Goal: Task Accomplishment & Management: Manage account settings

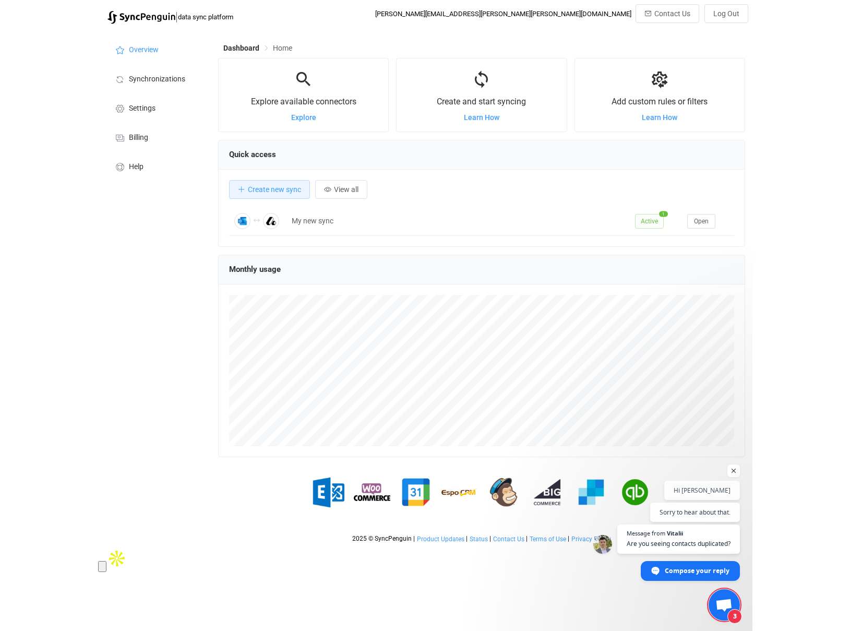
scroll to position [202, 527]
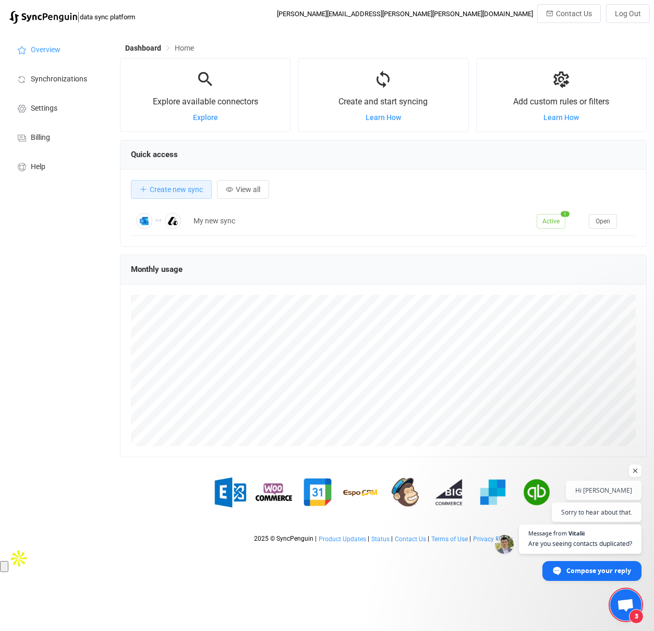
click at [182, 49] on span "Home" at bounding box center [184, 48] width 19 height 8
click at [152, 50] on span "Dashboard" at bounding box center [143, 48] width 36 height 8
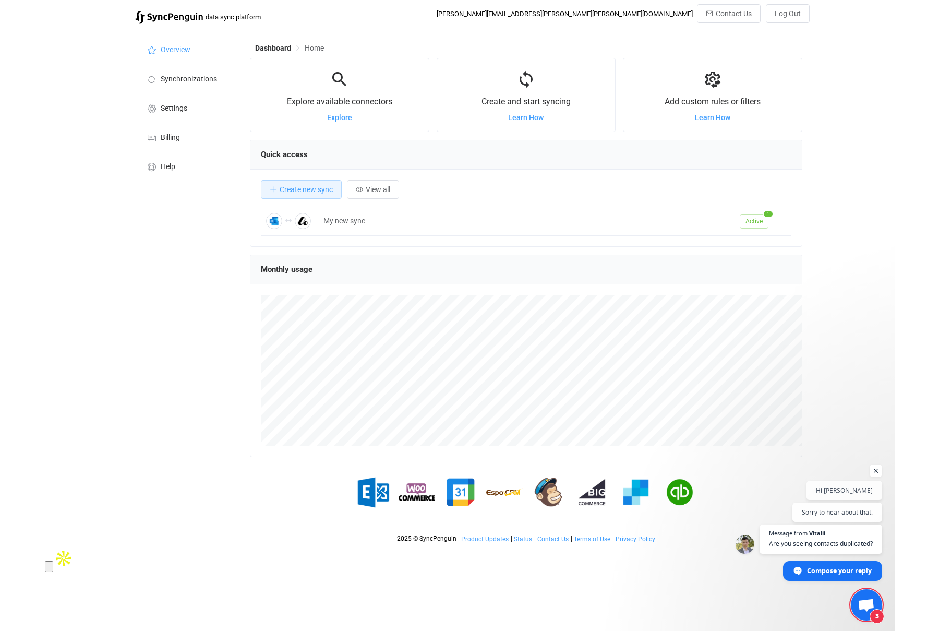
scroll to position [202, 624]
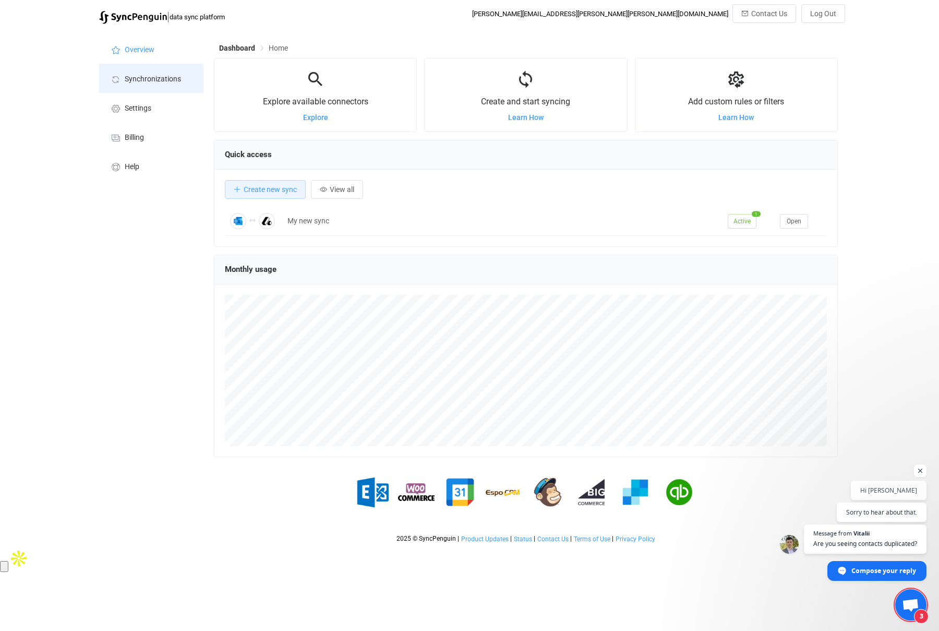
click at [125, 76] on span "Synchronizations" at bounding box center [153, 79] width 56 height 8
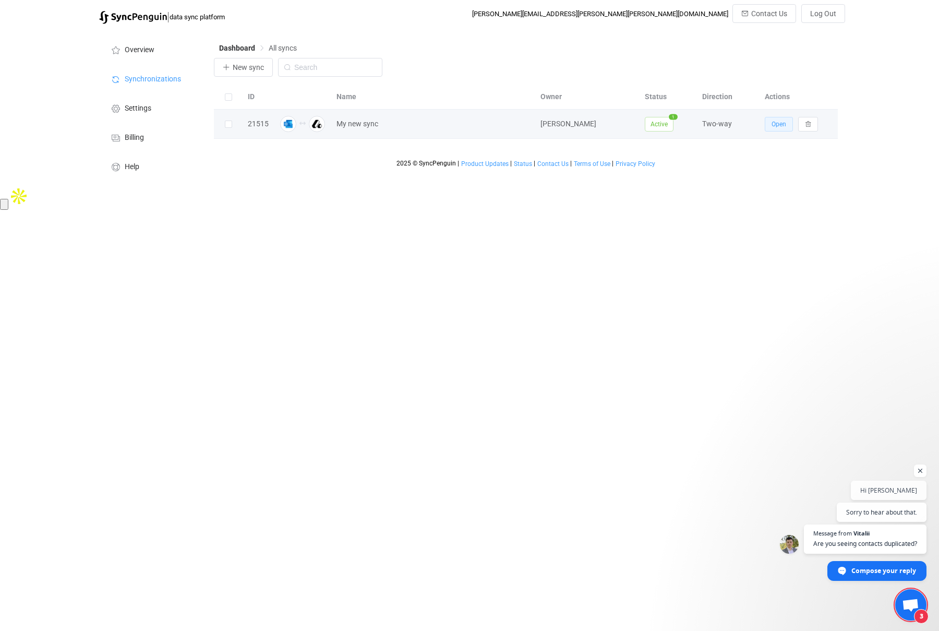
click at [654, 121] on span "Open" at bounding box center [779, 124] width 15 height 7
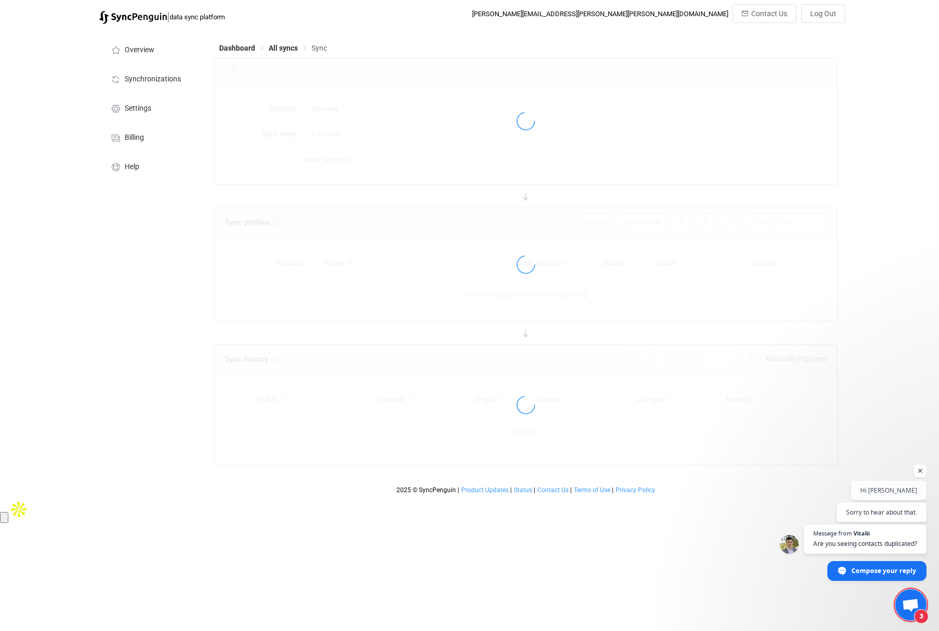
type input "15 minutes"
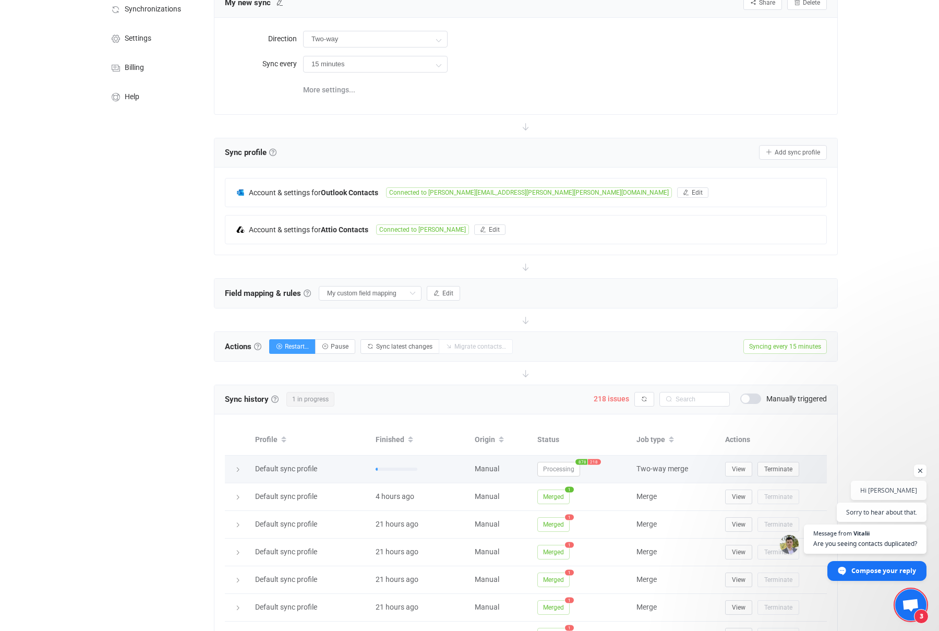
scroll to position [123, 0]
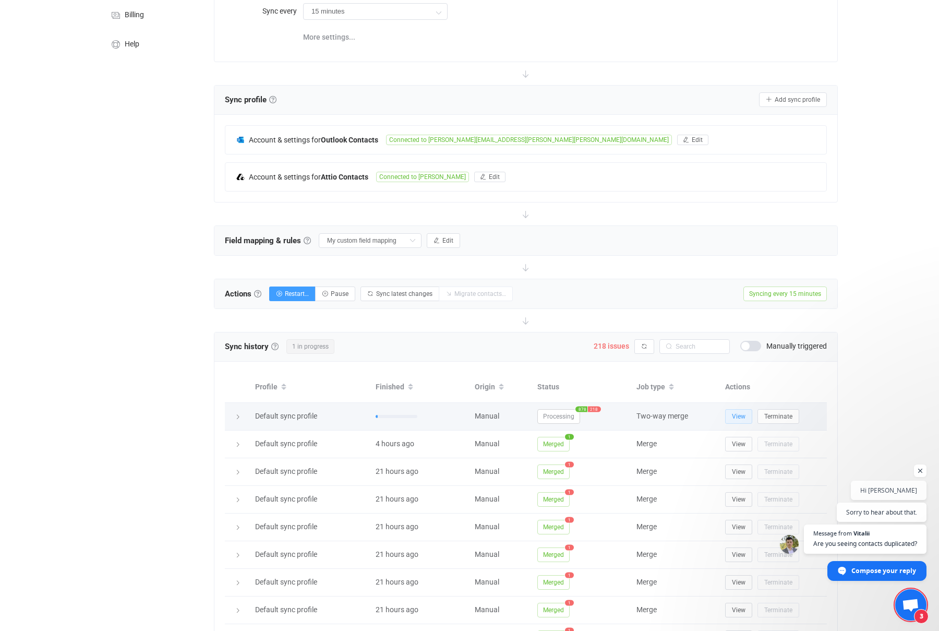
click at [654, 416] on span "View" at bounding box center [739, 416] width 14 height 7
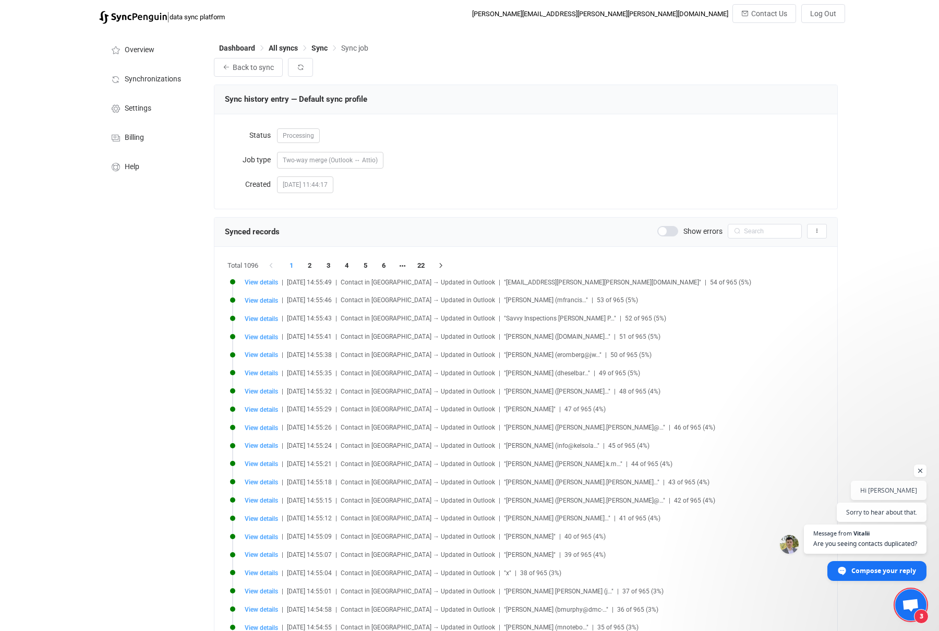
click at [667, 230] on span at bounding box center [667, 231] width 21 height 10
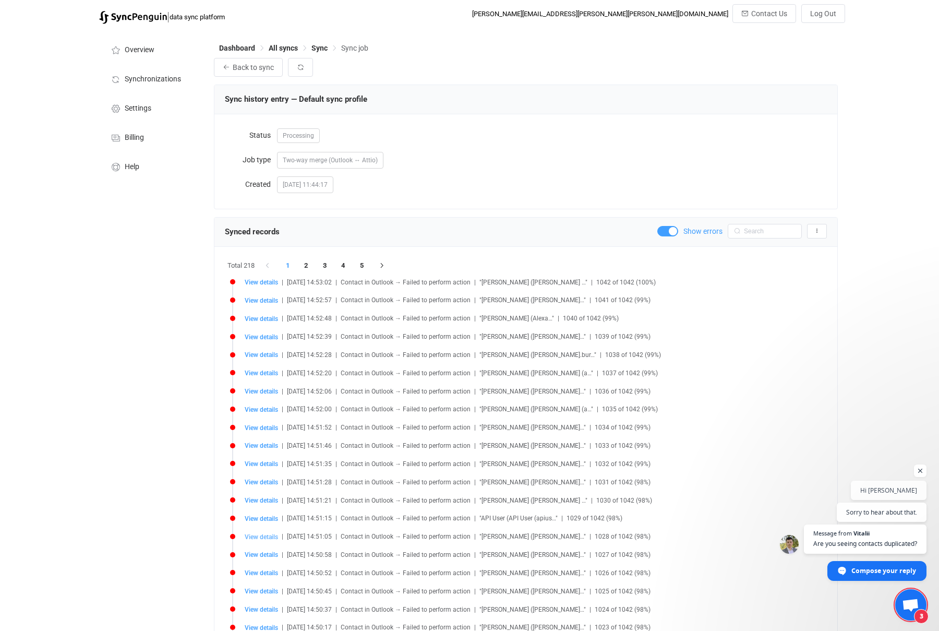
click at [264, 535] on span "View details" at bounding box center [261, 536] width 33 height 7
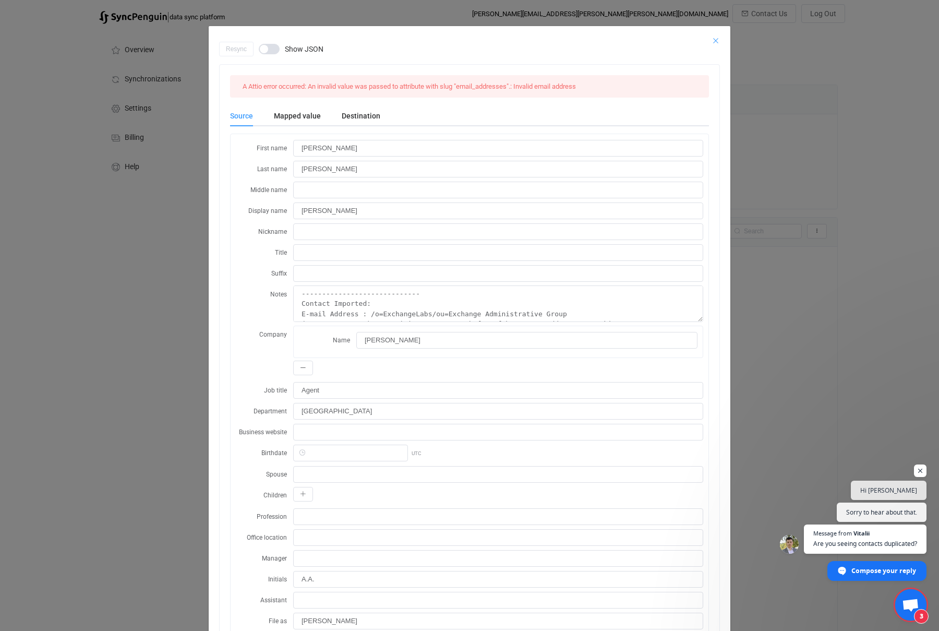
drag, startPoint x: 720, startPoint y: 40, endPoint x: 600, endPoint y: 40, distance: 119.5
click at [600, 40] on div "dialog" at bounding box center [470, 34] width 522 height 16
click at [352, 117] on div "Destination" at bounding box center [355, 115] width 49 height 21
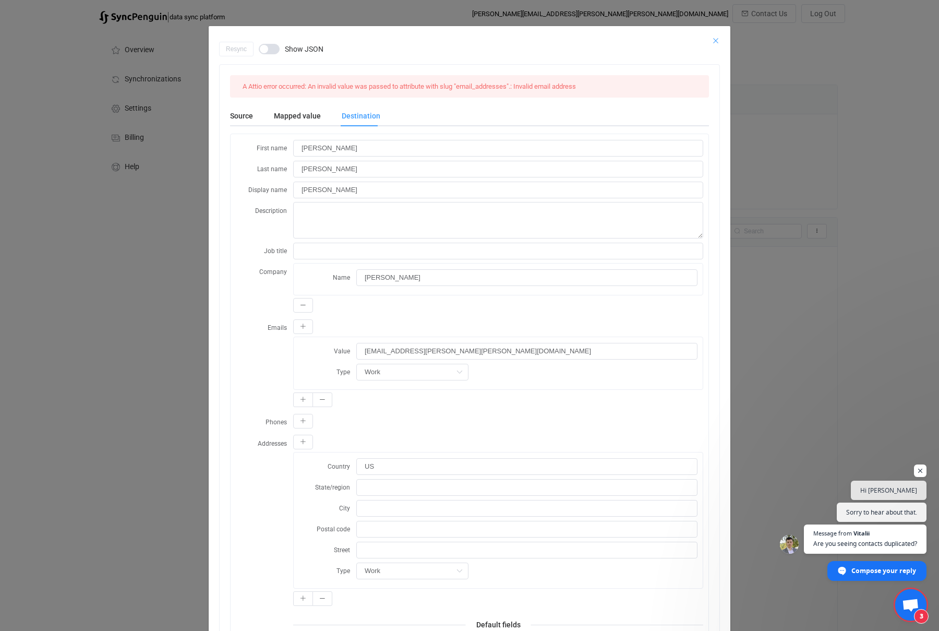
click at [716, 38] on icon "Close" at bounding box center [716, 41] width 8 height 8
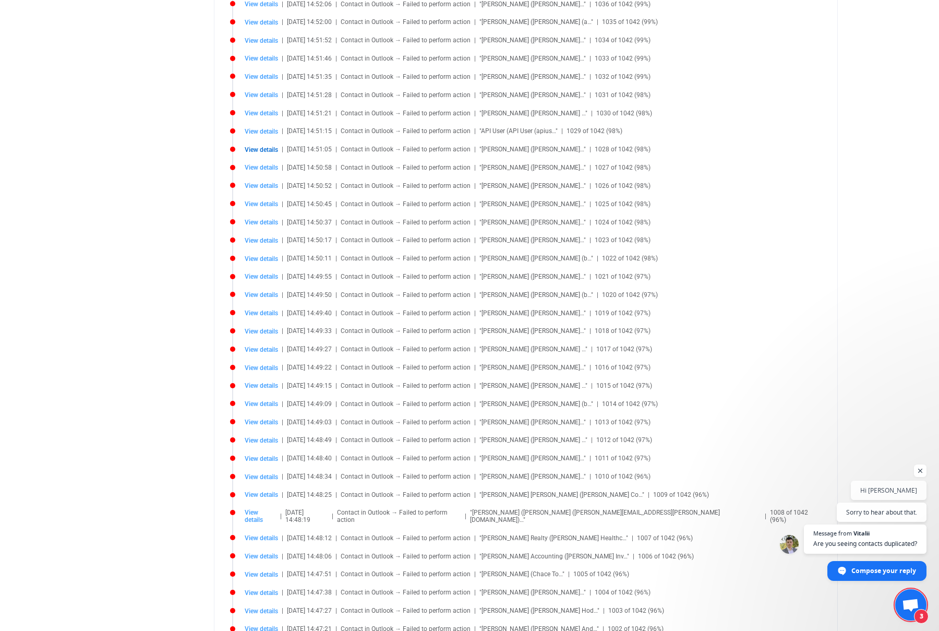
scroll to position [516, 0]
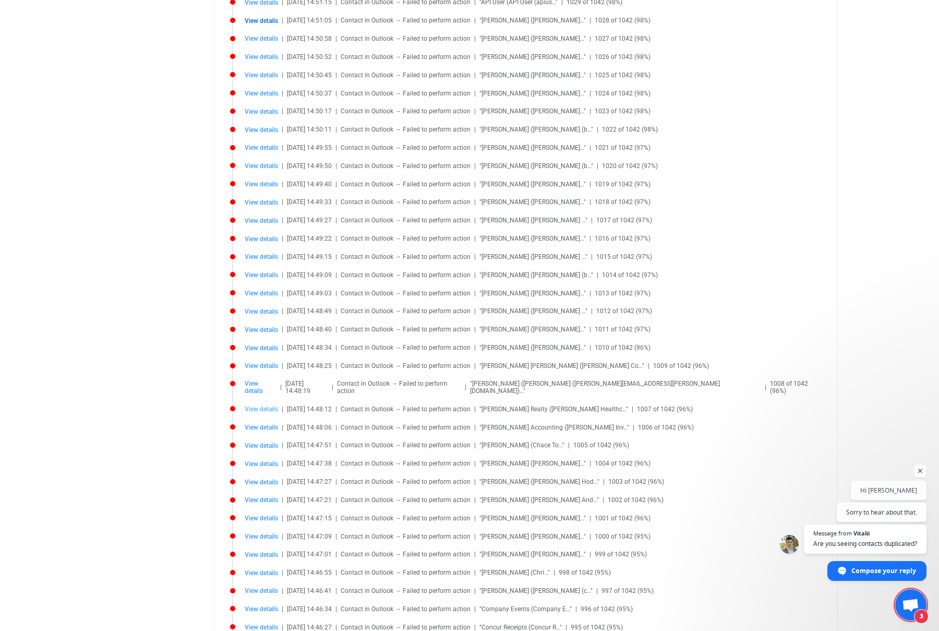
click at [253, 405] on span "View details" at bounding box center [261, 408] width 33 height 7
type input "Carr"
type input "Realty"
type input "Healthcare"
type input "Carr Healthcare Realty"
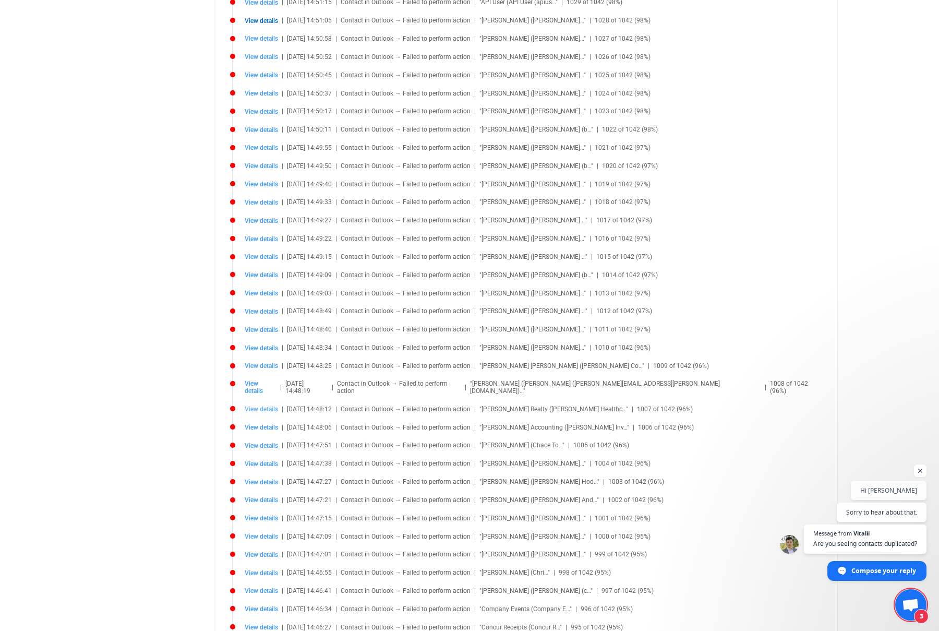
type textarea "----------------------------- Contact Imported: E-mail Address : /o=ExchangeLab…"
type input "C.H.R."
type input "Realty, Carr Healthcare"
type input "Carr Healthcare Realty (CarrHealthcareRealty@carrhr.onmicrosoft.com)"
type input "AAMkADg4ZWM1MmZkLTUzNjQtNGQ3My1iMzAxLTYyMGJlNjRlMmYwNQBGAAAAAABg2rg9qGlbTZA2D7P…"
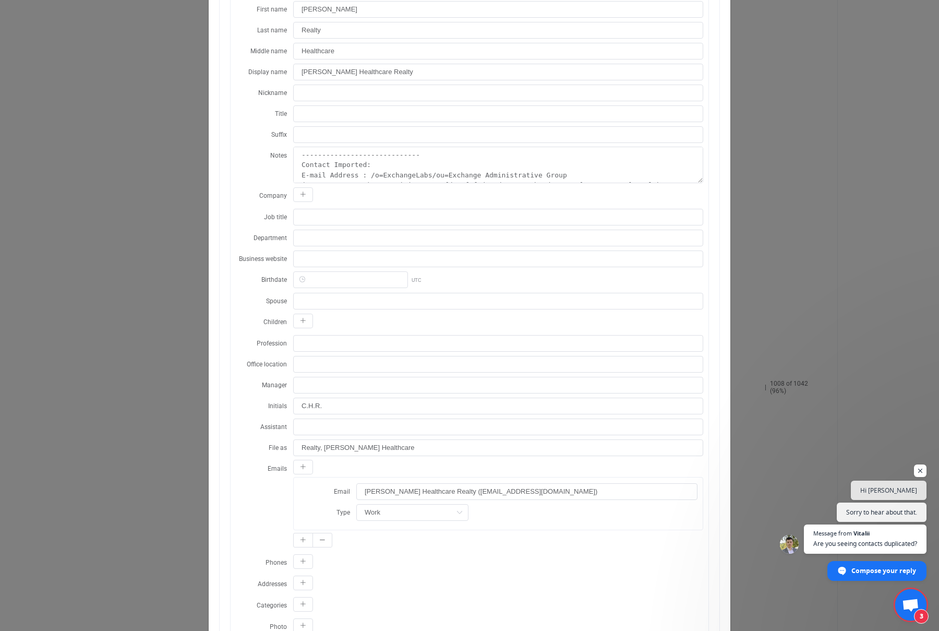
scroll to position [0, 0]
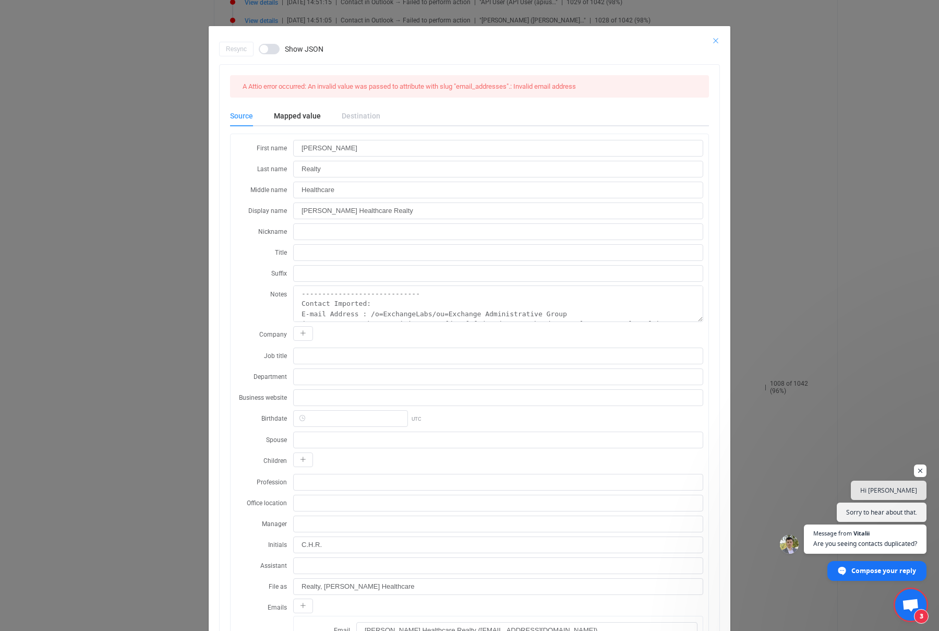
click at [715, 37] on icon "Close" at bounding box center [716, 41] width 8 height 8
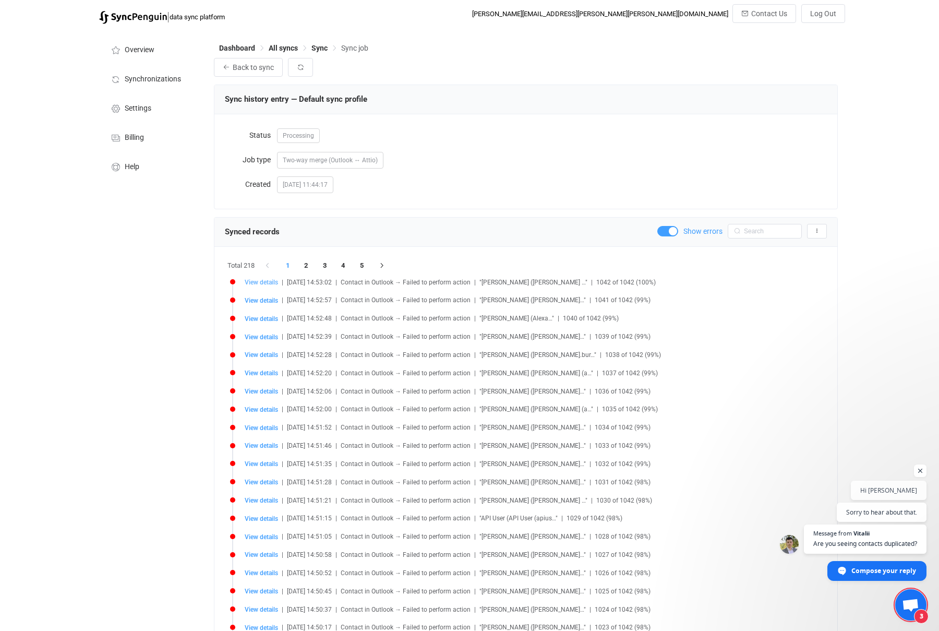
click at [258, 283] on span "View details" at bounding box center [261, 282] width 33 height 7
type input "Adam"
type input "Weiger"
type input "Adam Weiger"
type textarea "----------------------------- Contact Imported: E-mail Address : /o=ExchangeLab…"
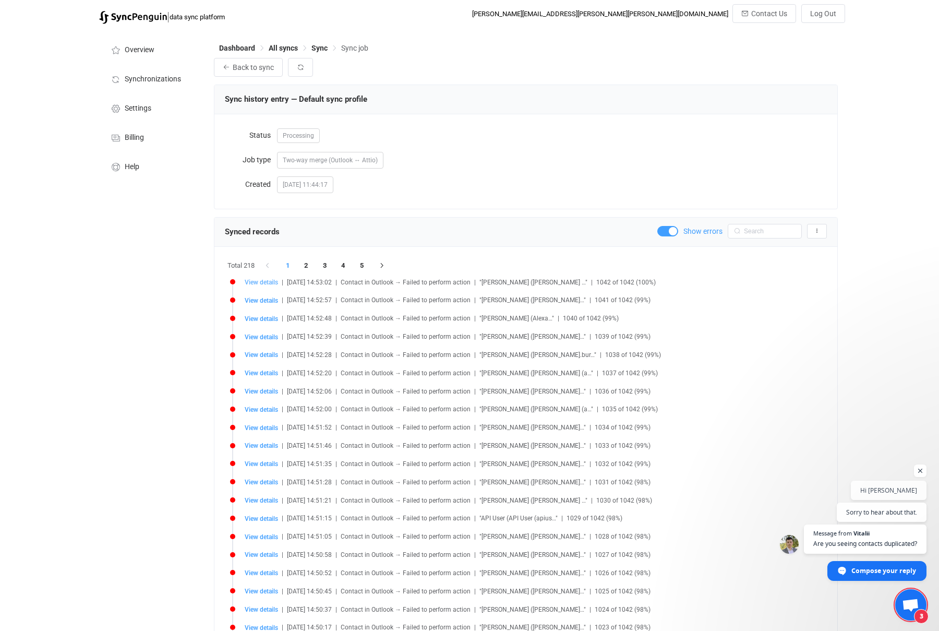
type input "Agent"
type input "Huntsville"
type input "A.W."
type input "Weiger, Adam"
type input "Adam Weiger (adam.weiger@carr.us)"
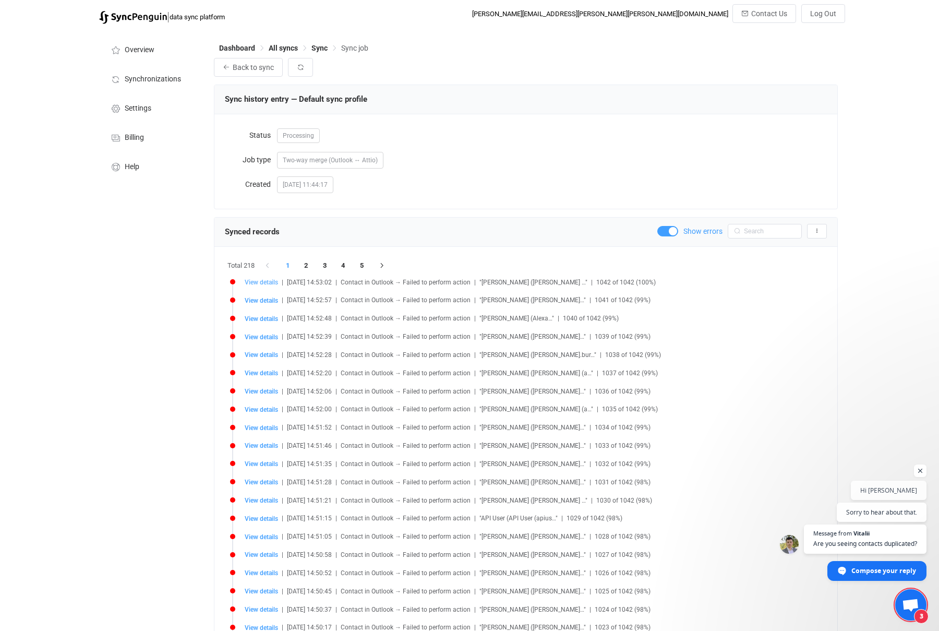
type input "AAMkADg4ZWM1MmZkLTUzNjQtNGQ3My1iMzAxLTYyMGJlNjRlMmYwNQBGAAAAAABg2rg9qGlbTZA2D7P…"
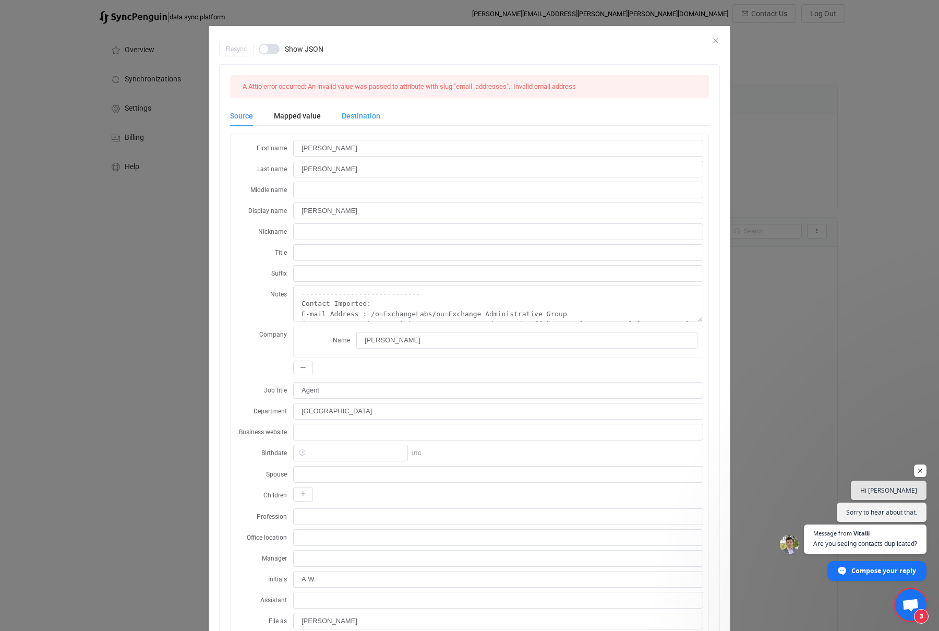
click at [350, 114] on div "Destination" at bounding box center [355, 115] width 49 height 21
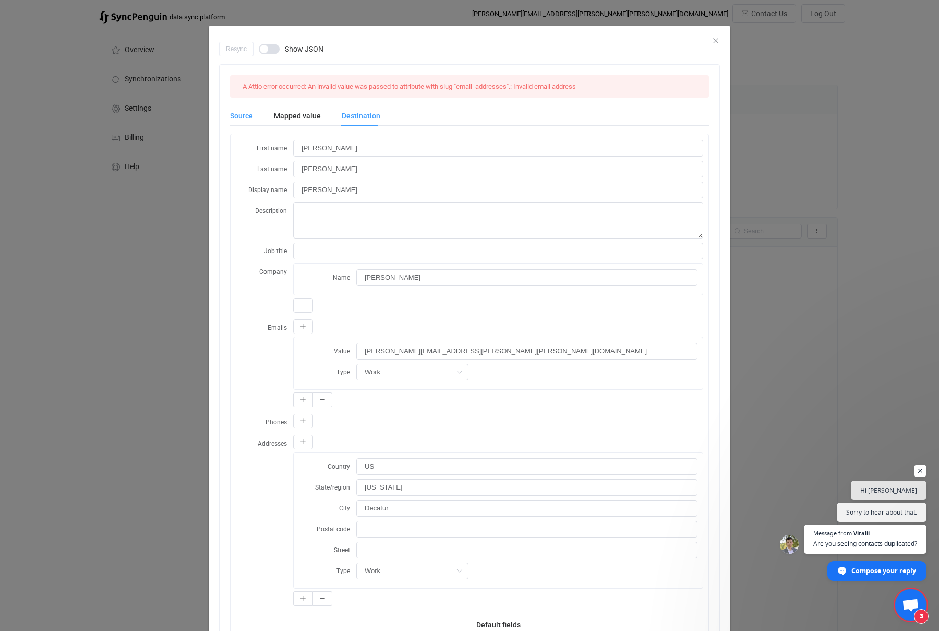
click at [231, 114] on div "Source" at bounding box center [246, 115] width 33 height 21
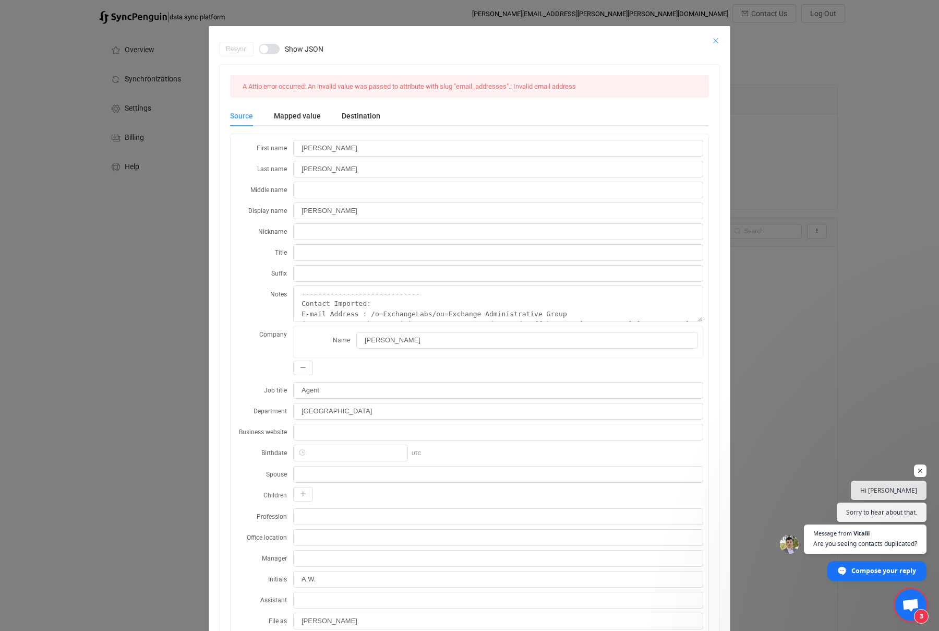
click at [717, 37] on icon "Close" at bounding box center [716, 41] width 8 height 8
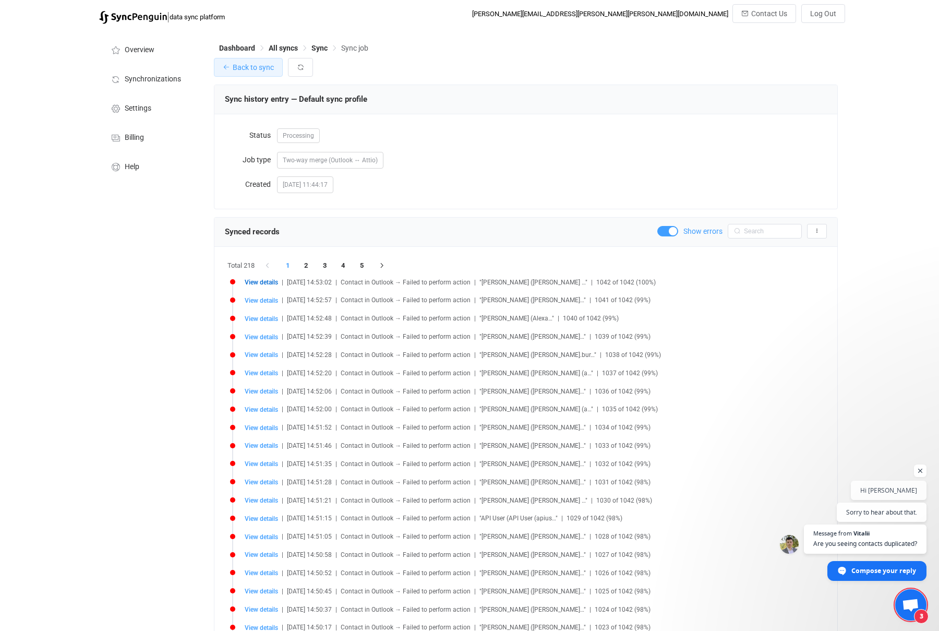
click at [246, 66] on span "Back to sync" at bounding box center [253, 67] width 41 height 8
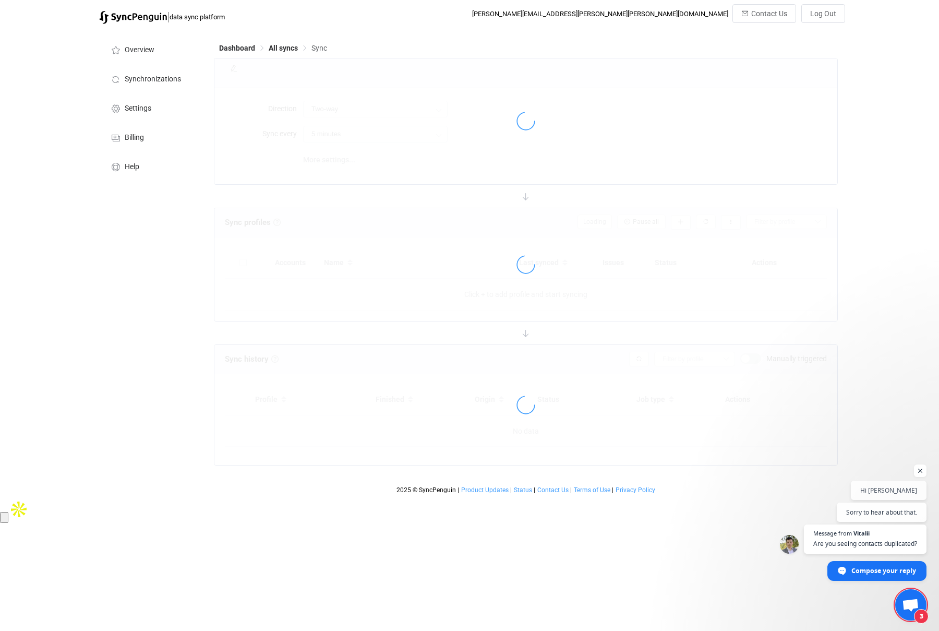
type input "15 minutes"
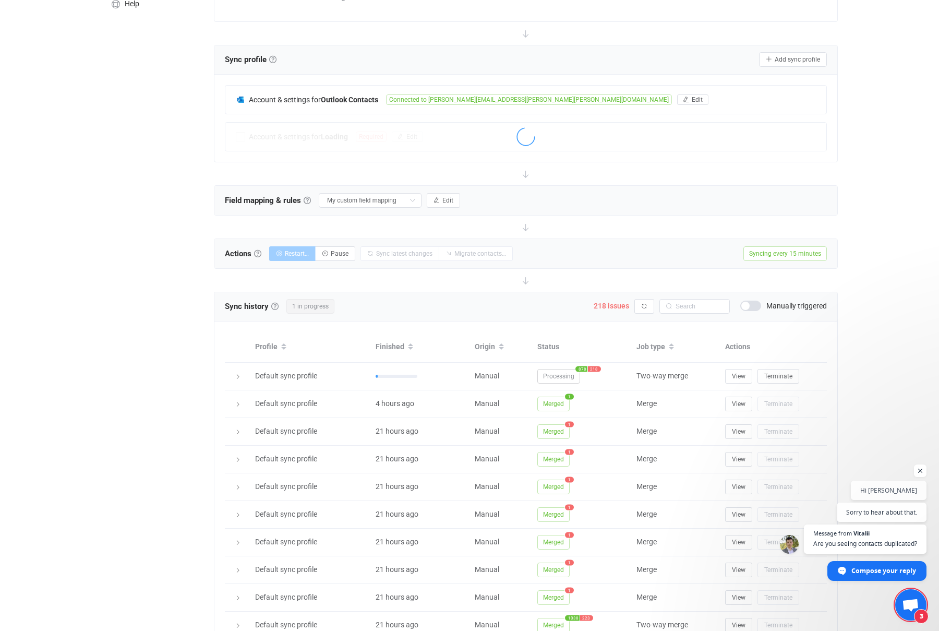
scroll to position [179, 0]
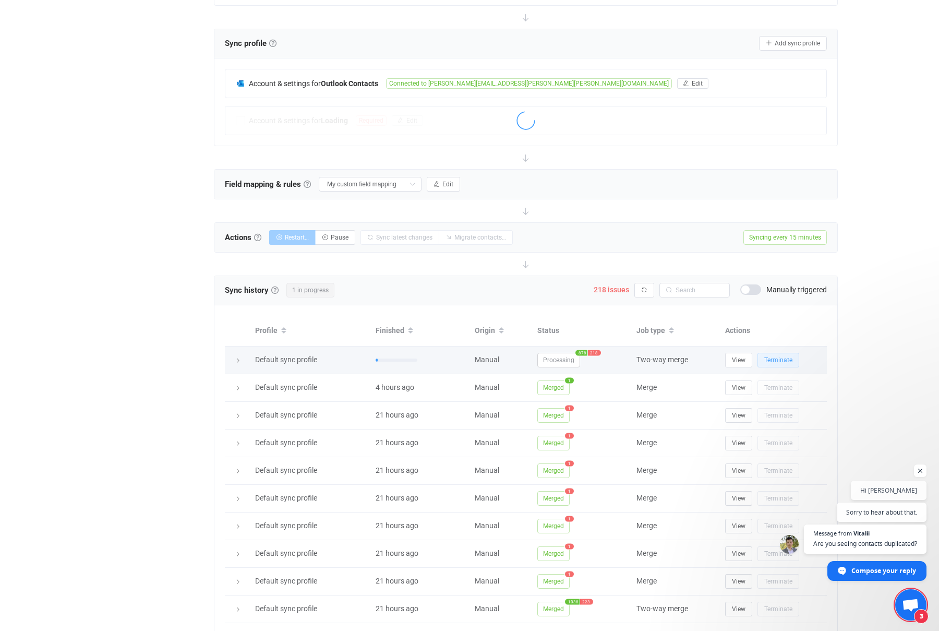
click at [786, 361] on span "Terminate" at bounding box center [778, 359] width 28 height 7
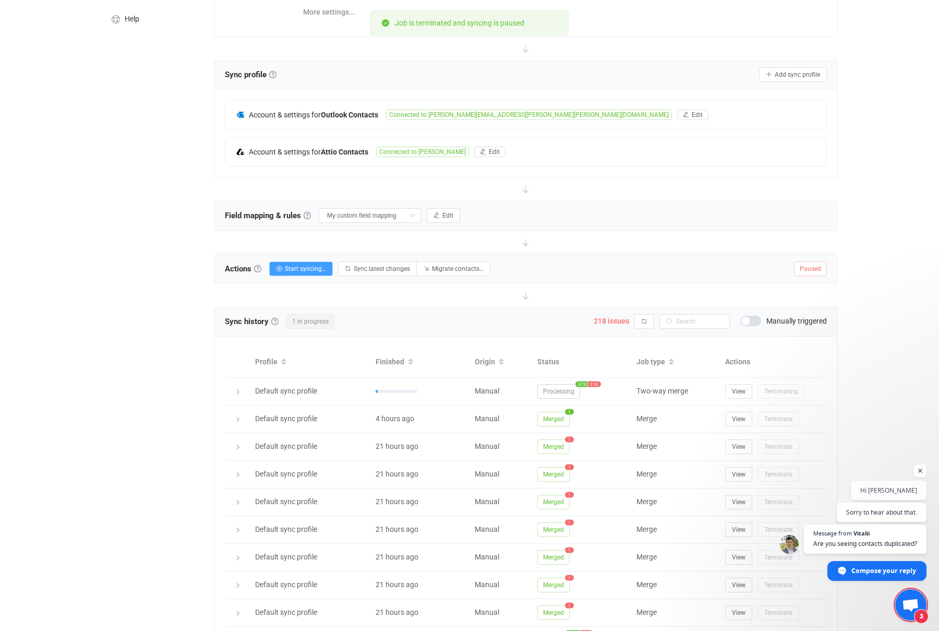
scroll to position [130, 0]
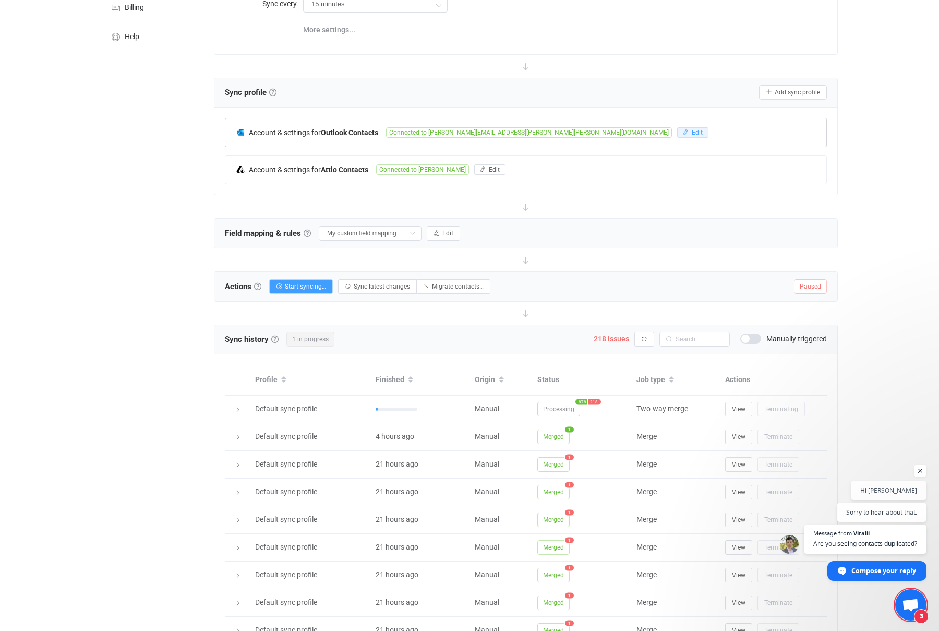
click at [692, 129] on span "Edit" at bounding box center [697, 132] width 11 height 7
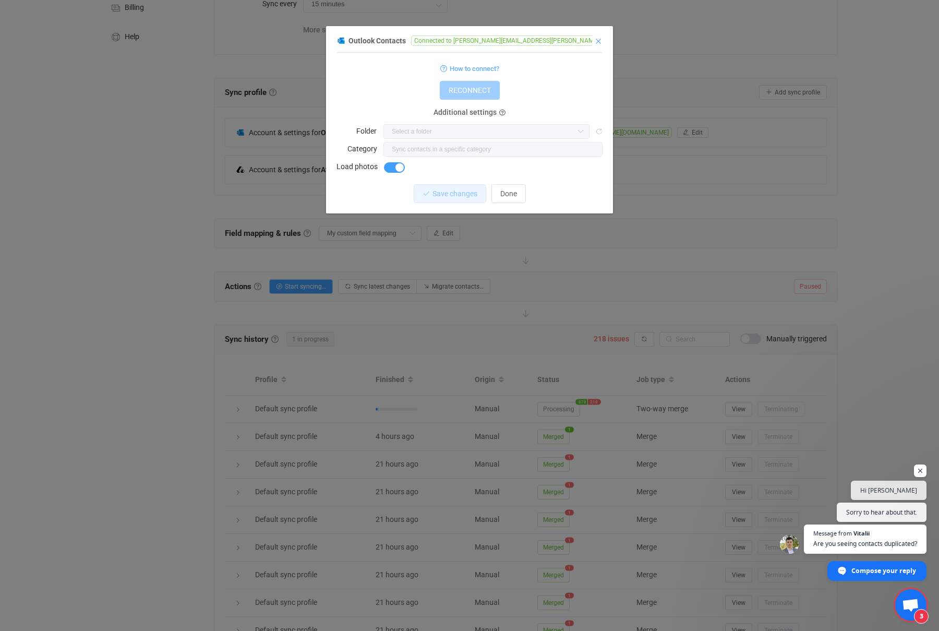
click at [597, 41] on icon "Close" at bounding box center [598, 41] width 8 height 8
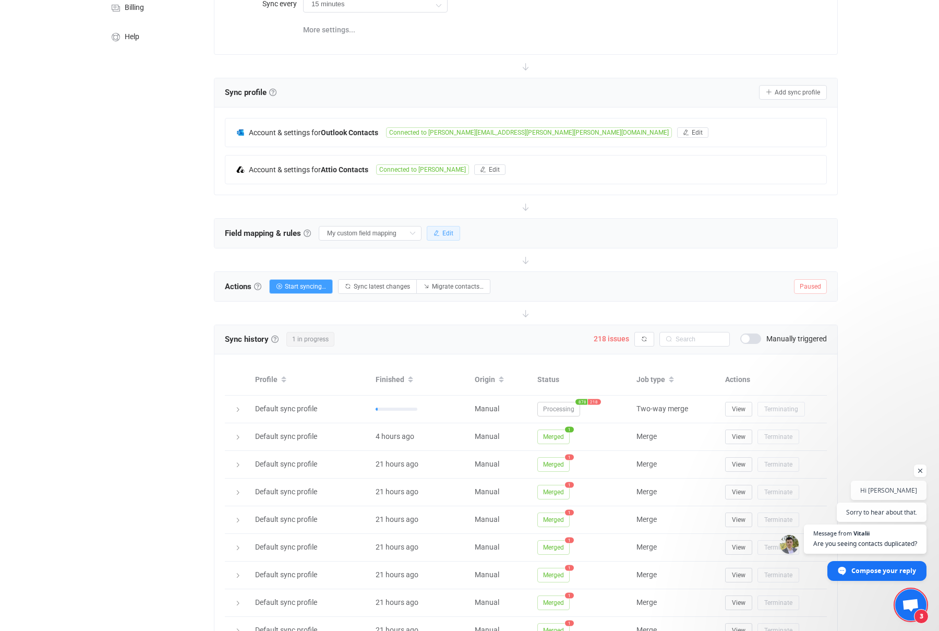
click at [442, 231] on span "Edit" at bounding box center [447, 233] width 11 height 7
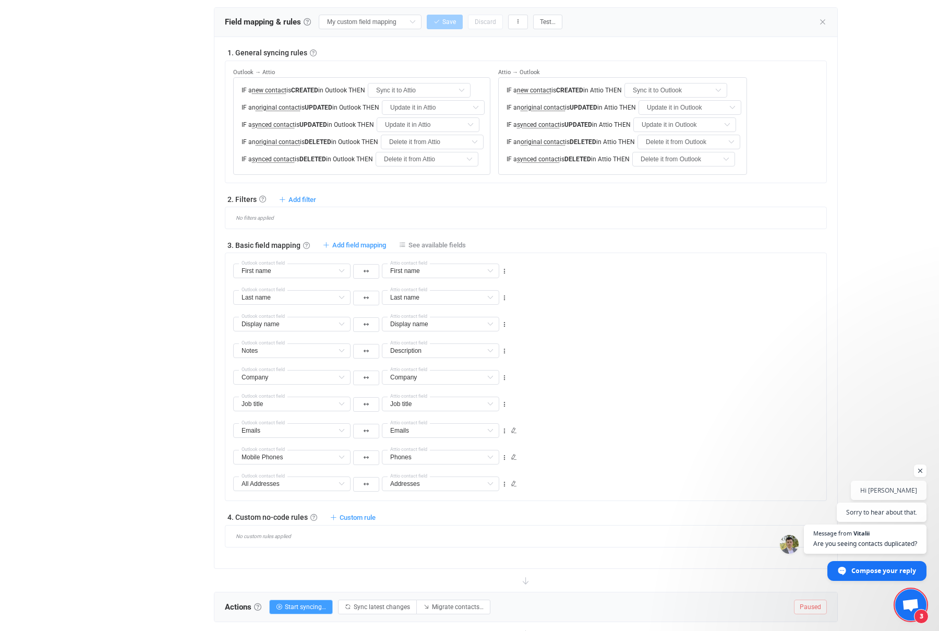
scroll to position [376, 0]
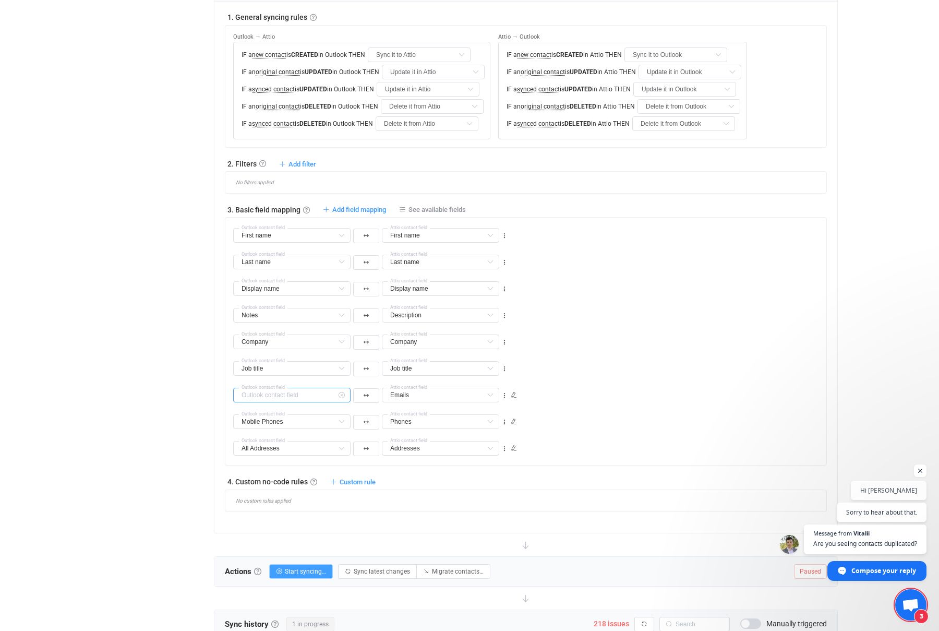
click at [329, 397] on input "text" at bounding box center [291, 395] width 117 height 15
click at [101, 453] on div "Overview Synchronizations Settings Billing Help" at bounding box center [151, 338] width 115 height 1370
type input "Emails"
click at [485, 400] on icon at bounding box center [490, 395] width 13 height 15
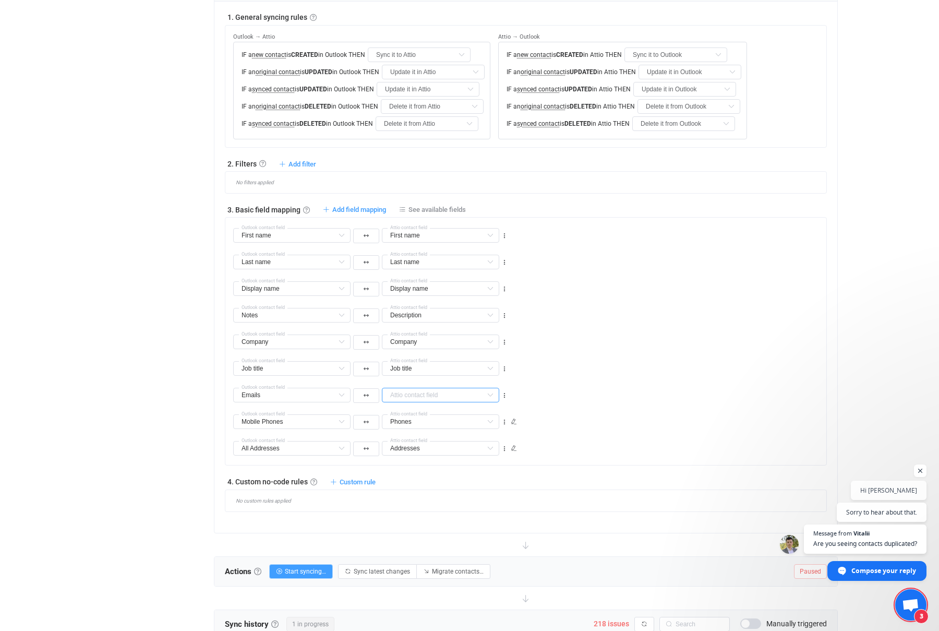
click at [424, 396] on input "text" at bounding box center [440, 395] width 117 height 15
click at [423, 424] on span "Emails" at bounding box center [413, 421] width 21 height 8
type input "Emails"
click at [506, 392] on icon at bounding box center [504, 395] width 7 height 7
click at [548, 389] on div "Emails Outlook contact field Emails Emails Default field LinkedIn Default field…" at bounding box center [529, 390] width 593 height 27
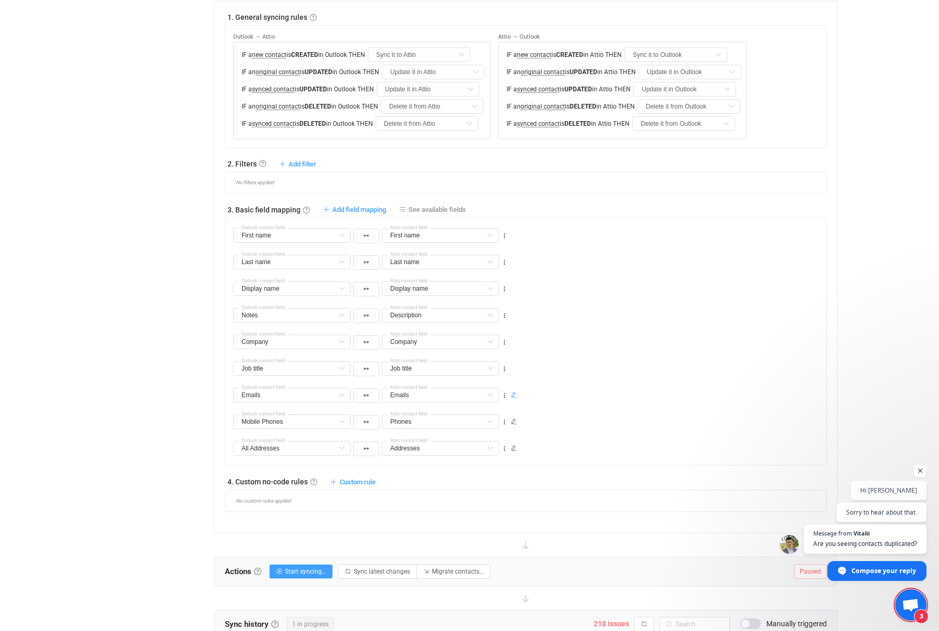
click at [513, 393] on icon at bounding box center [514, 395] width 6 height 6
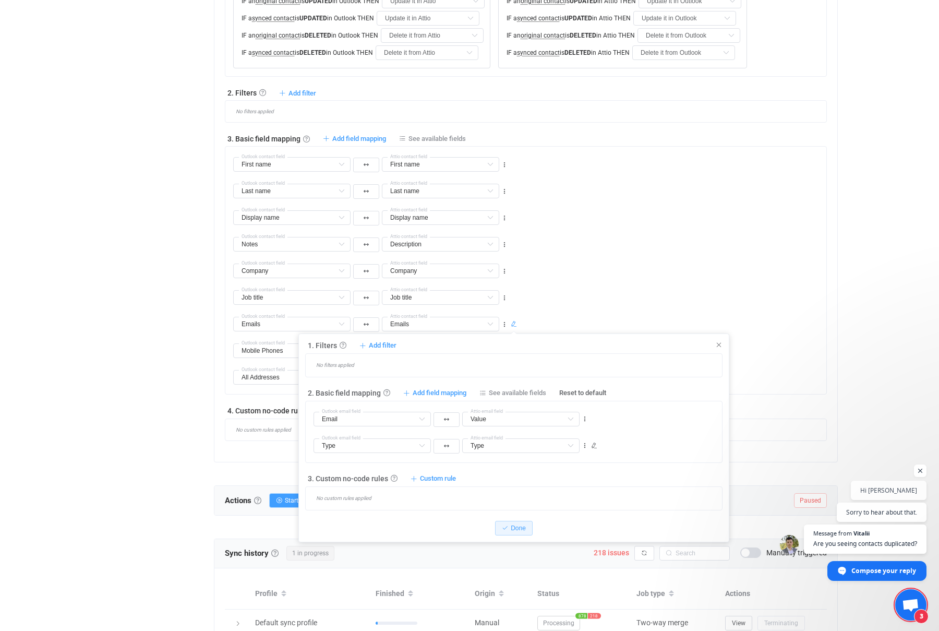
scroll to position [450, 0]
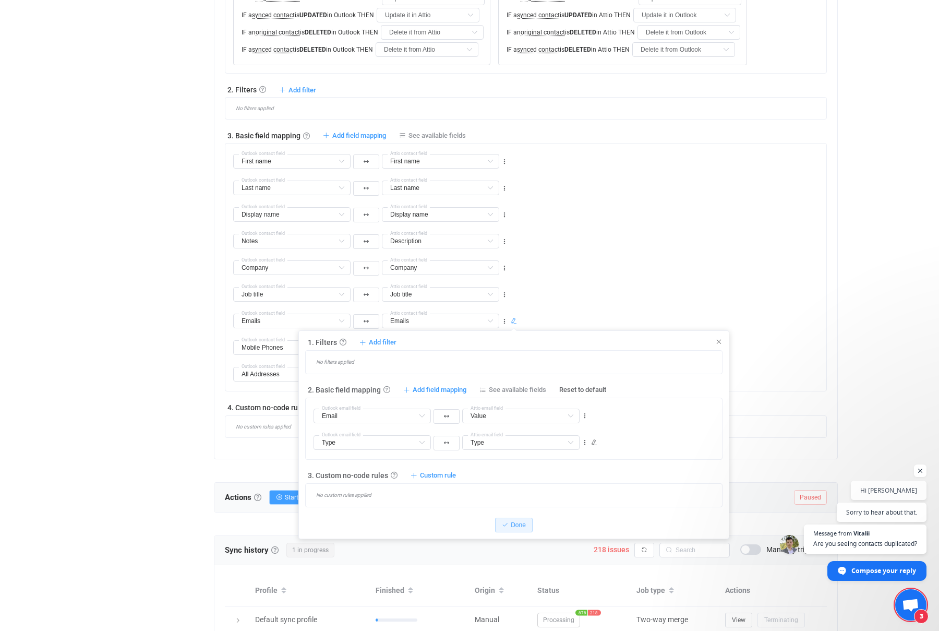
click at [364, 363] on div "No filters applied" at bounding box center [518, 361] width 409 height 7
click at [376, 342] on span "Add filter" at bounding box center [383, 342] width 28 height 9
click at [356, 402] on li "Don't sync email to Attio if …" at bounding box center [333, 406] width 120 height 19
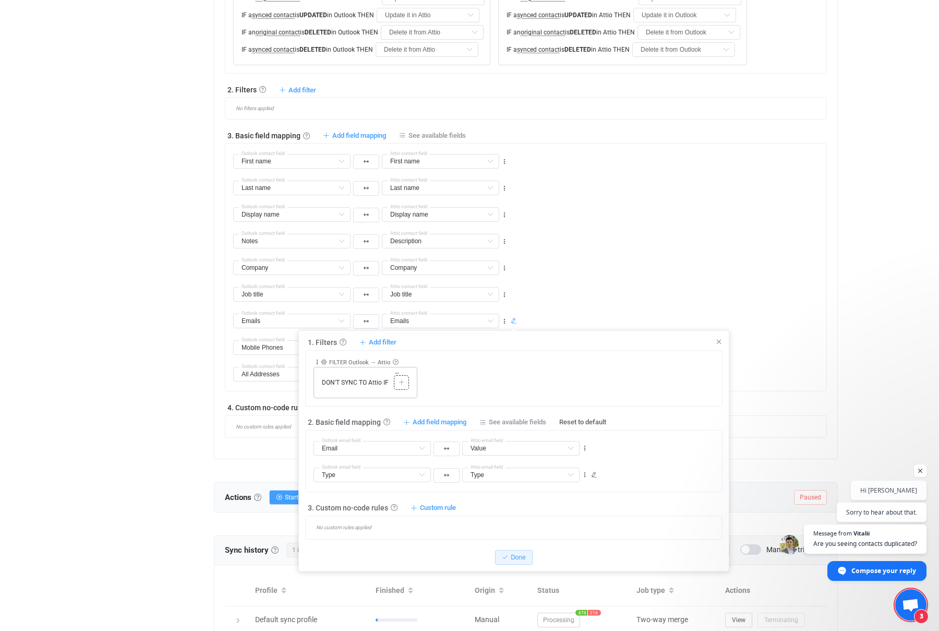
click at [401, 382] on icon at bounding box center [402, 382] width 6 height 6
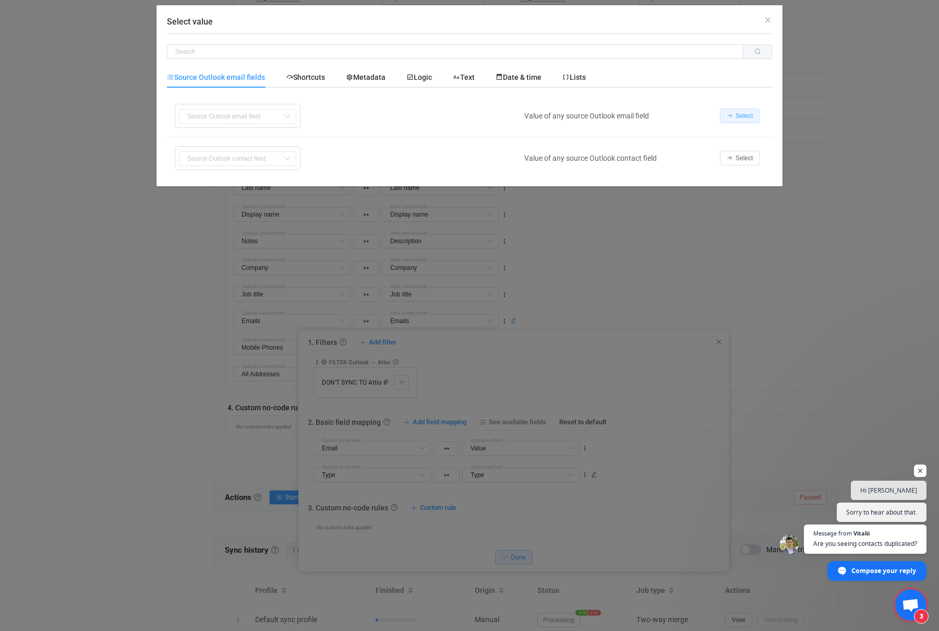
click at [744, 114] on span "Select" at bounding box center [744, 115] width 17 height 7
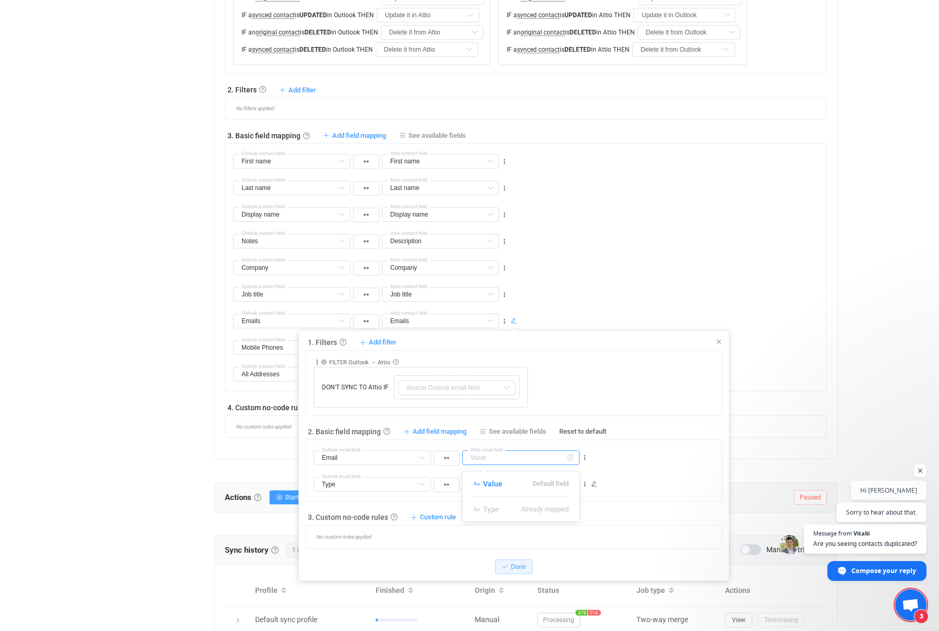
click at [504, 459] on input "text" at bounding box center [520, 457] width 117 height 15
click at [614, 366] on div "Collapse Move up Move down Delete Rule description FILTER Outlook → Attio Exclu…" at bounding box center [518, 379] width 409 height 57
type input "Value"
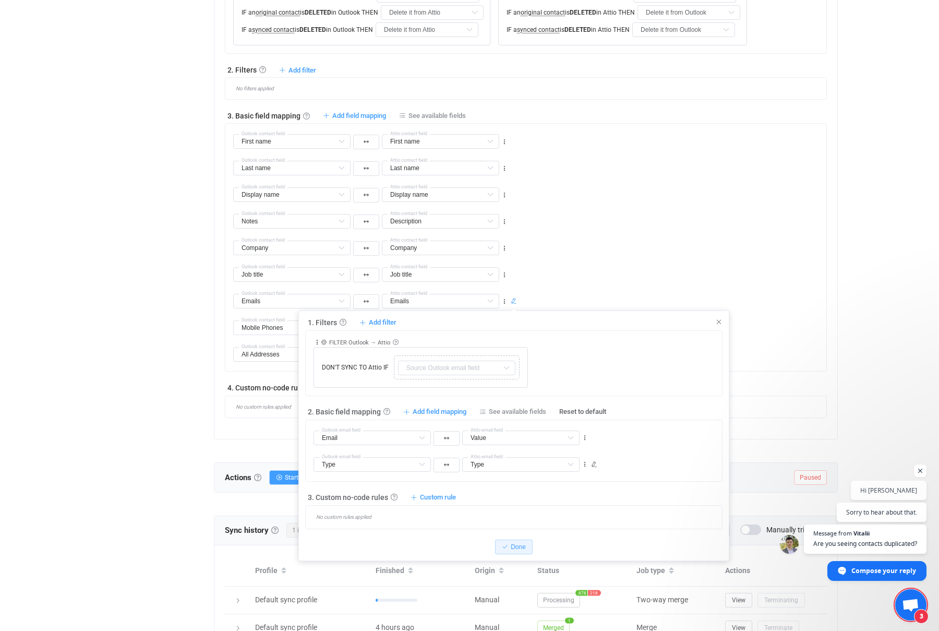
scroll to position [471, 0]
click at [528, 441] on input "text" at bounding box center [520, 437] width 117 height 15
click at [549, 462] on span "Default field" at bounding box center [551, 463] width 36 height 18
type input "Value"
click at [504, 466] on input "text" at bounding box center [520, 464] width 117 height 15
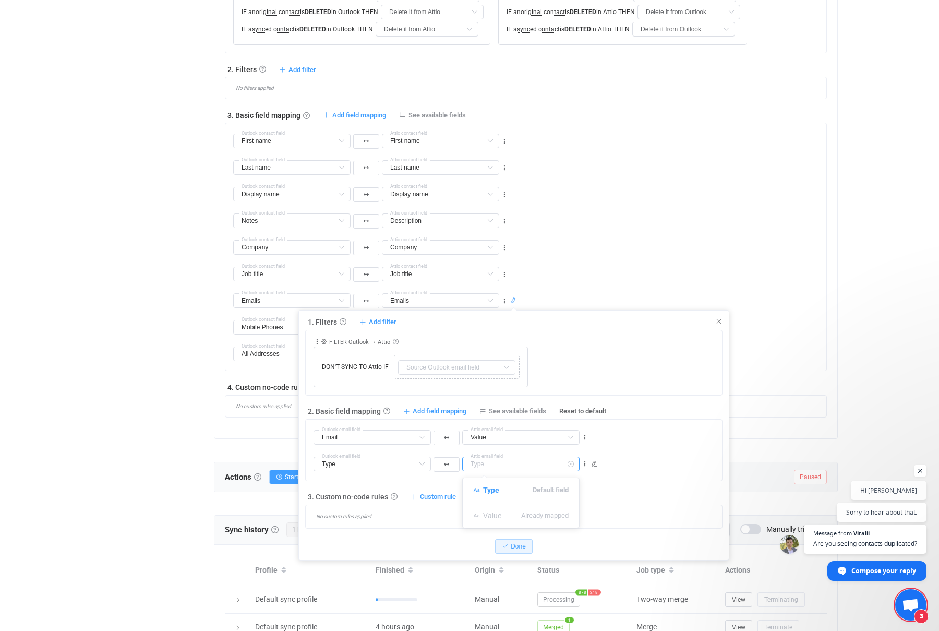
click at [504, 466] on input "text" at bounding box center [520, 464] width 117 height 15
type input "Type"
click at [368, 466] on input "text" at bounding box center [372, 464] width 117 height 15
type input "Type"
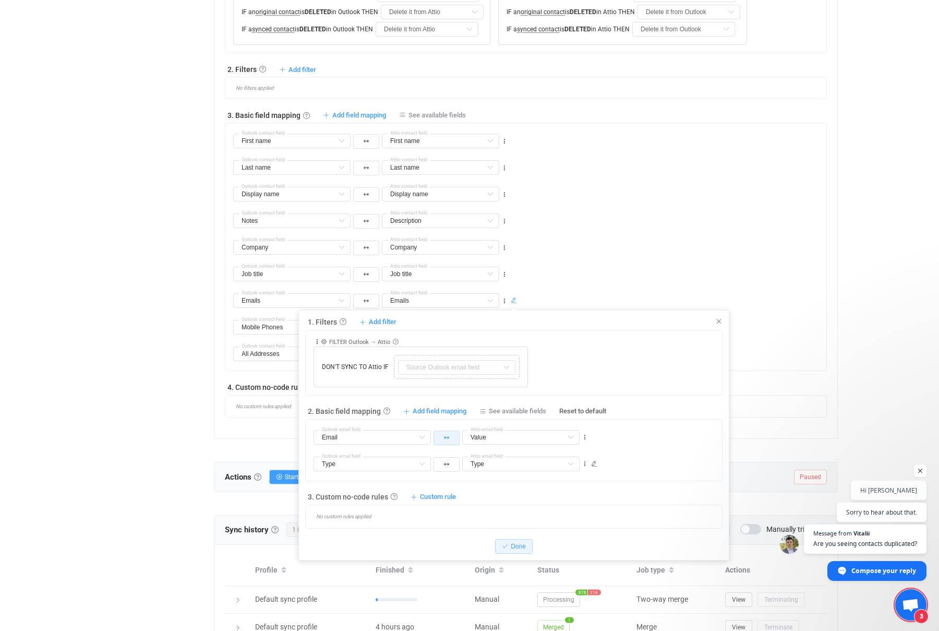
click at [451, 437] on button "button" at bounding box center [447, 437] width 26 height 15
click at [532, 432] on input "text" at bounding box center [520, 437] width 117 height 15
click at [545, 459] on span "Default field" at bounding box center [551, 463] width 36 height 18
type input "Value"
click at [586, 436] on icon at bounding box center [584, 437] width 7 height 7
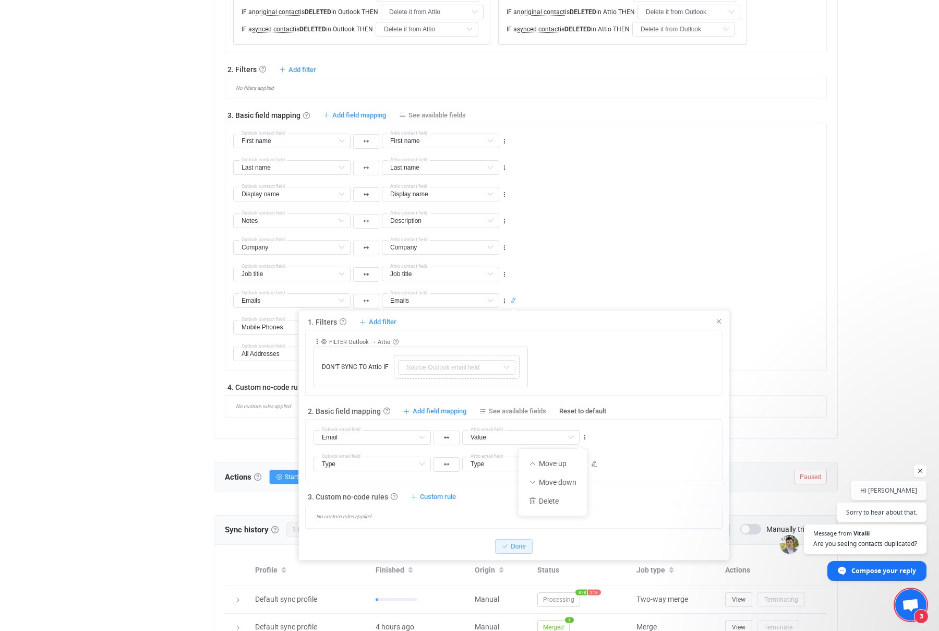
click at [624, 432] on div "Email Email Default field Type Already mapped Outlook email field Value Value D…" at bounding box center [518, 433] width 409 height 27
click at [595, 463] on icon at bounding box center [594, 464] width 6 height 6
click at [651, 436] on div "Email Email Default field Type Already mapped Outlook email field Value Value D…" at bounding box center [518, 433] width 409 height 27
click at [502, 533] on span "Done" at bounding box center [506, 531] width 15 height 7
click at [564, 440] on icon at bounding box center [570, 437] width 13 height 15
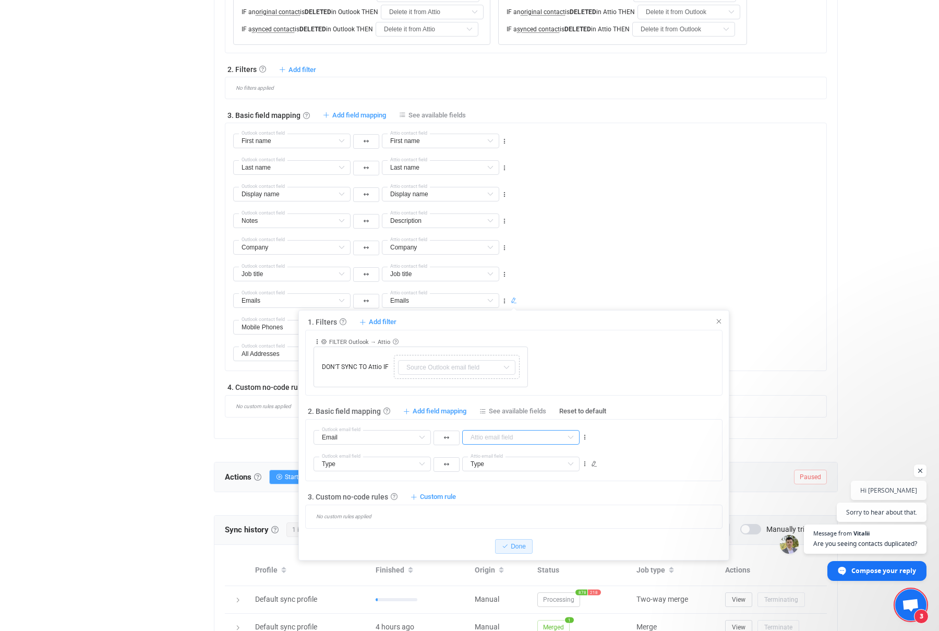
click at [500, 439] on input "text" at bounding box center [520, 437] width 117 height 15
click at [672, 436] on div "Email Email Default field Type Already mapped Outlook email field Value Default…" at bounding box center [518, 433] width 409 height 27
click at [444, 492] on span "Custom rule" at bounding box center [438, 496] width 36 height 9
click at [374, 528] on li "Custom rule when syncing email Outlook → Attio …" at bounding box center [362, 522] width 184 height 19
click at [328, 538] on icon at bounding box center [330, 537] width 6 height 6
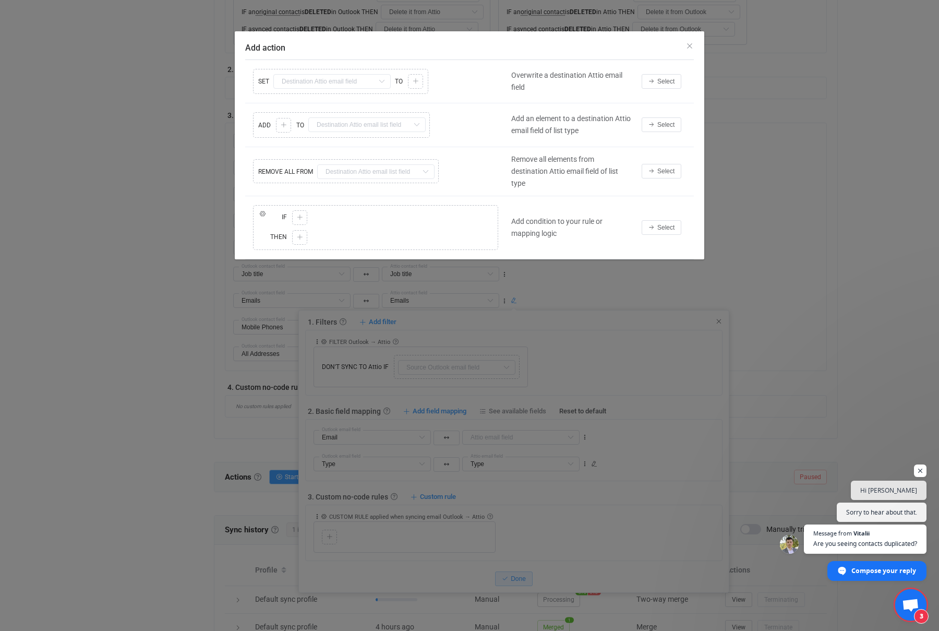
click at [349, 81] on div "Copy Cut Replace SET Value Default field Type Default field TO Copy Cut Paste T…" at bounding box center [375, 81] width 261 height 30
click at [415, 80] on div "Copy Cut Replace SET Value Default field Type Default field TO Copy Cut Paste T…" at bounding box center [375, 81] width 261 height 30
click at [660, 173] on span "Select" at bounding box center [665, 170] width 17 height 7
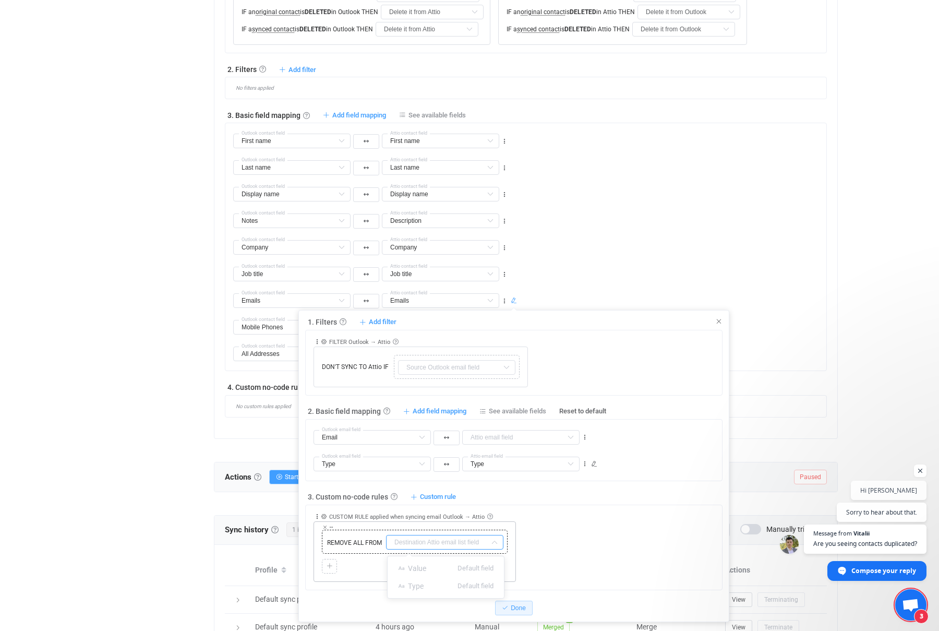
click at [443, 548] on input "text" at bounding box center [444, 542] width 117 height 15
click at [720, 319] on icon at bounding box center [718, 321] width 7 height 7
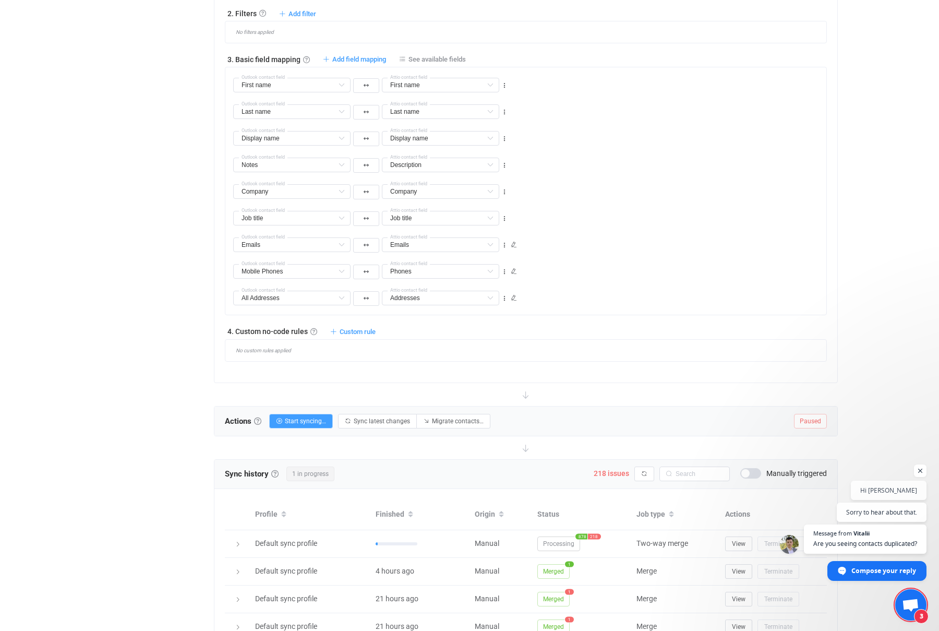
scroll to position [519, 0]
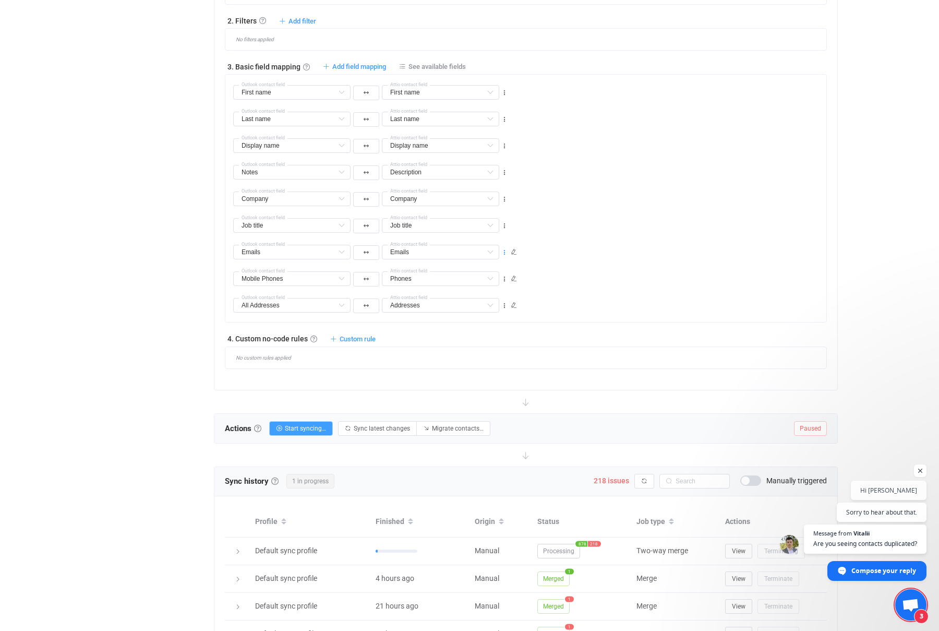
click at [506, 253] on icon at bounding box center [504, 252] width 7 height 7
click at [473, 317] on li "Delete" at bounding box center [472, 314] width 68 height 19
type input "Mobile Phones"
type input "Phones"
type input "All Addresses"
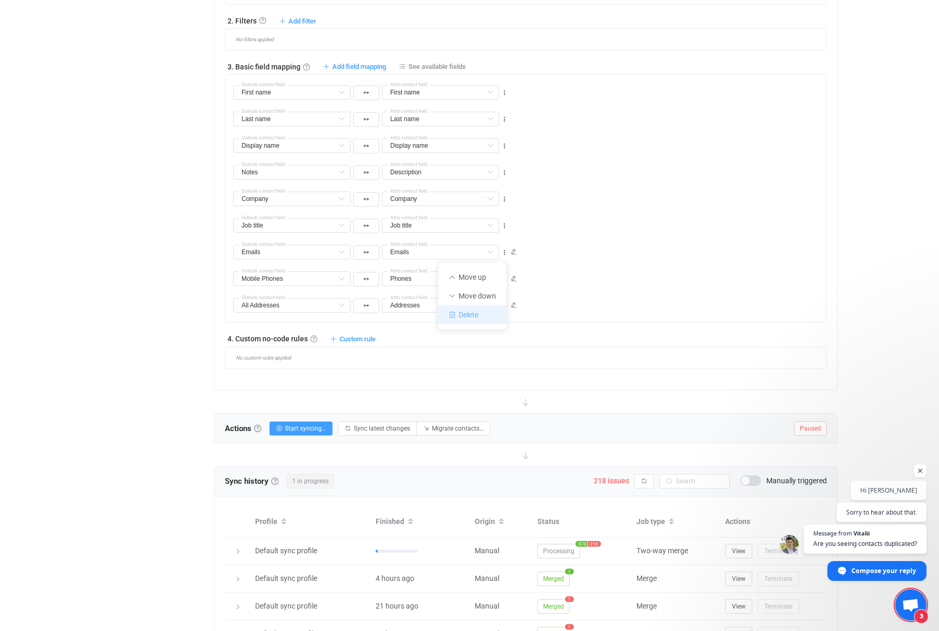
type input "Addresses"
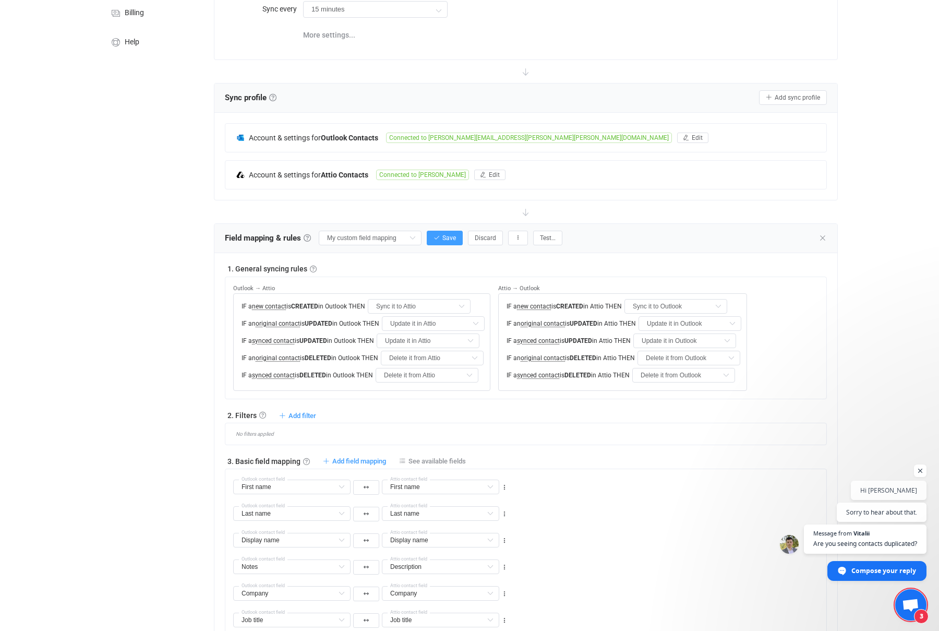
scroll to position [71, 0]
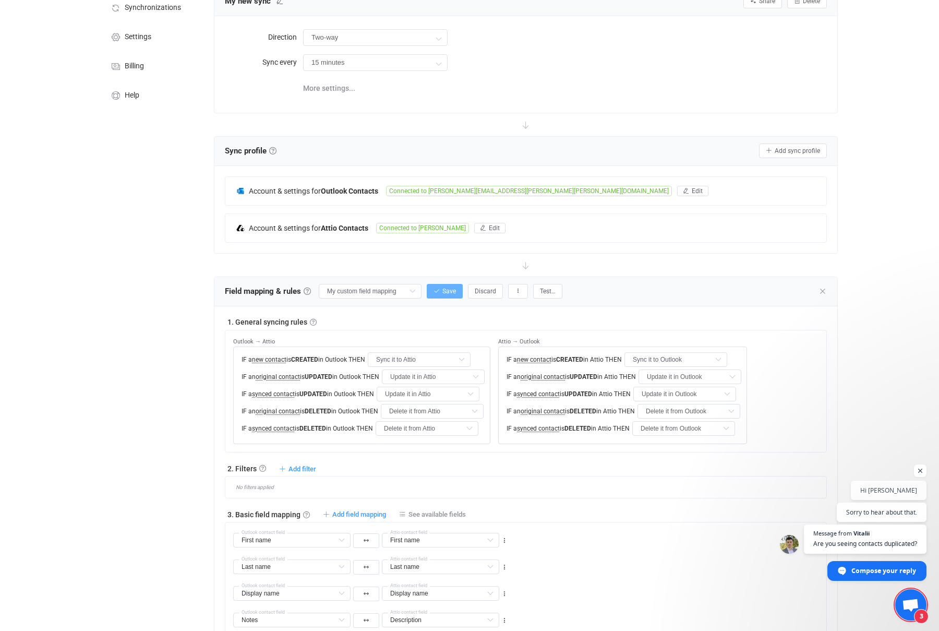
click at [442, 289] on span "Save" at bounding box center [449, 290] width 14 height 7
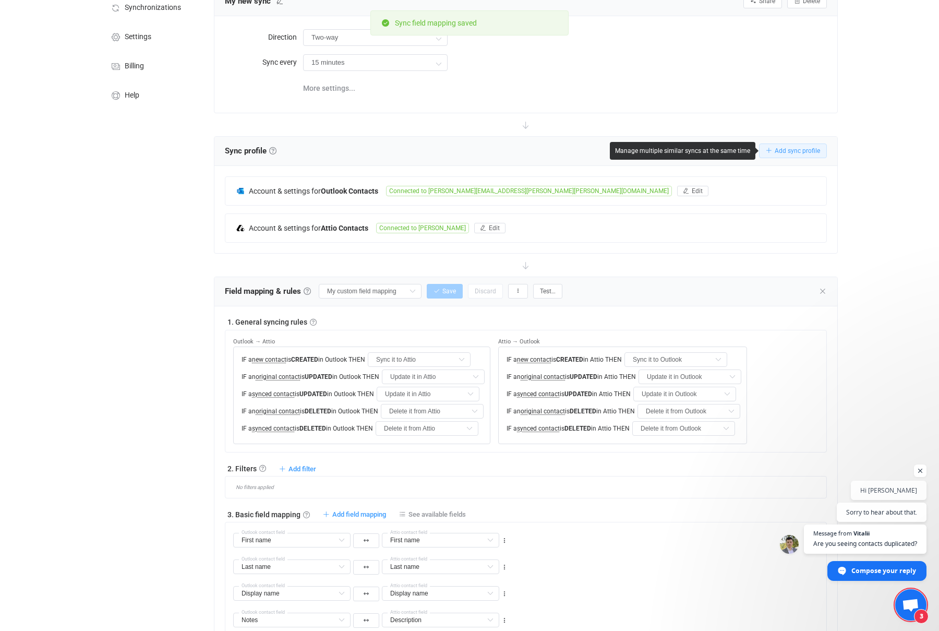
click at [787, 147] on span "Add sync profile" at bounding box center [797, 150] width 45 height 7
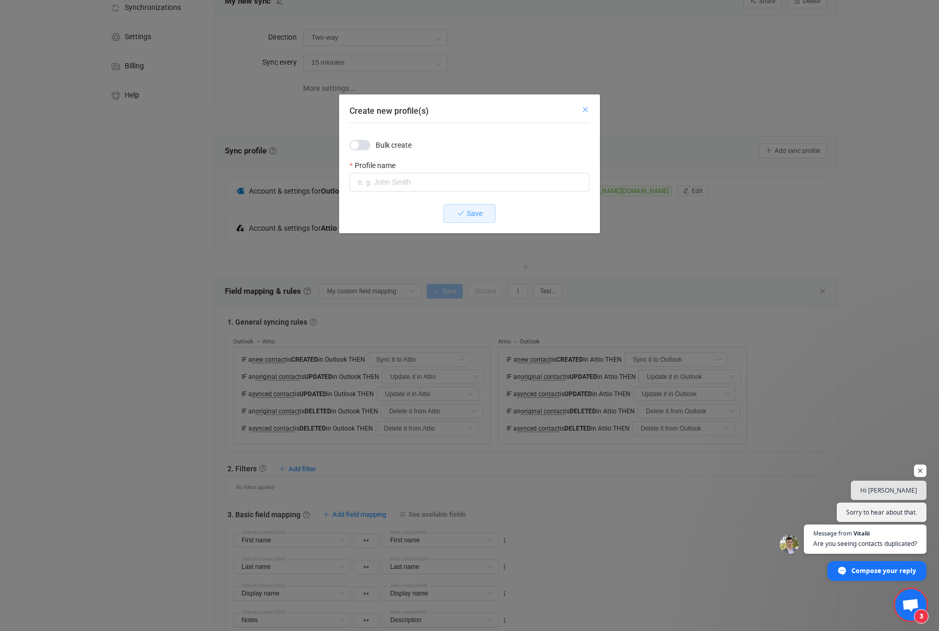
click at [585, 105] on icon "Close" at bounding box center [585, 109] width 8 height 8
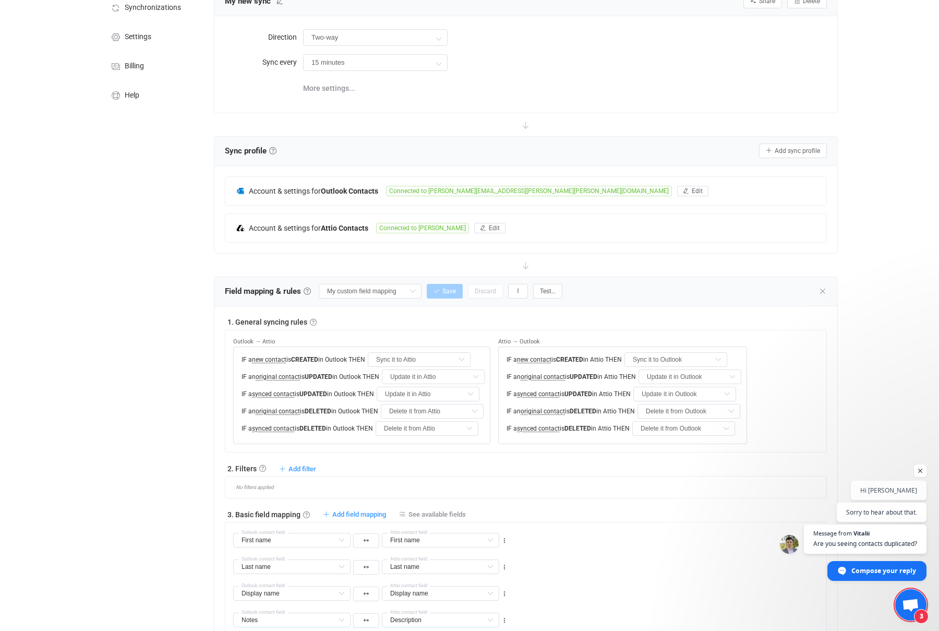
click at [84, 358] on div "| data sync platform brett.smith@carr.us Contact Us Log Out Overview Synchroniz…" at bounding box center [469, 617] width 939 height 1368
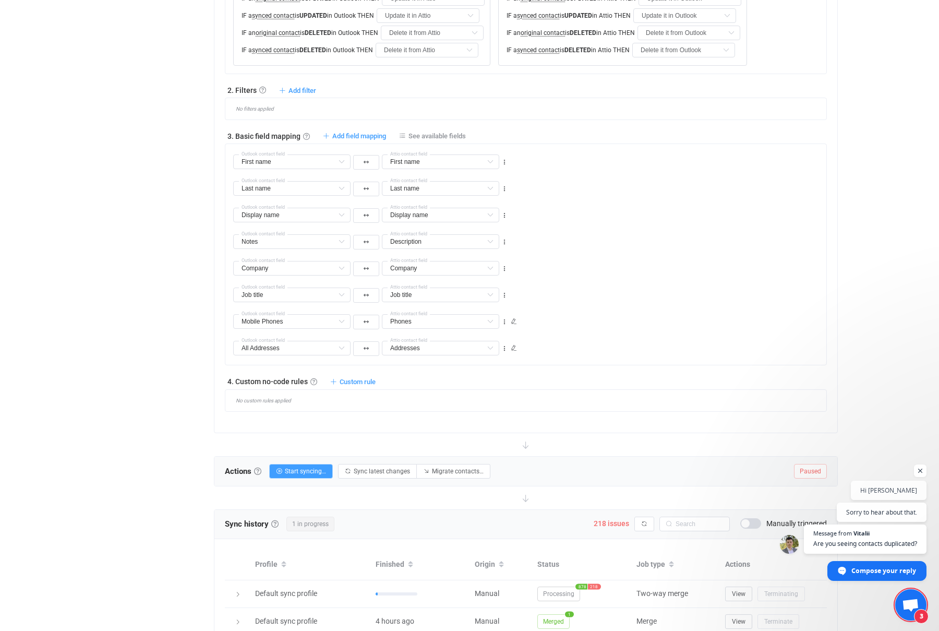
scroll to position [591, 0]
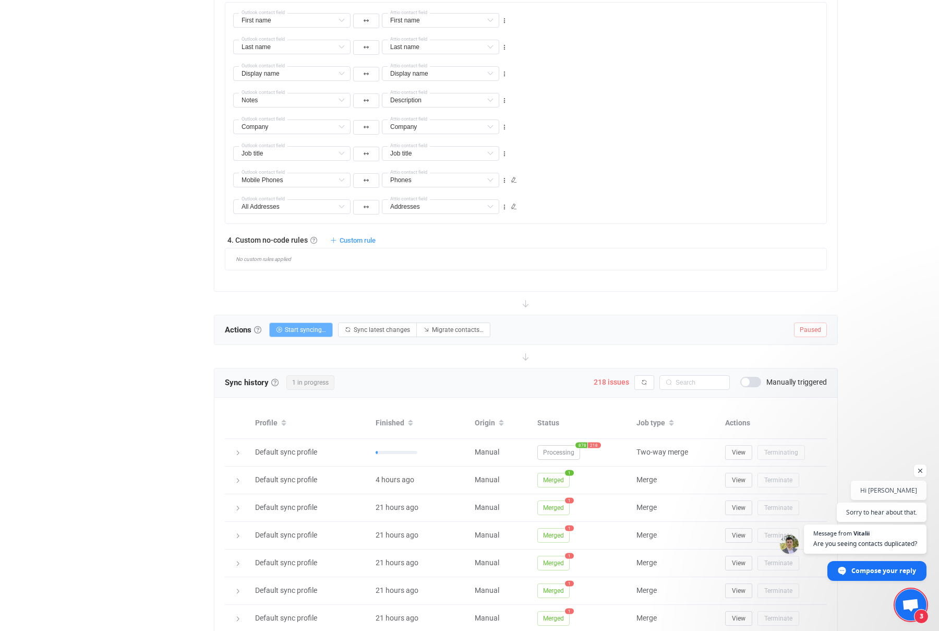
click at [292, 334] on button "Start syncing…" at bounding box center [301, 329] width 64 height 15
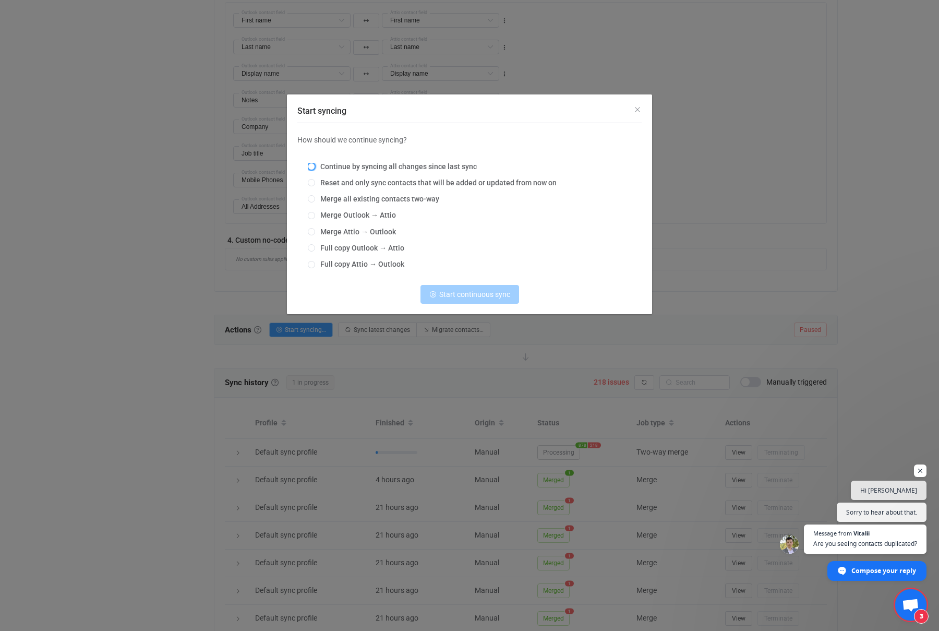
click at [310, 164] on span "Start syncing" at bounding box center [311, 166] width 7 height 7
click at [310, 164] on input "Continue by syncing all changes since last sync" at bounding box center [311, 167] width 7 height 8
radio input "true"
click at [473, 295] on span "Continue syncing" at bounding box center [475, 294] width 56 height 8
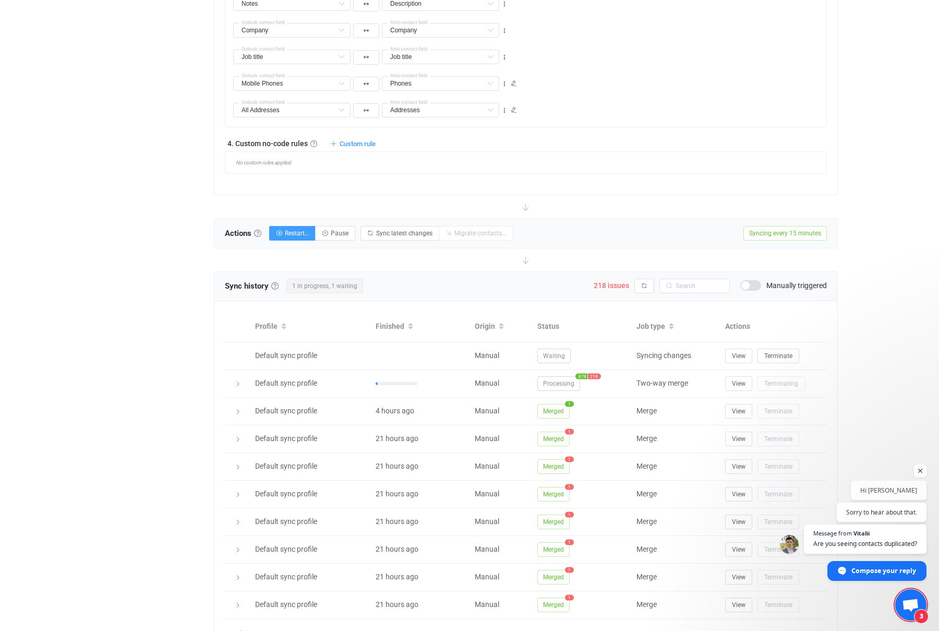
scroll to position [726, 0]
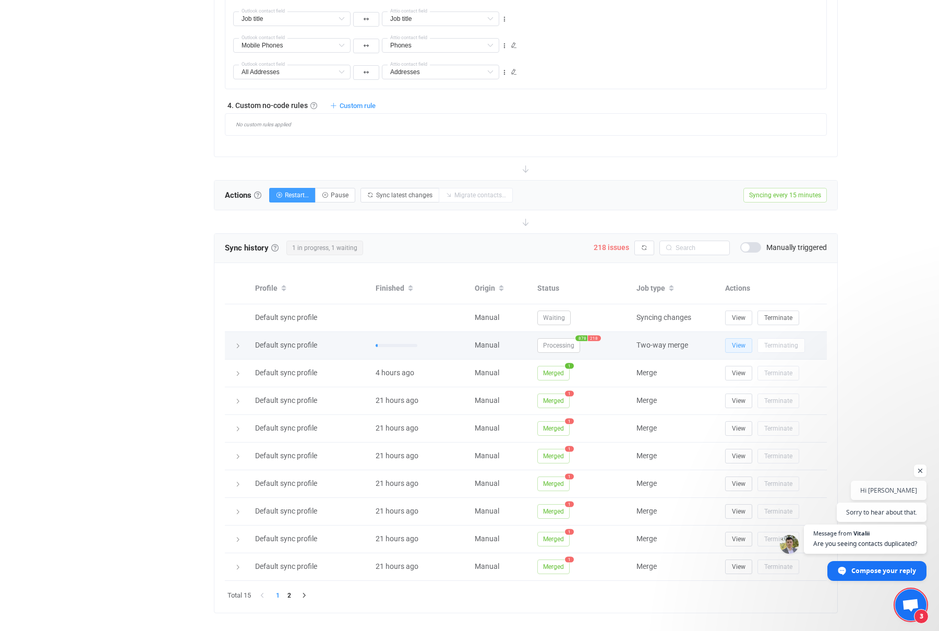
click at [748, 346] on button "View" at bounding box center [738, 345] width 27 height 15
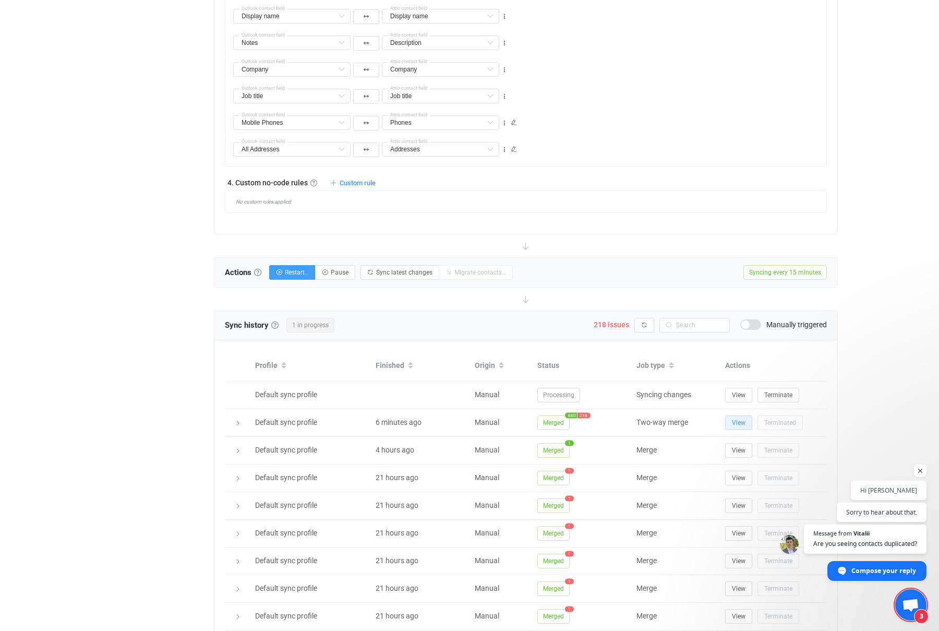
scroll to position [741, 0]
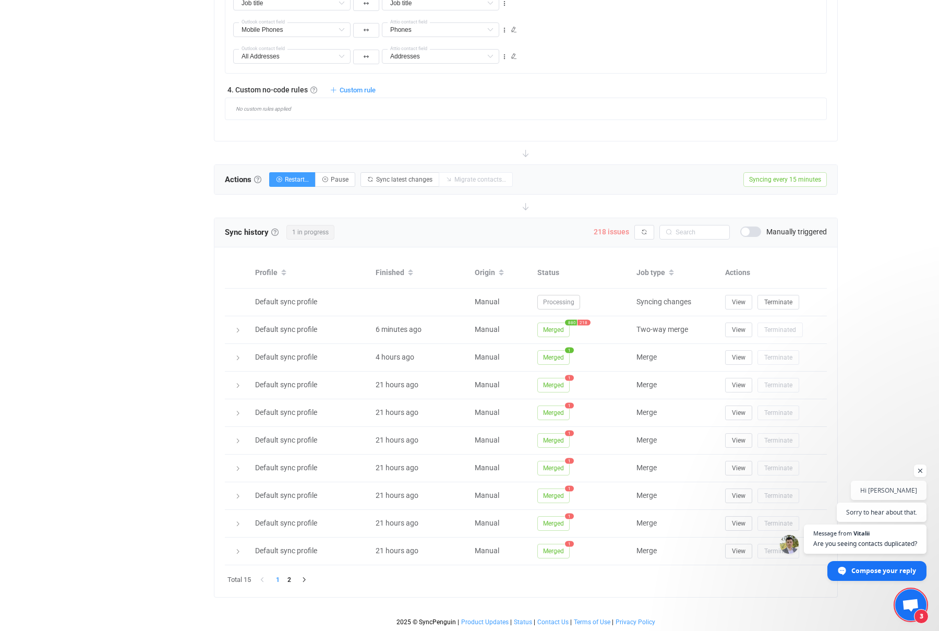
click at [610, 234] on span "218 issues" at bounding box center [611, 231] width 35 height 8
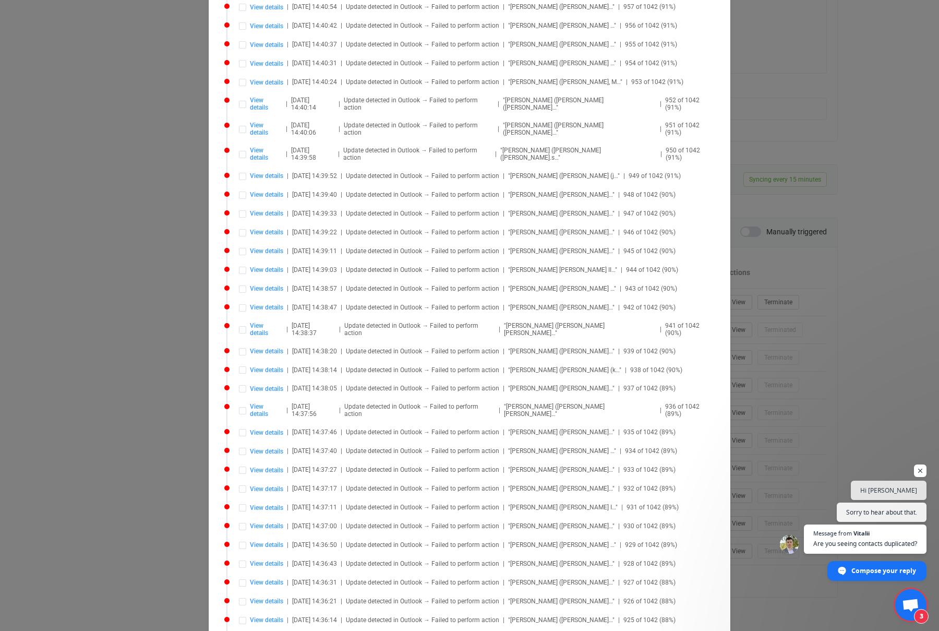
scroll to position [2029, 0]
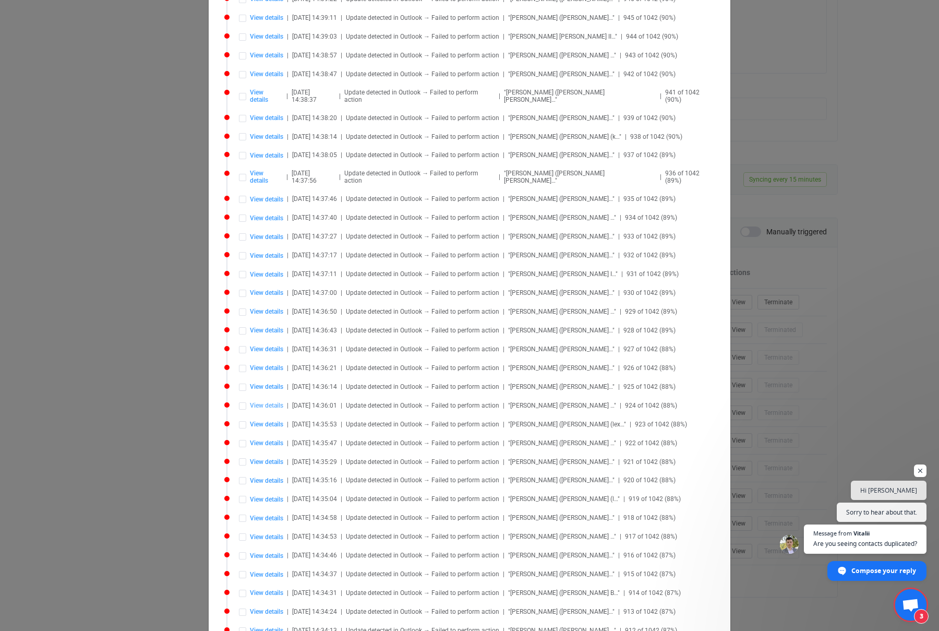
click at [269, 402] on span "View details" at bounding box center [266, 405] width 33 height 7
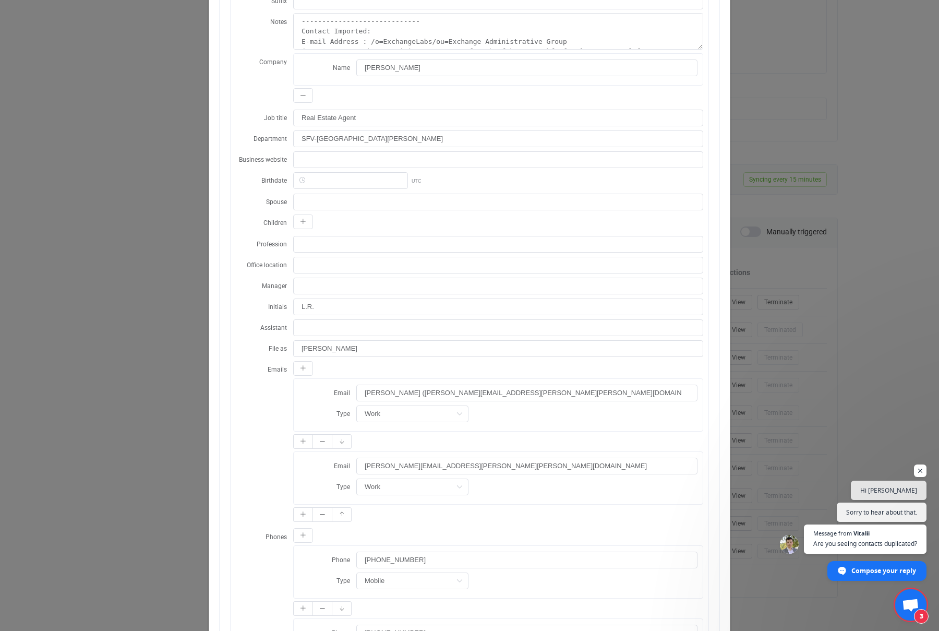
scroll to position [0, 0]
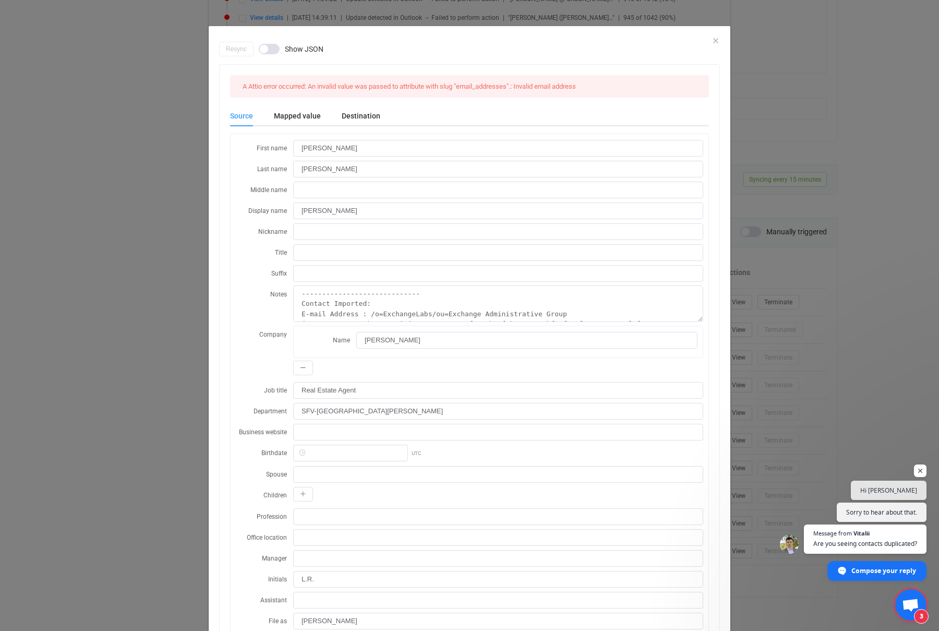
click at [715, 42] on div "Resync Show JSON" at bounding box center [469, 49] width 501 height 15
click at [718, 42] on div "Resync Show JSON" at bounding box center [469, 49] width 501 height 15
click at [715, 40] on icon "Close" at bounding box center [716, 41] width 8 height 8
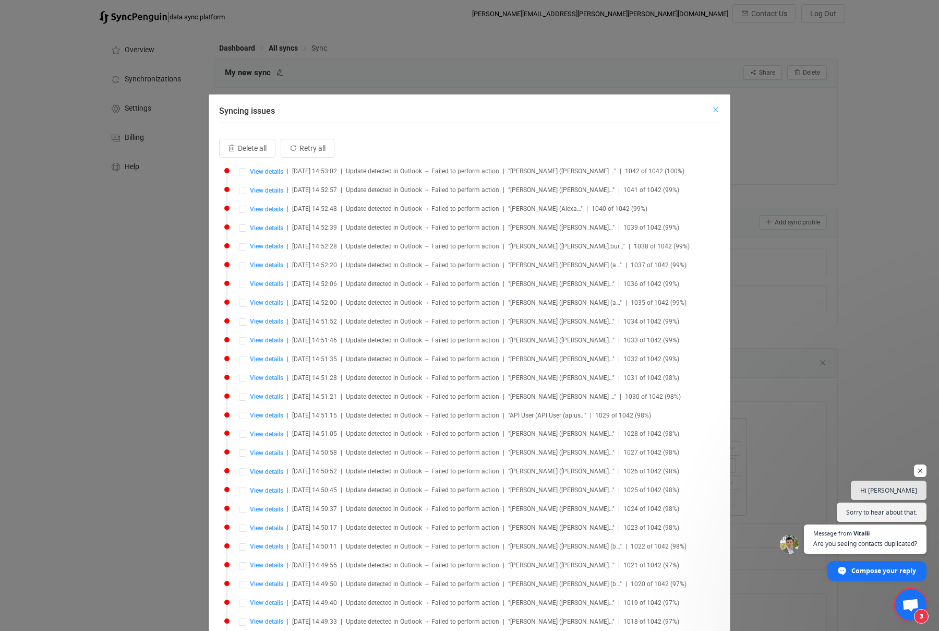
click at [717, 109] on icon "Close" at bounding box center [716, 109] width 8 height 8
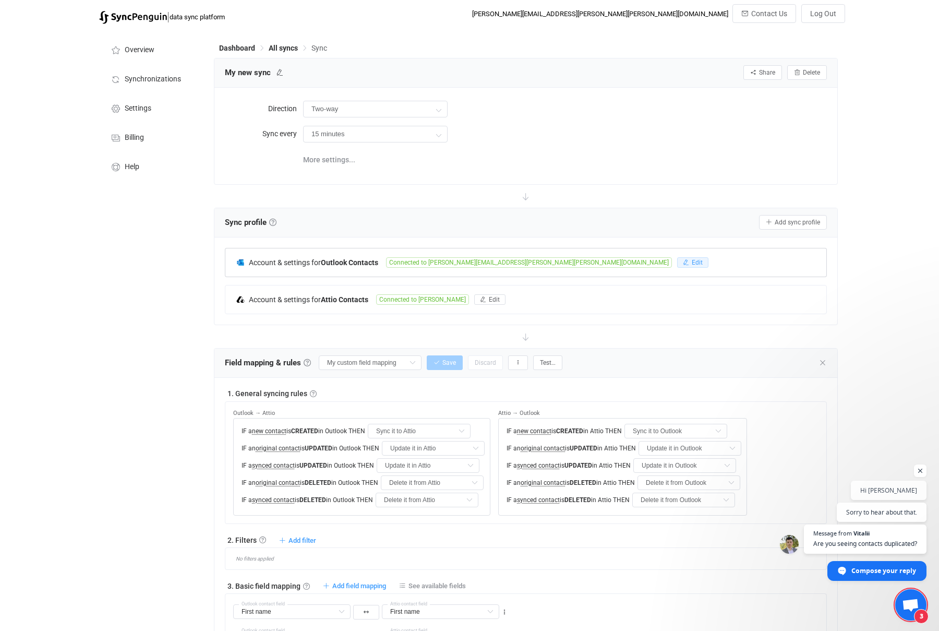
click at [692, 259] on span "Edit" at bounding box center [697, 262] width 11 height 7
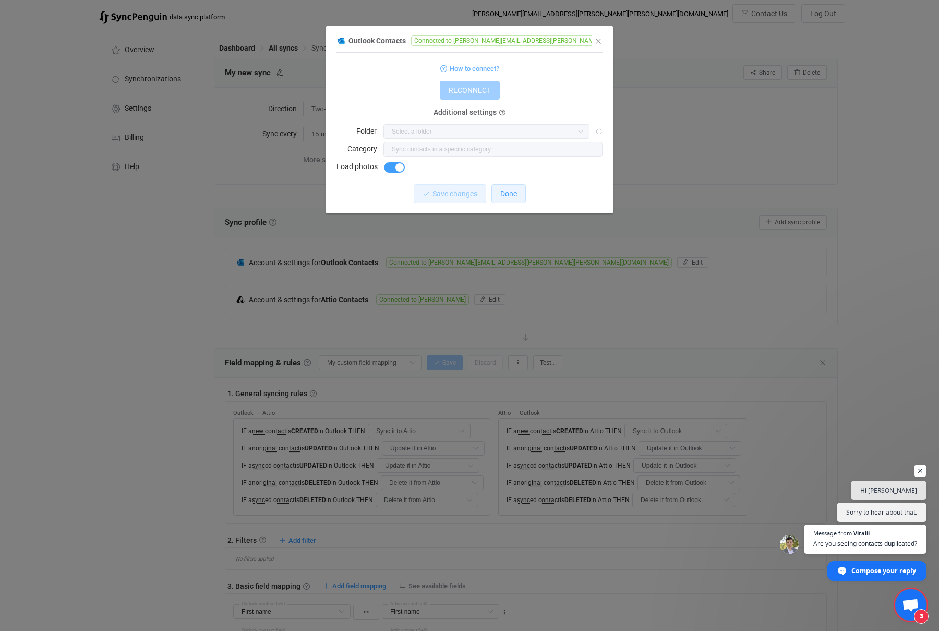
click at [508, 188] on button "Done" at bounding box center [509, 193] width 34 height 19
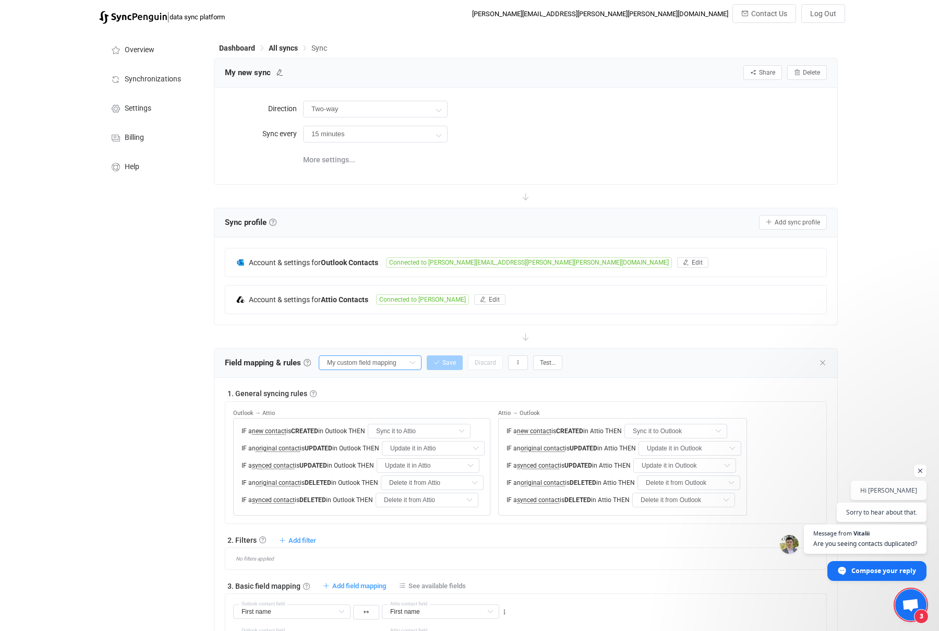
click at [382, 362] on input "My custom field mapping" at bounding box center [370, 362] width 103 height 15
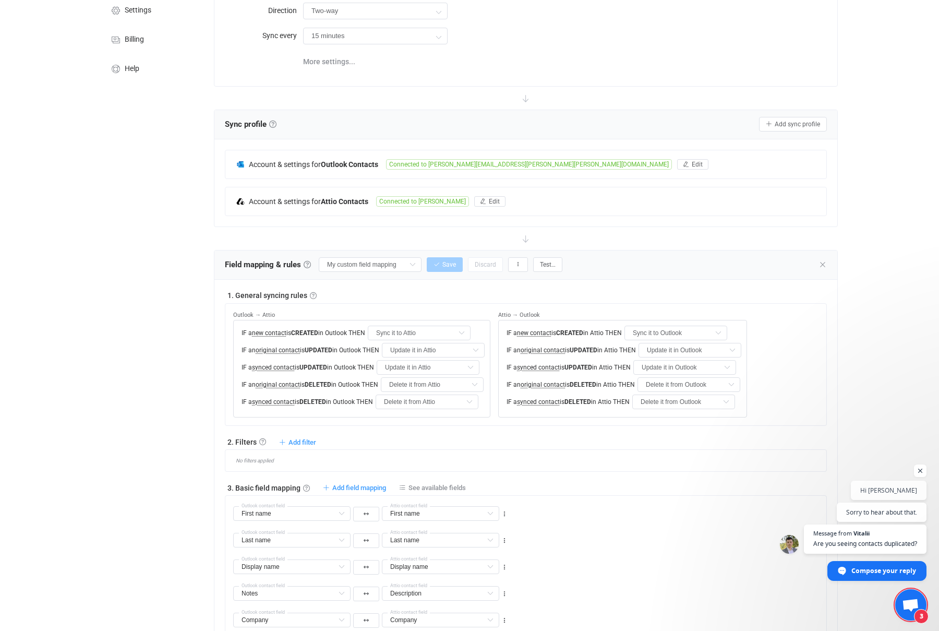
scroll to position [109, 0]
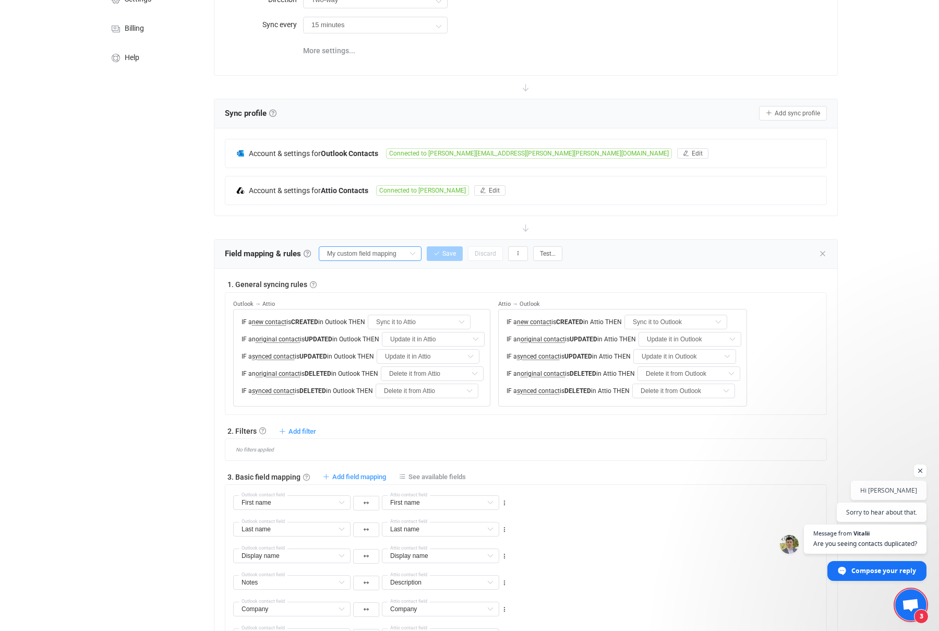
click at [353, 251] on input "My custom field mapping" at bounding box center [370, 253] width 103 height 15
click at [377, 359] on span "My custom field mapping" at bounding box center [373, 359] width 83 height 18
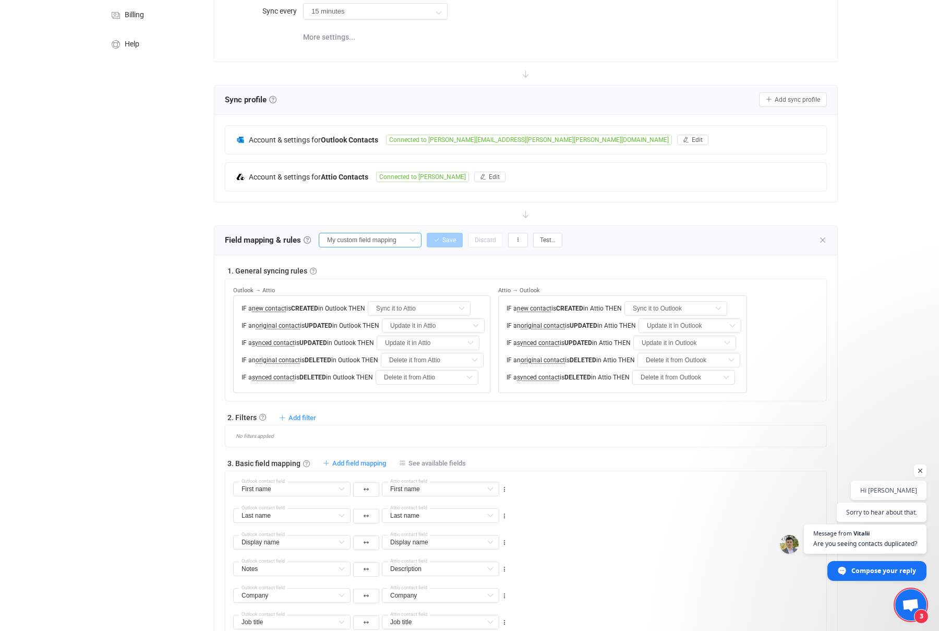
scroll to position [123, 0]
click at [387, 236] on input "My custom field mapping" at bounding box center [370, 239] width 103 height 15
click at [436, 327] on icon at bounding box center [432, 327] width 7 height 7
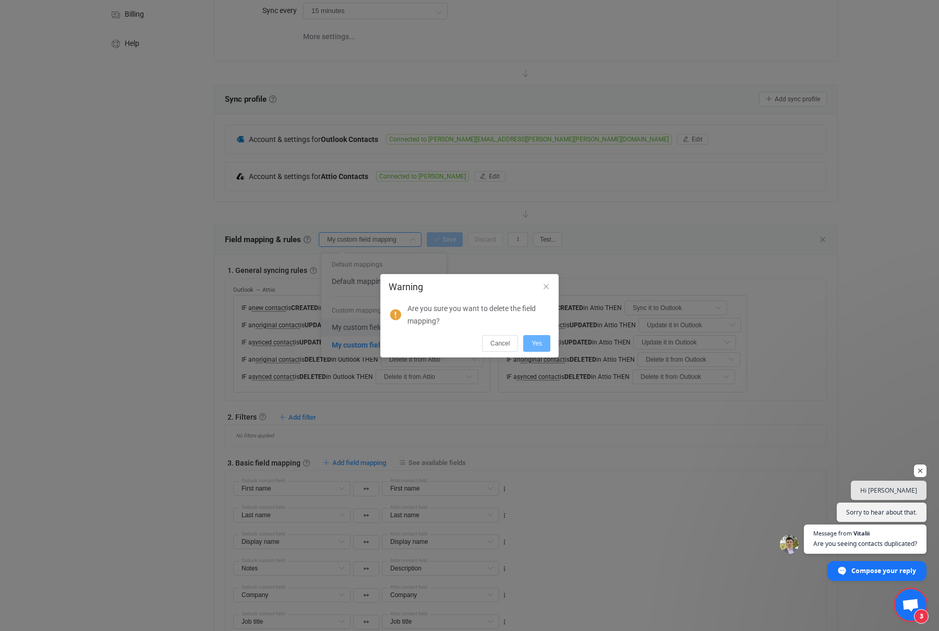
click at [542, 343] on span "Yes" at bounding box center [537, 343] width 10 height 7
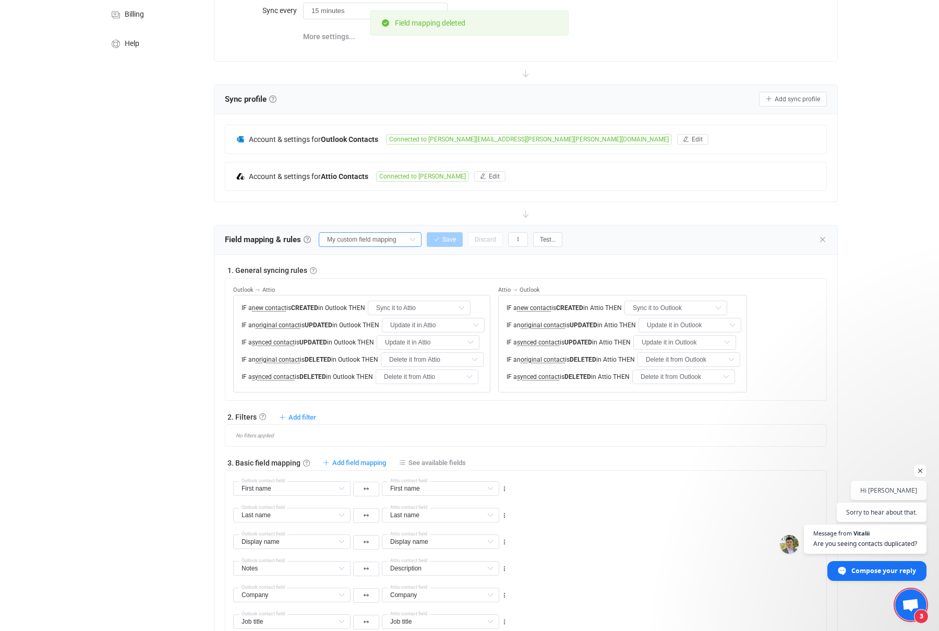
click at [372, 244] on input "My custom field mapping" at bounding box center [370, 239] width 103 height 15
click at [210, 369] on div "Dashboard All syncs Sync My new sync Share Sync sharing Delete Direction Two-wa…" at bounding box center [527, 577] width 637 height 1343
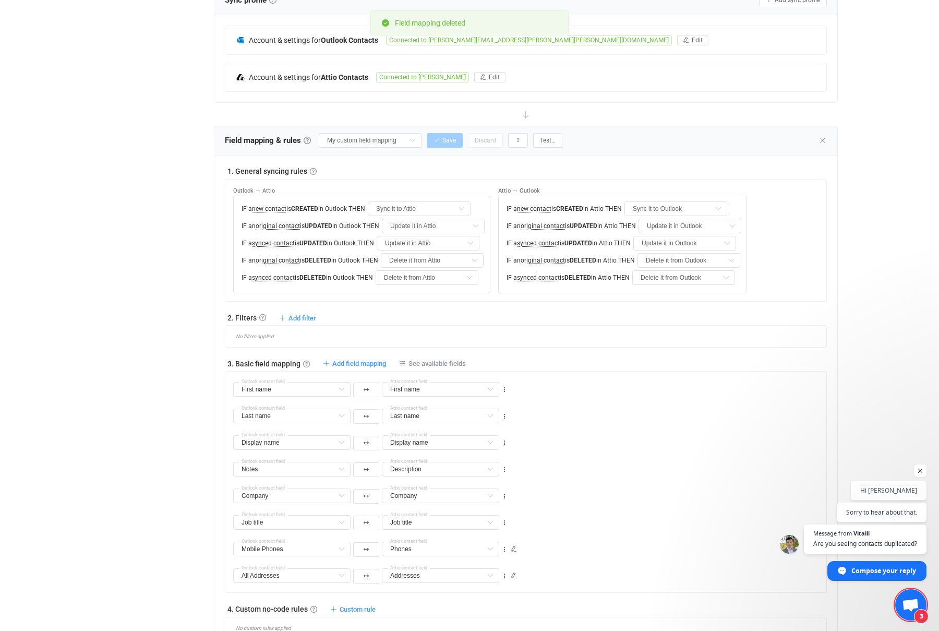
scroll to position [399, 0]
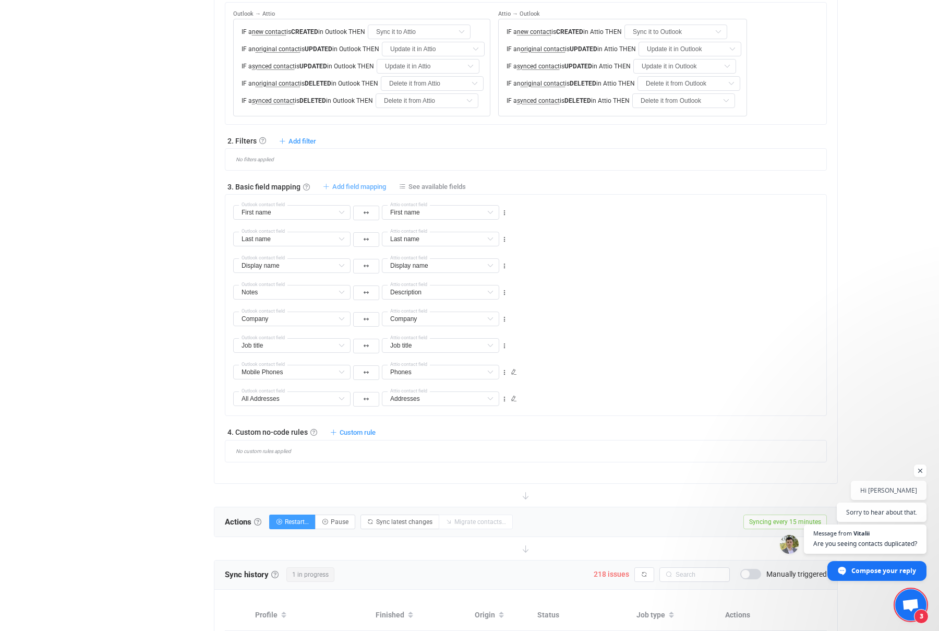
click at [332, 186] on span "Add field mapping" at bounding box center [359, 187] width 54 height 8
type input "First name"
type input "Last name"
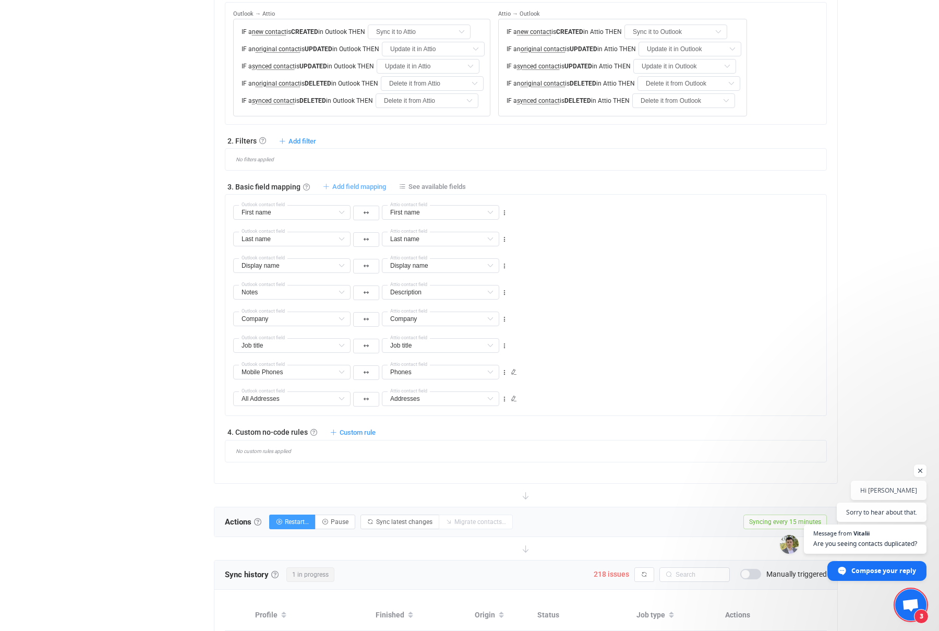
type input "Display name"
type input "Notes"
type input "Description"
type input "Company"
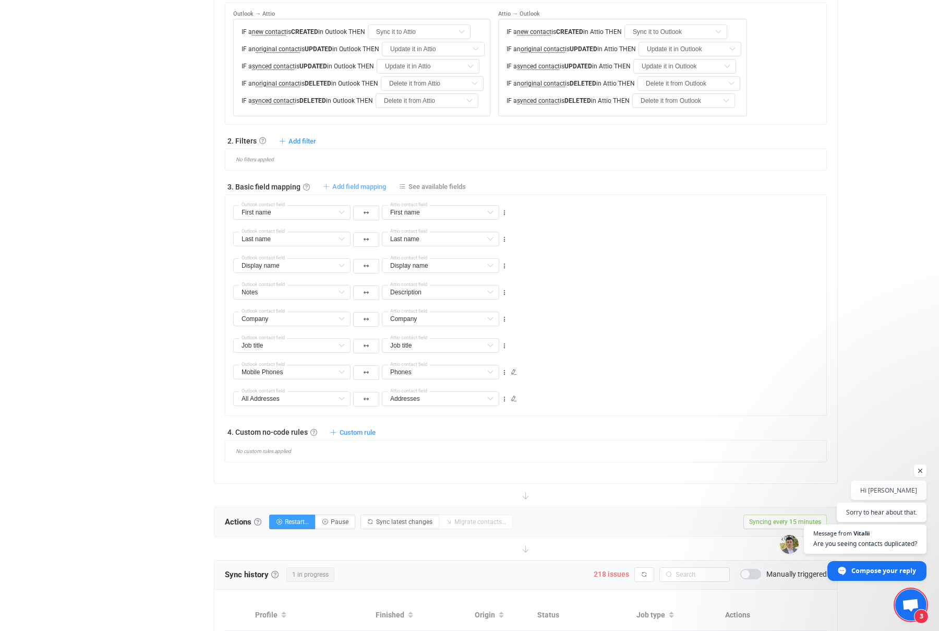
type input "Company"
type input "Job title"
type input "Mobile Phones"
type input "Phones"
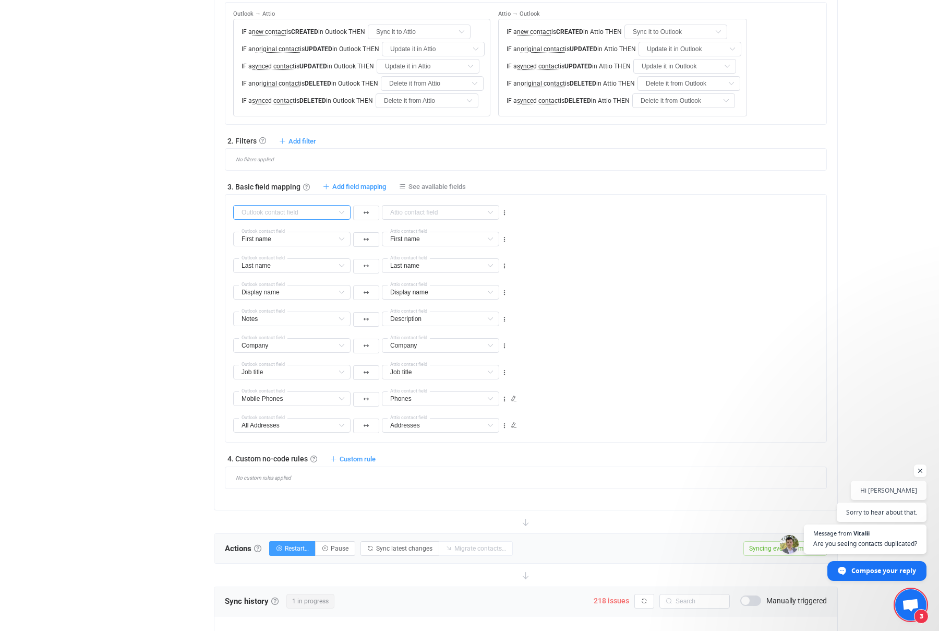
click at [312, 214] on input "text" at bounding box center [291, 212] width 117 height 15
click at [137, 312] on div "Overview Synchronizations Settings Billing Help" at bounding box center [151, 315] width 115 height 1370
click at [334, 212] on div at bounding box center [291, 212] width 117 height 15
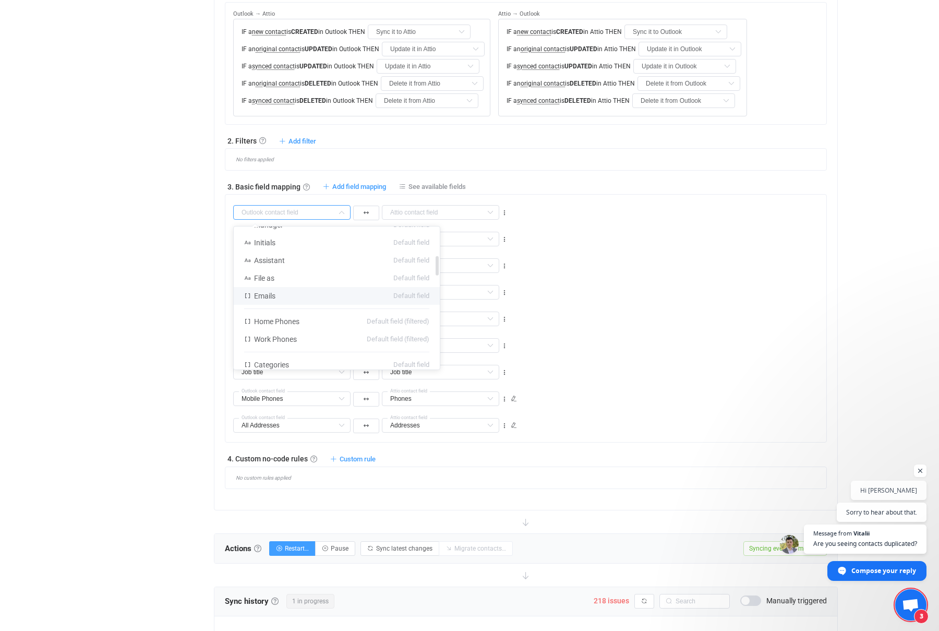
click at [313, 293] on li "Emails Default field" at bounding box center [337, 296] width 206 height 18
type input "Emails"
click at [343, 212] on icon at bounding box center [341, 212] width 13 height 15
click at [313, 216] on input "text" at bounding box center [291, 212] width 117 height 15
click at [416, 184] on span "See available fields" at bounding box center [437, 187] width 57 height 8
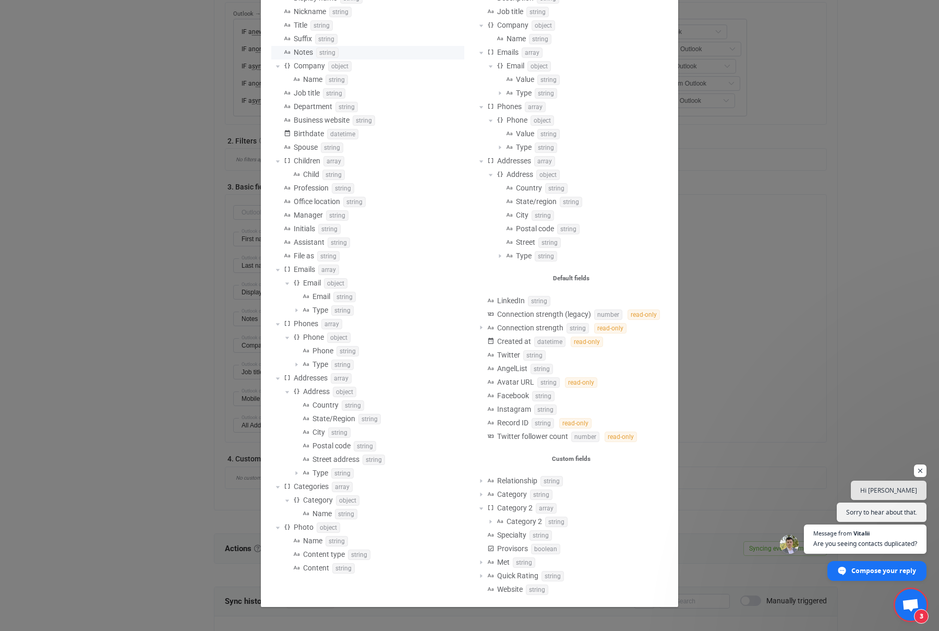
scroll to position [222, 0]
click at [341, 298] on span "string" at bounding box center [344, 296] width 22 height 10
click at [344, 297] on span "string" at bounding box center [344, 296] width 22 height 10
click at [364, 297] on div "Email string" at bounding box center [367, 297] width 193 height 14
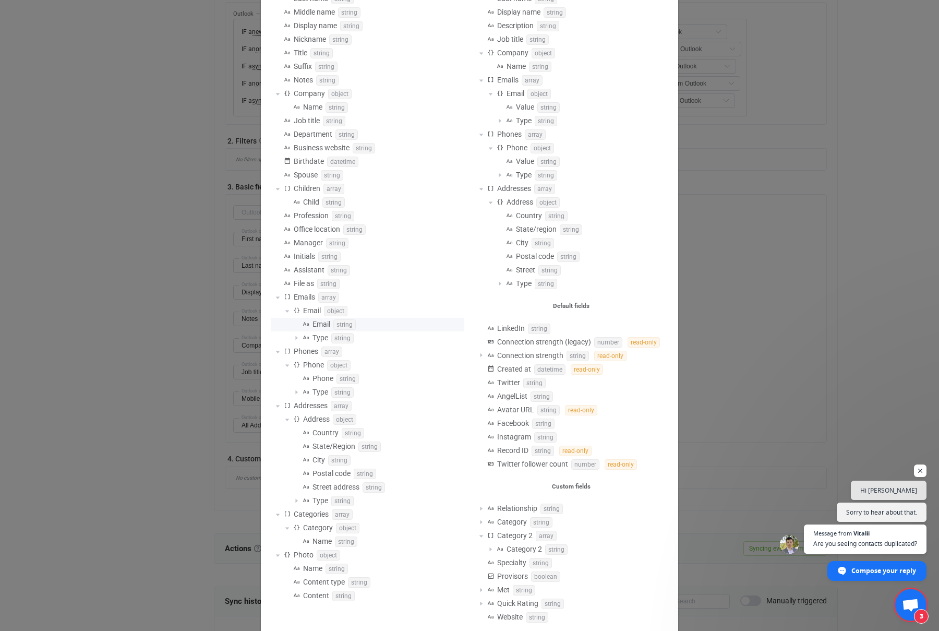
scroll to position [194, 0]
click at [110, 221] on div "Available fields Outlook First name string Last name string Middle name string …" at bounding box center [469, 315] width 939 height 631
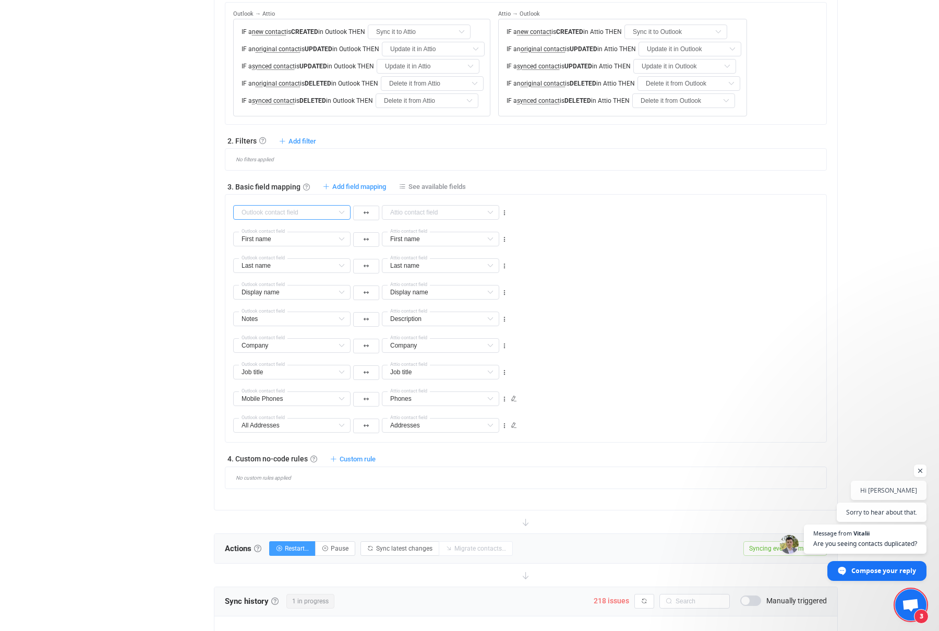
click at [286, 209] on input "text" at bounding box center [291, 212] width 117 height 15
click at [340, 184] on span "Add field mapping" at bounding box center [359, 187] width 54 height 8
type input "First name"
type input "Last name"
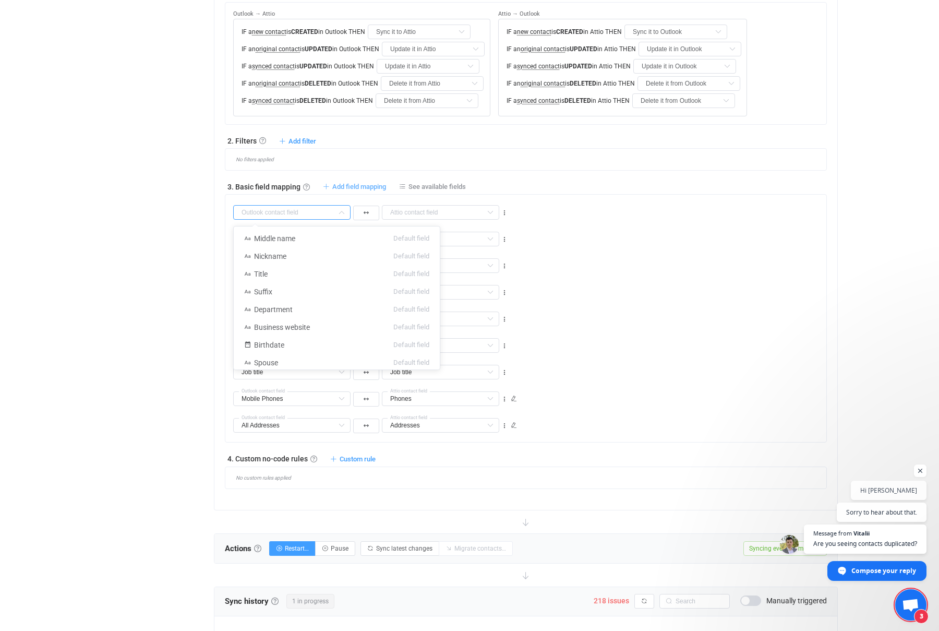
type input "Last name"
type input "Display name"
type input "Notes"
type input "Description"
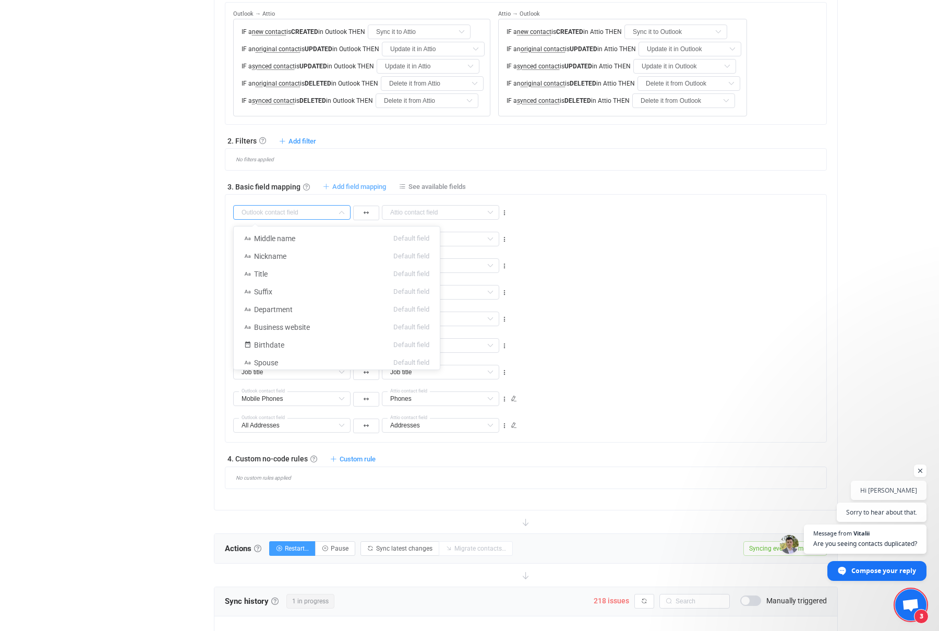
type input "Company"
type input "Job title"
type input "Mobile Phones"
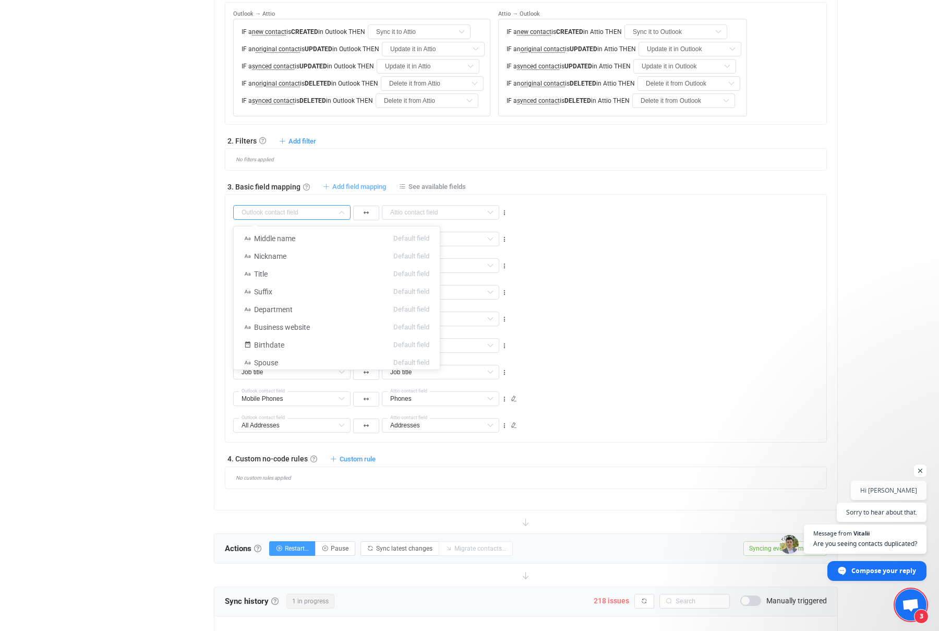
type input "Phones"
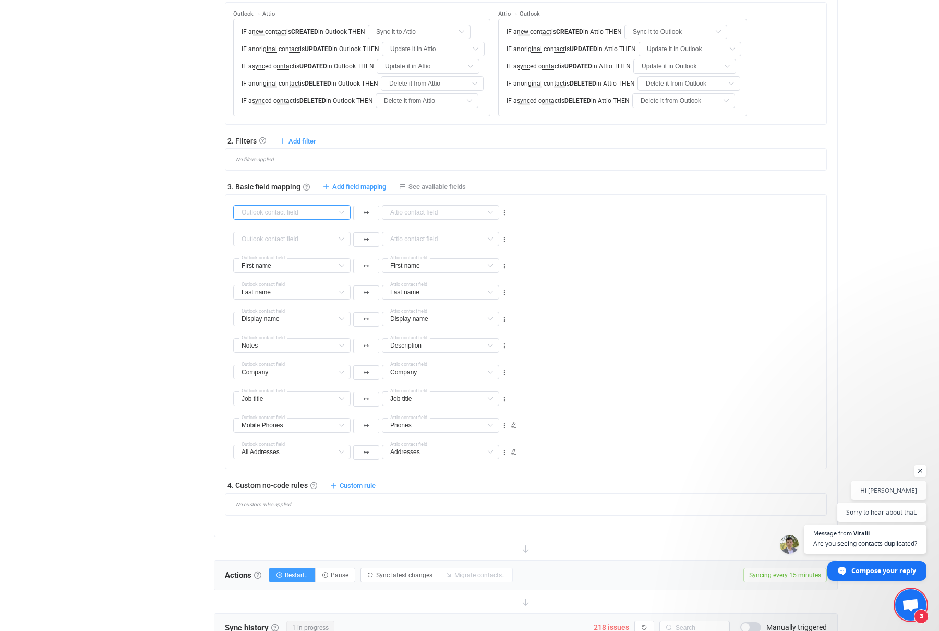
click at [325, 214] on input "text" at bounding box center [291, 212] width 117 height 15
click at [280, 297] on li "Emails Default field" at bounding box center [337, 299] width 206 height 18
type input "Emails"
click at [417, 213] on input "text" at bounding box center [440, 212] width 117 height 15
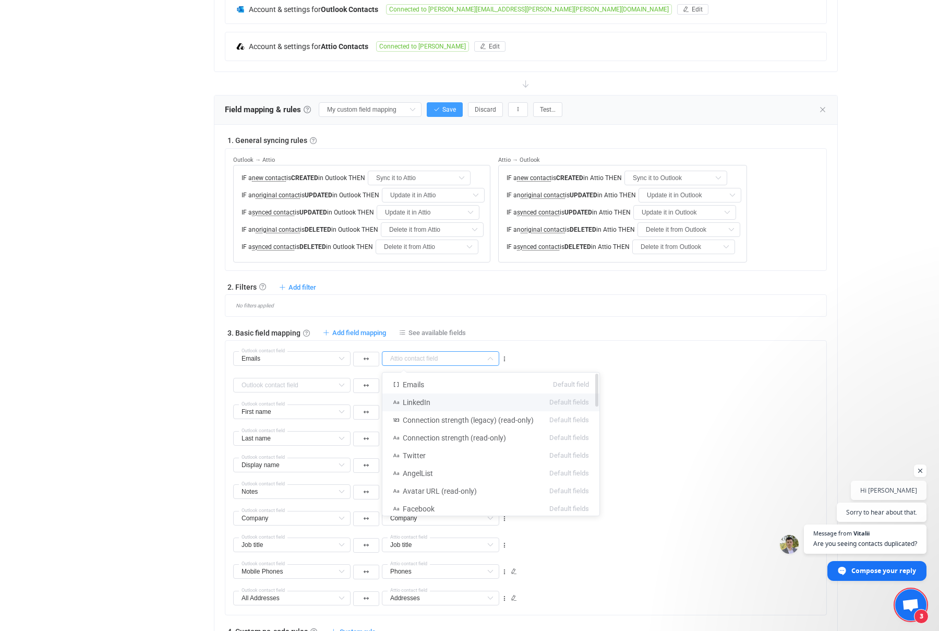
scroll to position [227, 0]
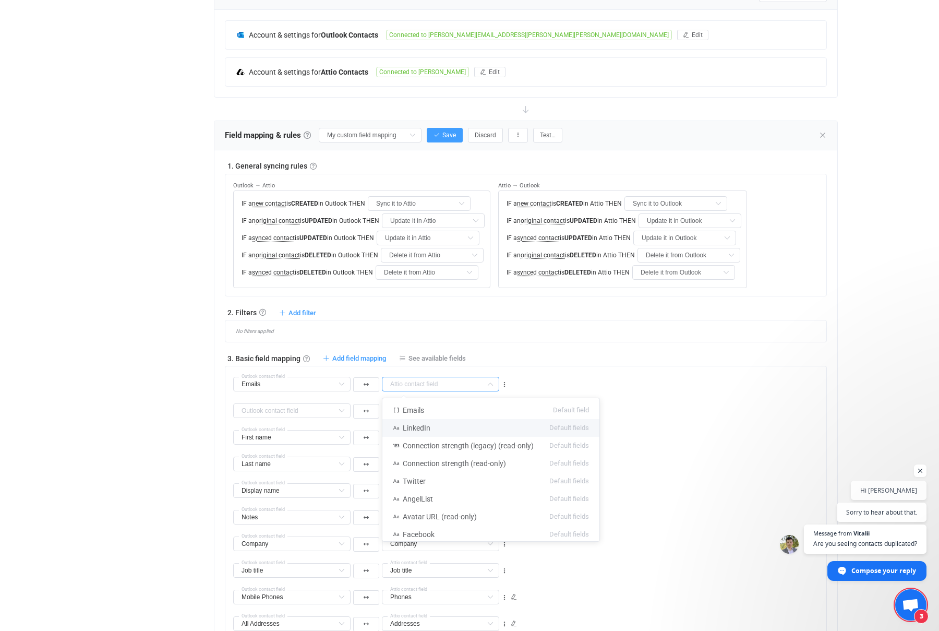
click at [142, 414] on div "Overview Synchronizations Settings Billing Help" at bounding box center [151, 500] width 115 height 1396
click at [342, 386] on icon at bounding box center [341, 384] width 13 height 15
click at [137, 386] on div "Overview Synchronizations Settings Billing Help" at bounding box center [151, 500] width 115 height 1396
click at [506, 383] on icon at bounding box center [504, 384] width 7 height 7
click at [480, 442] on li "Delete" at bounding box center [472, 446] width 68 height 19
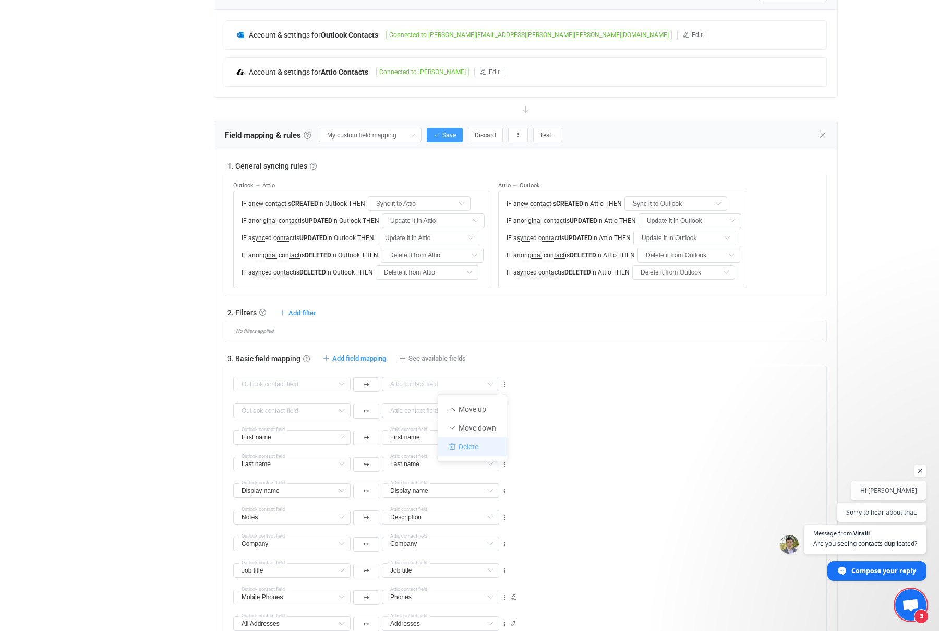
type input "First name"
type input "Last name"
type input "Display name"
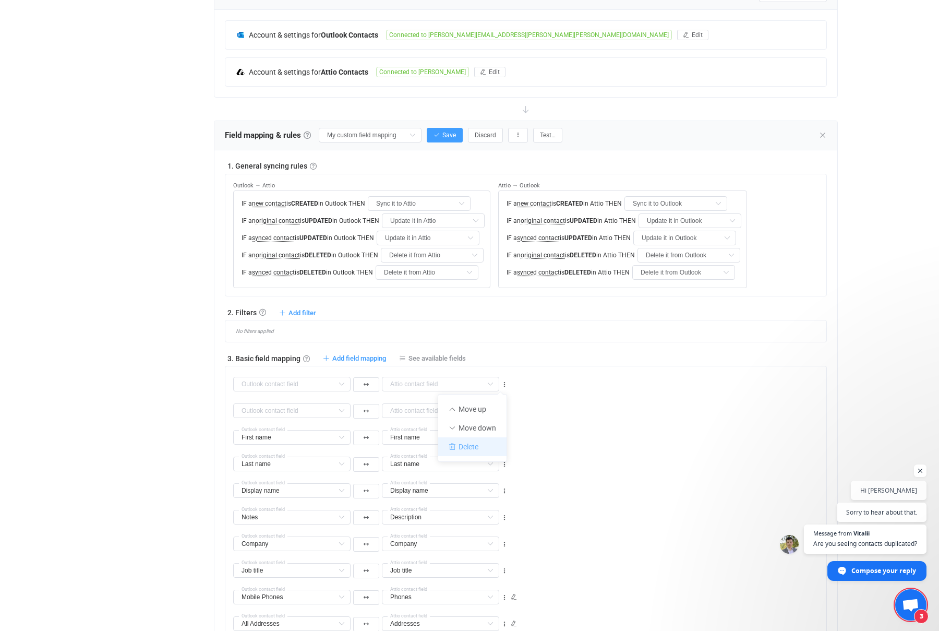
type input "Display name"
type input "Notes"
type input "Description"
type input "Company"
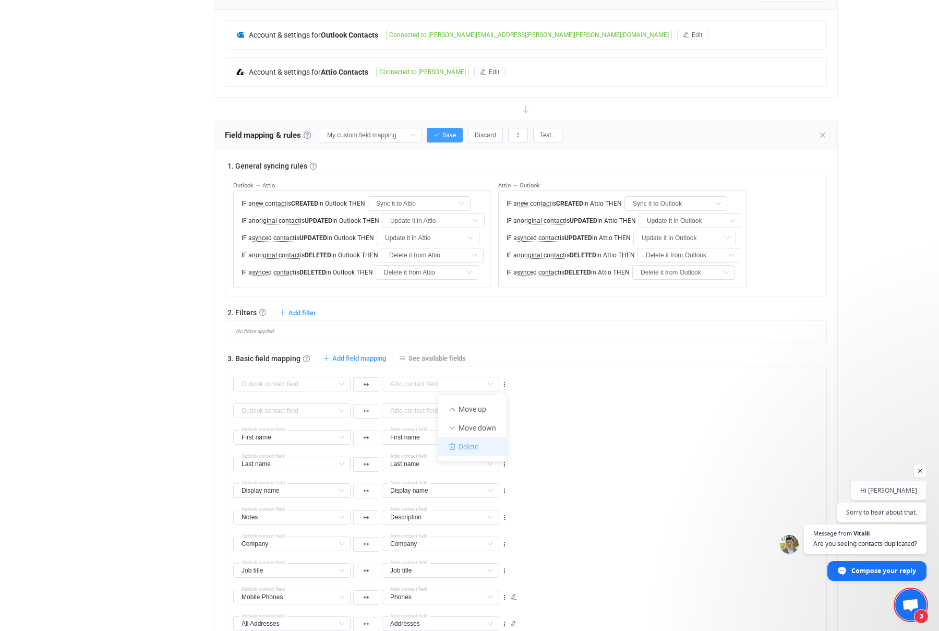
type input "Job title"
type input "Mobile Phones"
type input "Phones"
type input "All Addresses"
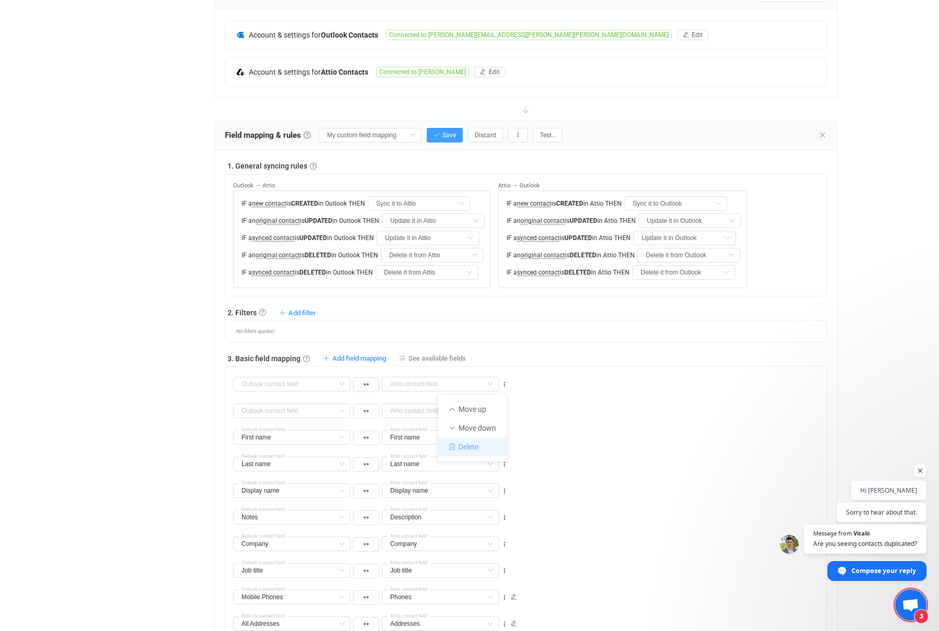
type input "Addresses"
click at [506, 382] on icon at bounding box center [504, 384] width 7 height 7
click at [480, 442] on li "Delete" at bounding box center [472, 446] width 68 height 19
type input "First name"
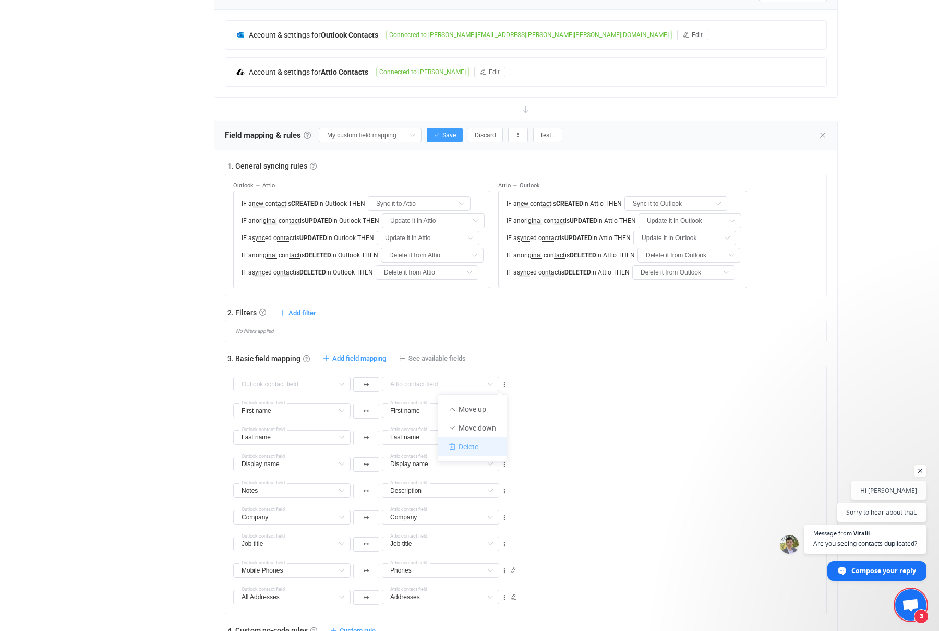
type input "Last name"
type input "Display name"
type input "Notes"
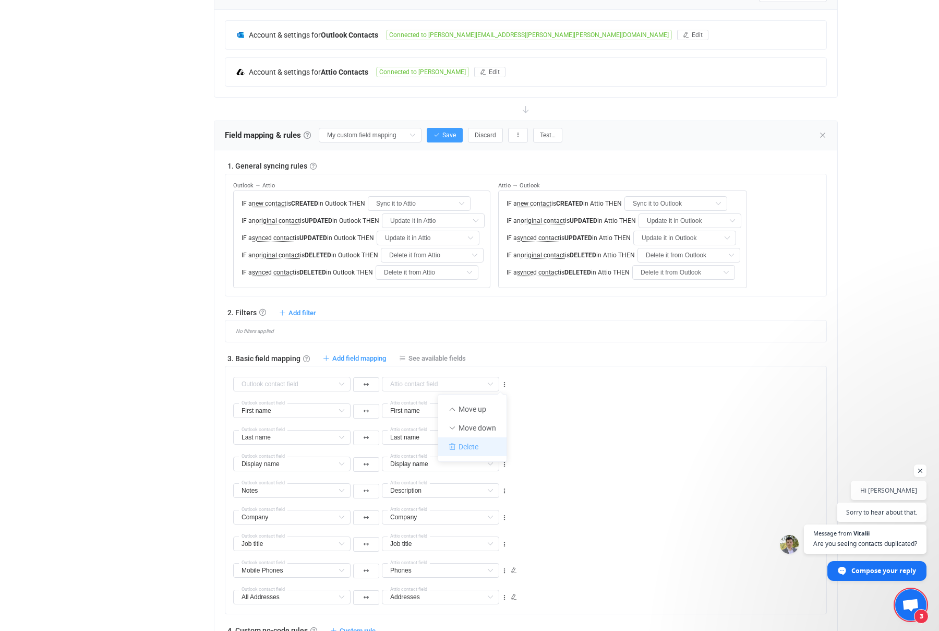
type input "Description"
type input "Company"
type input "Job title"
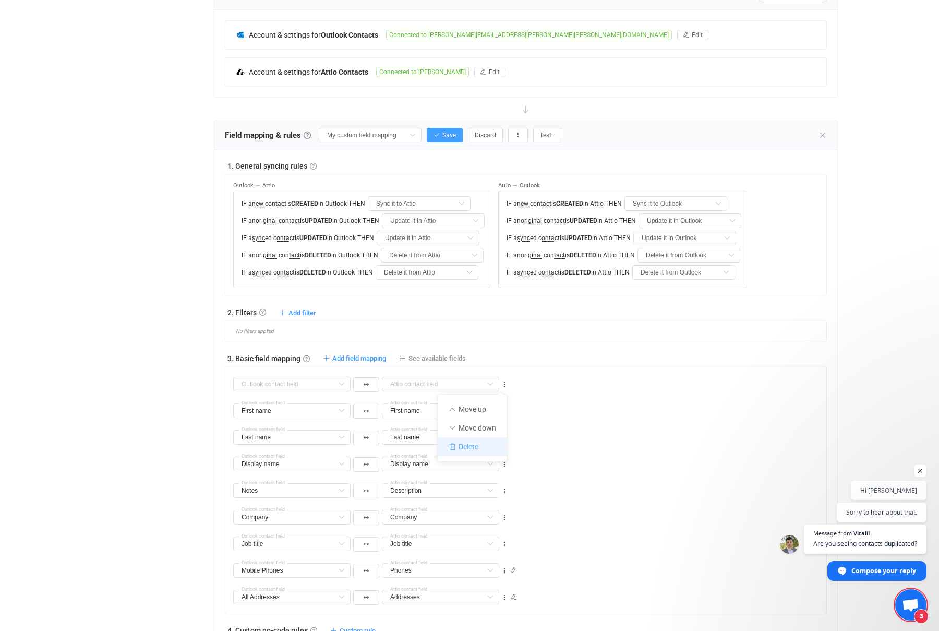
type input "Mobile Phones"
type input "Phones"
type input "All Addresses"
type input "Addresses"
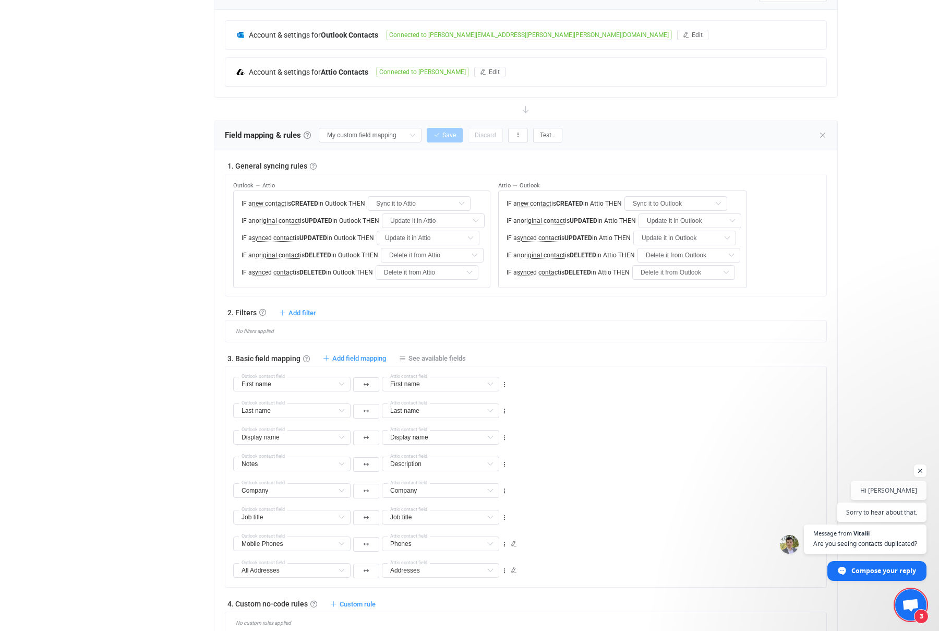
click at [179, 415] on div "Overview Synchronizations Settings Billing Help" at bounding box center [151, 473] width 115 height 1343
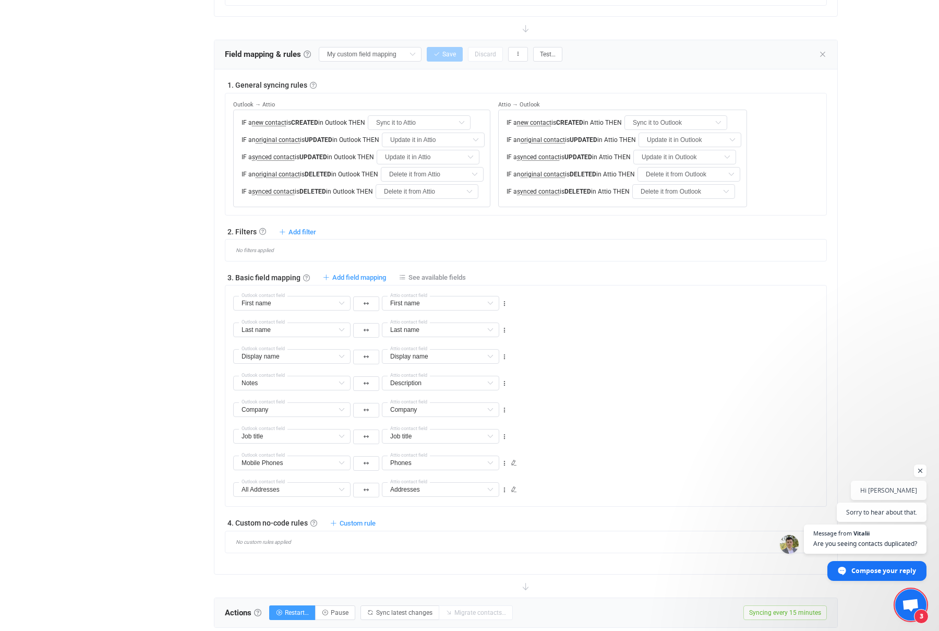
scroll to position [317, 0]
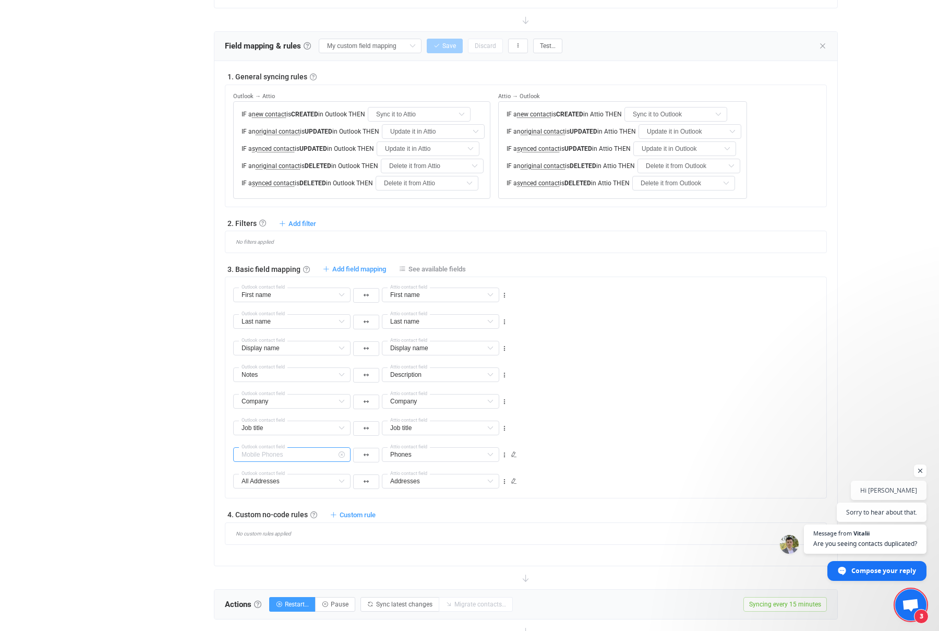
click at [319, 457] on input "text" at bounding box center [291, 454] width 117 height 15
click at [125, 421] on div "Overview Synchronizations Settings Billing Help" at bounding box center [151, 384] width 115 height 1343
type input "Mobile Phones"
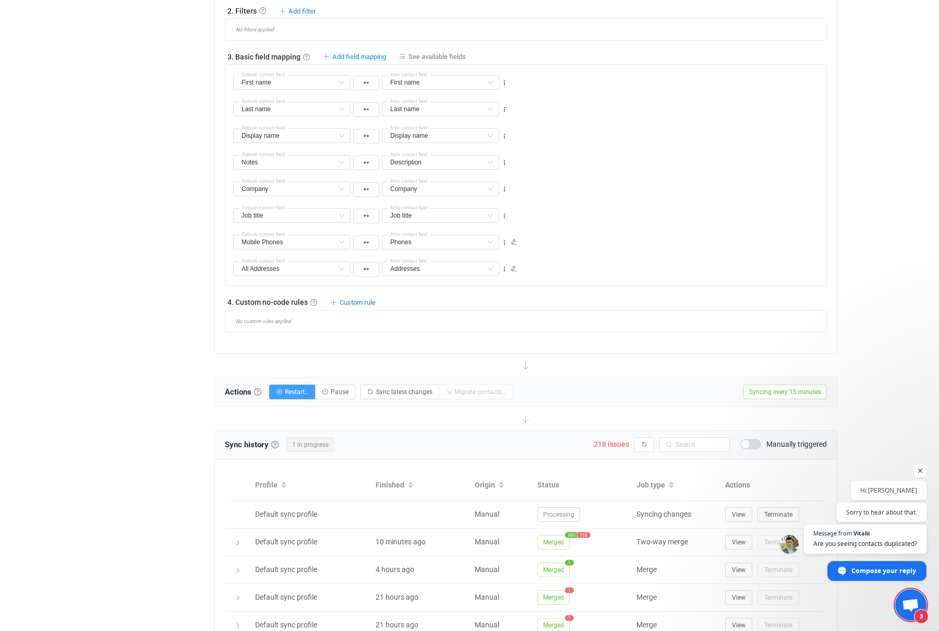
scroll to position [620, 0]
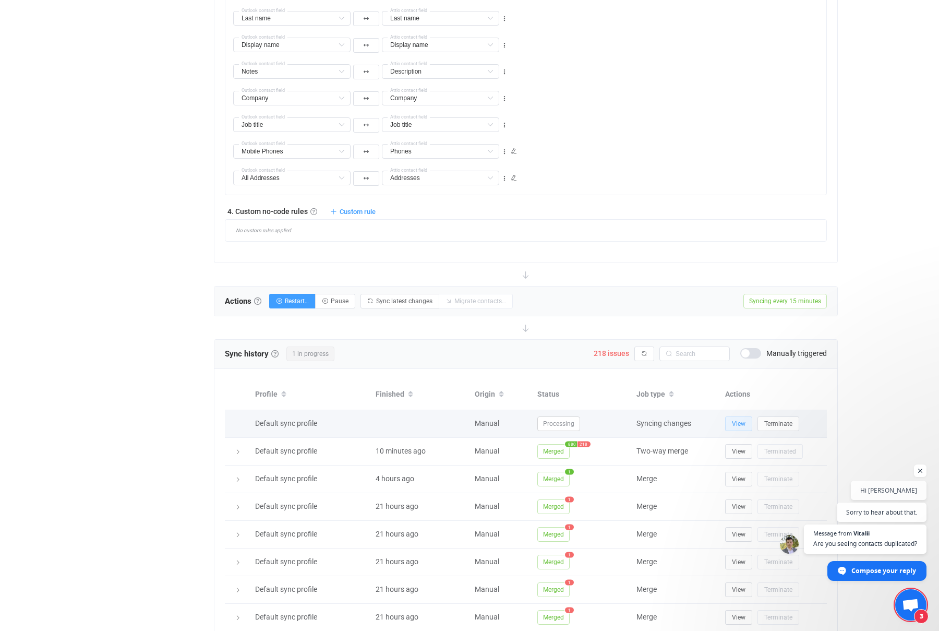
click at [739, 424] on span "View" at bounding box center [739, 423] width 14 height 7
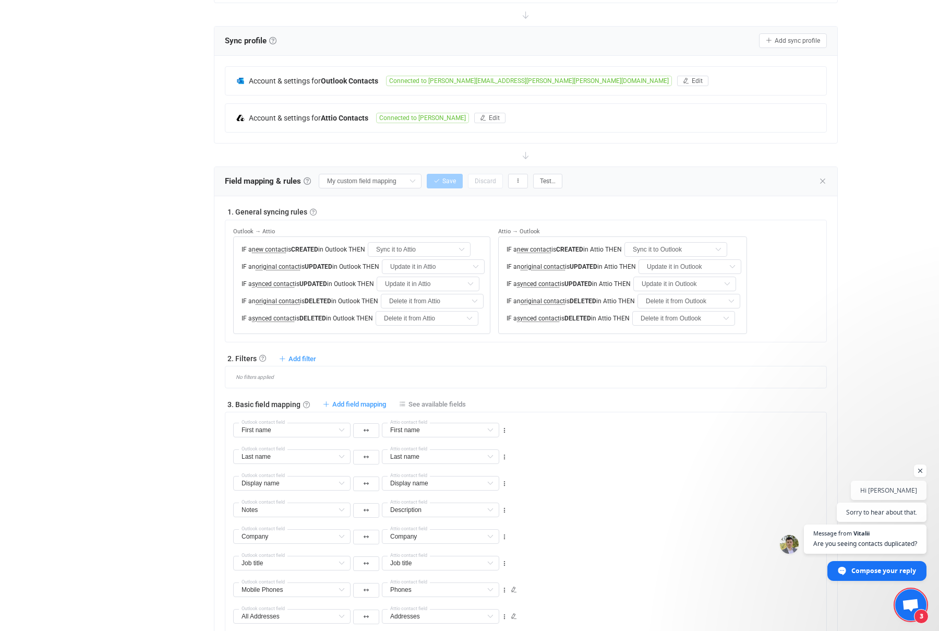
scroll to position [128, 0]
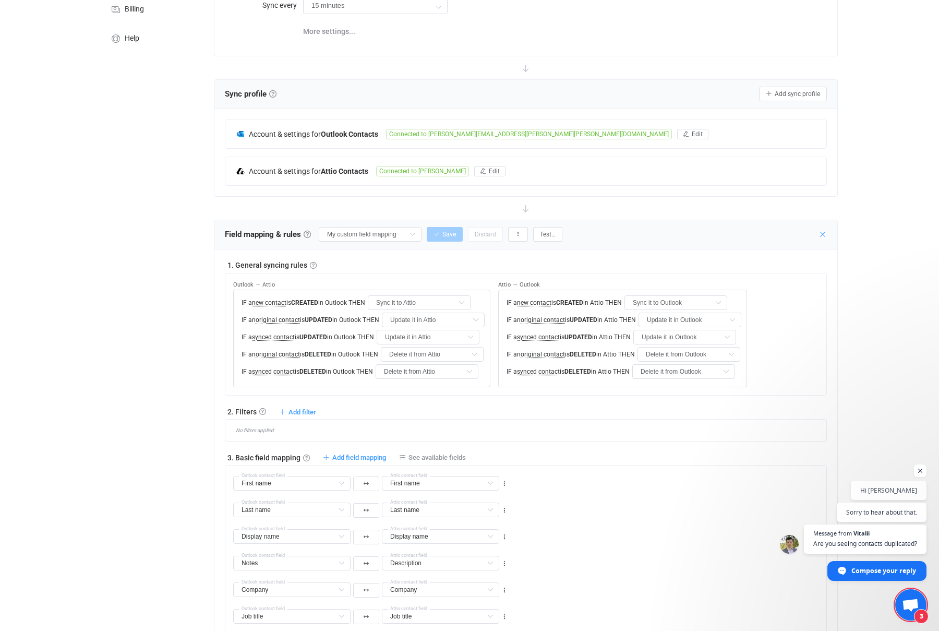
click at [821, 233] on icon at bounding box center [823, 234] width 8 height 8
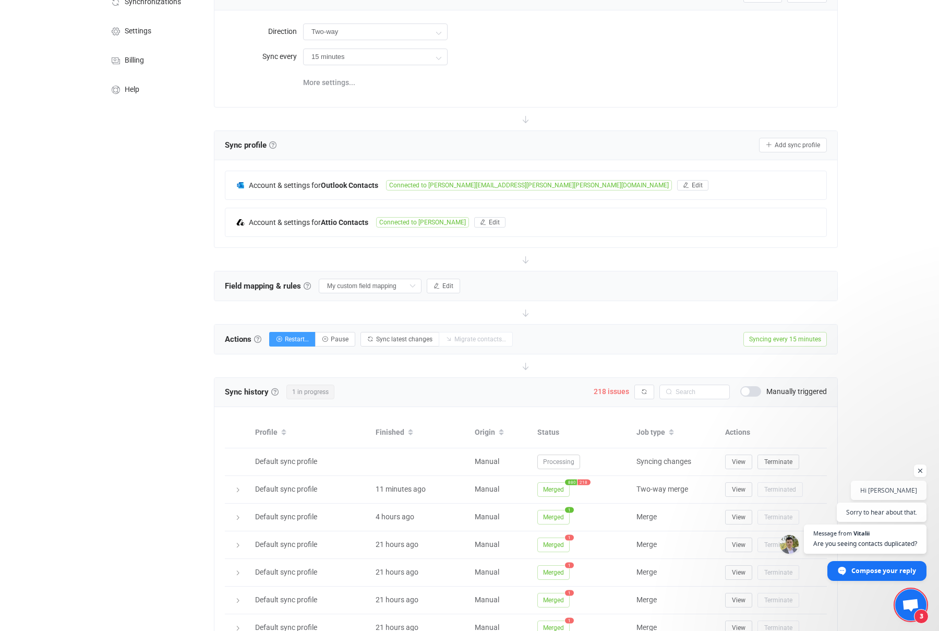
scroll to position [0, 0]
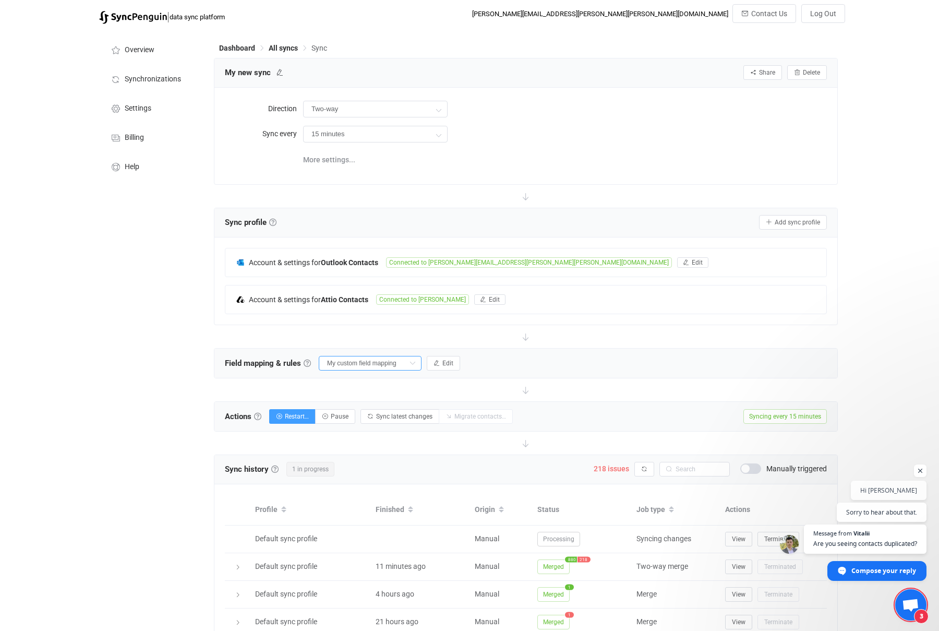
click at [371, 366] on input "My custom field mapping" at bounding box center [370, 363] width 103 height 15
click at [492, 365] on div "Field mapping & rules Field mapping & rules By default, all contacts of the con…" at bounding box center [525, 363] width 623 height 29
click at [442, 361] on span "Edit" at bounding box center [447, 363] width 11 height 7
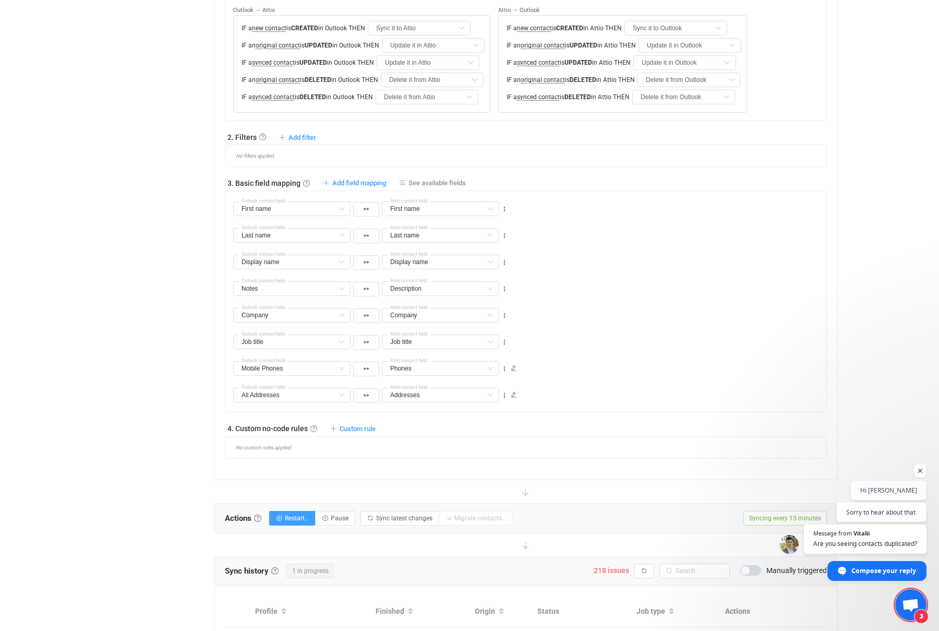
scroll to position [511, 0]
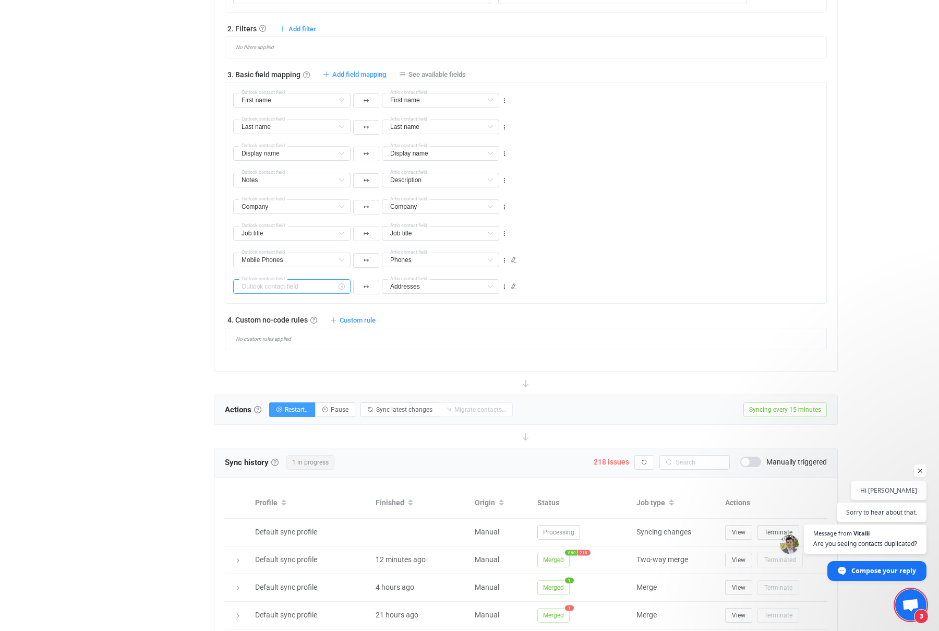
click at [321, 291] on input "text" at bounding box center [291, 286] width 117 height 15
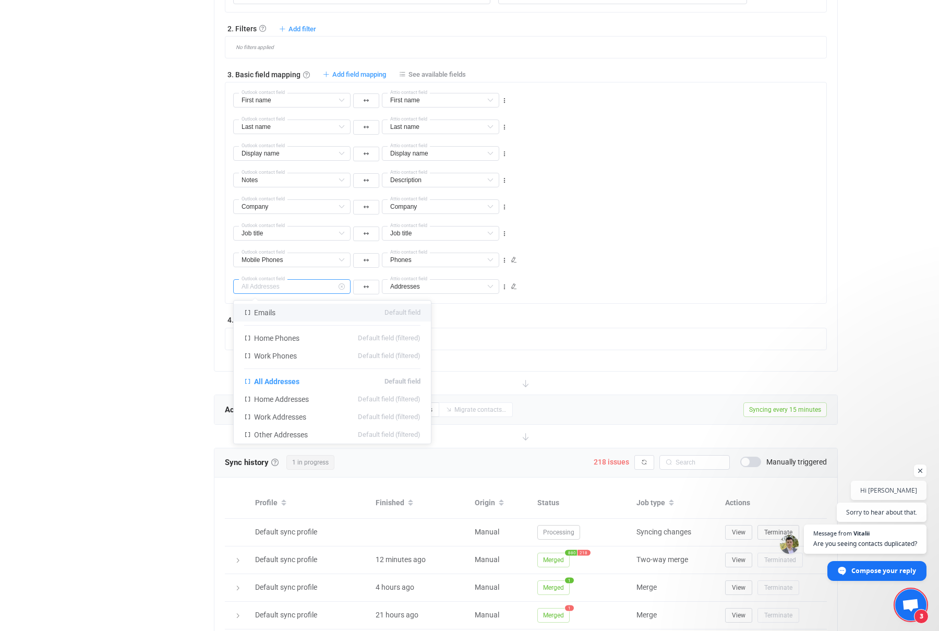
click at [275, 285] on input "text" at bounding box center [291, 286] width 117 height 15
type input "All Addresses"
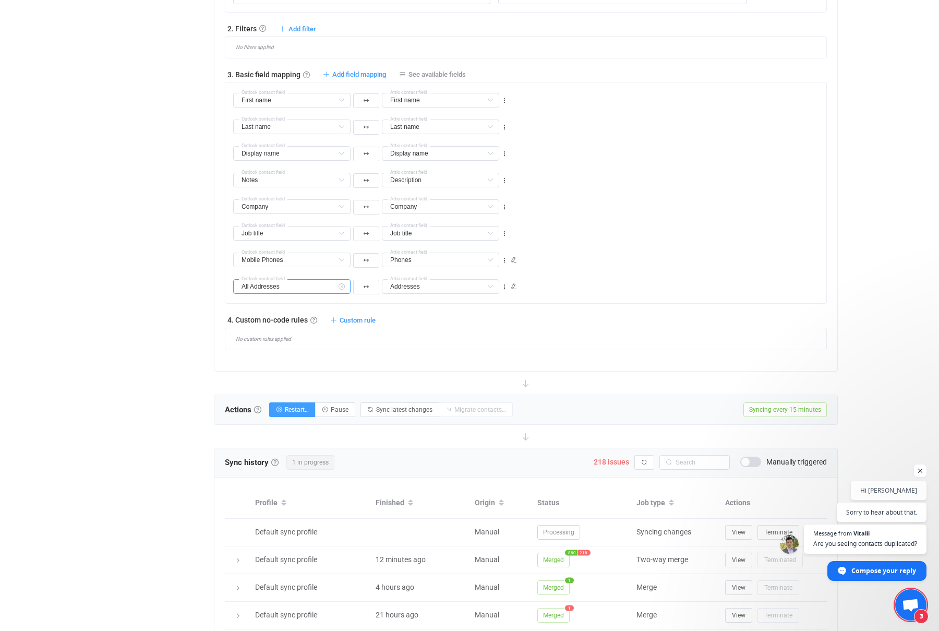
click at [275, 285] on input "All Addresses" at bounding box center [291, 286] width 117 height 15
type input "l"
click at [196, 289] on div "Overview Synchronizations Settings Billing Help" at bounding box center [151, 189] width 115 height 1343
type input "All Addresses"
click at [344, 320] on span "Custom rule" at bounding box center [358, 320] width 36 height 8
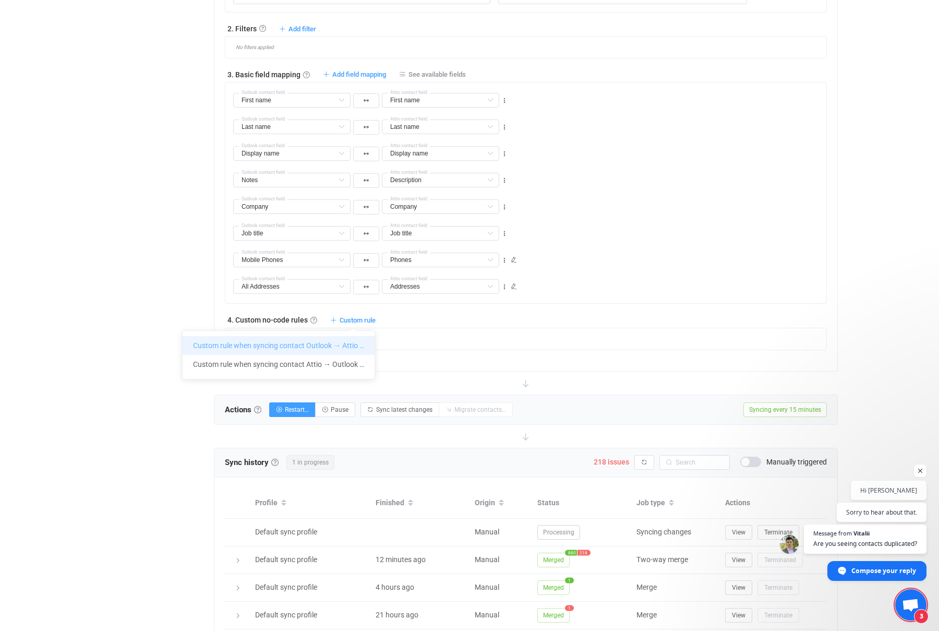
click at [325, 345] on li "Custom rule when syncing contact Outlook → Attio …" at bounding box center [279, 345] width 192 height 19
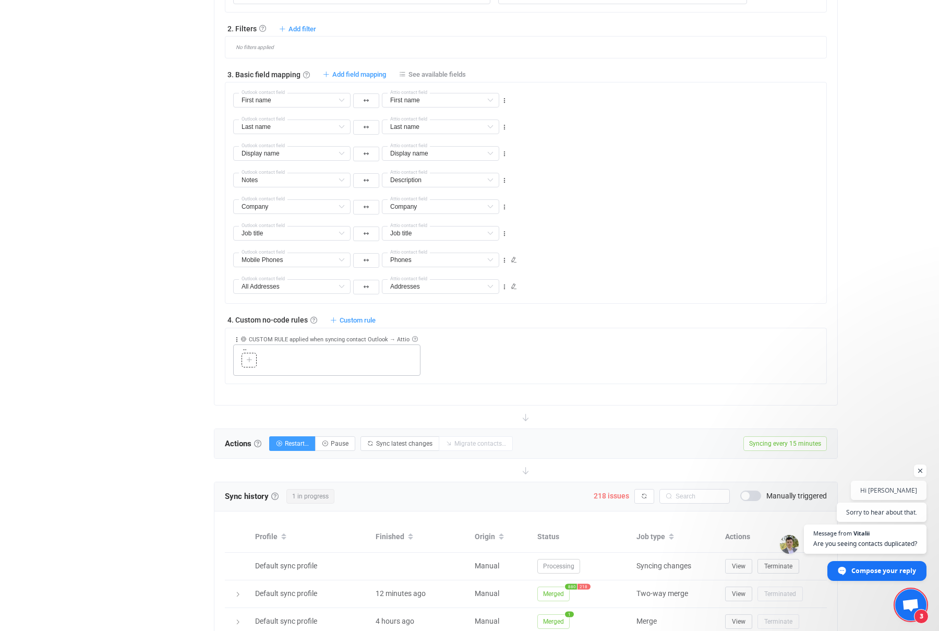
click at [249, 362] on icon at bounding box center [249, 360] width 6 height 6
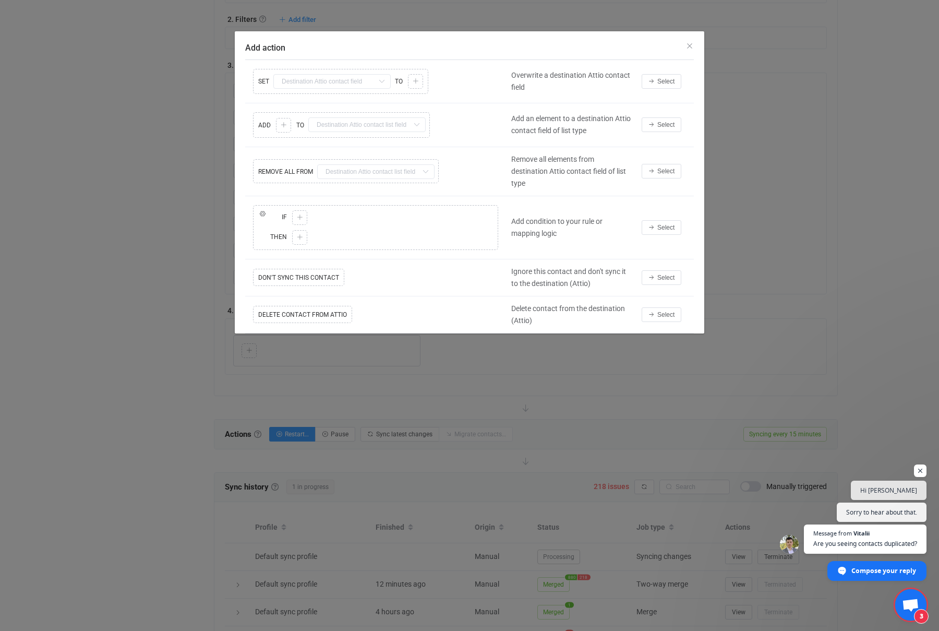
scroll to position [522, 0]
click at [336, 170] on div "Copy Cut Replace REMOVE ALL FROM Emails Default field Phones Default field Addr…" at bounding box center [375, 171] width 261 height 29
click at [379, 172] on div "Copy Cut Replace REMOVE ALL FROM Emails Default field Phones Default field Addr…" at bounding box center [375, 171] width 261 height 29
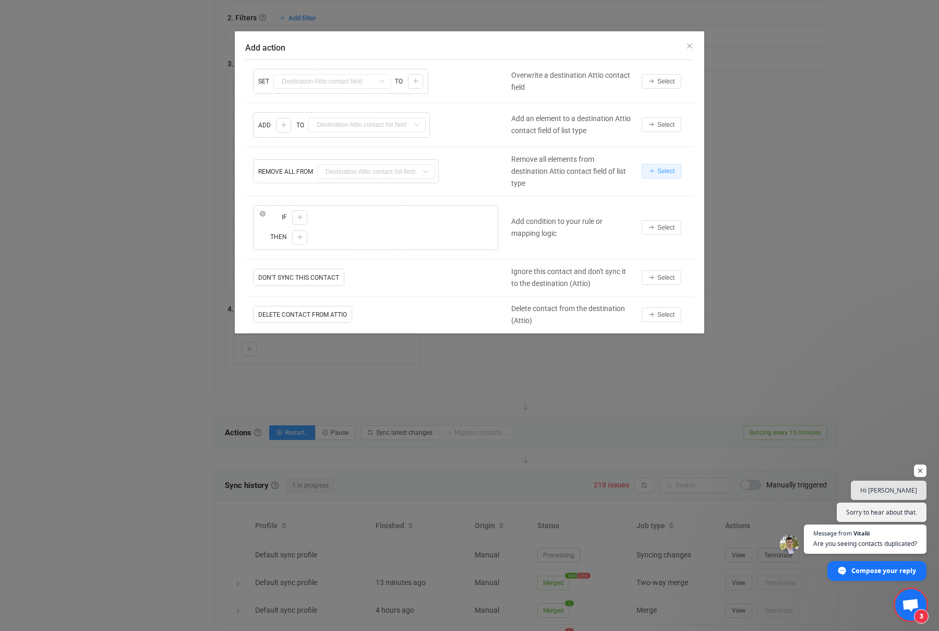
click at [665, 171] on span "Select" at bounding box center [665, 170] width 17 height 7
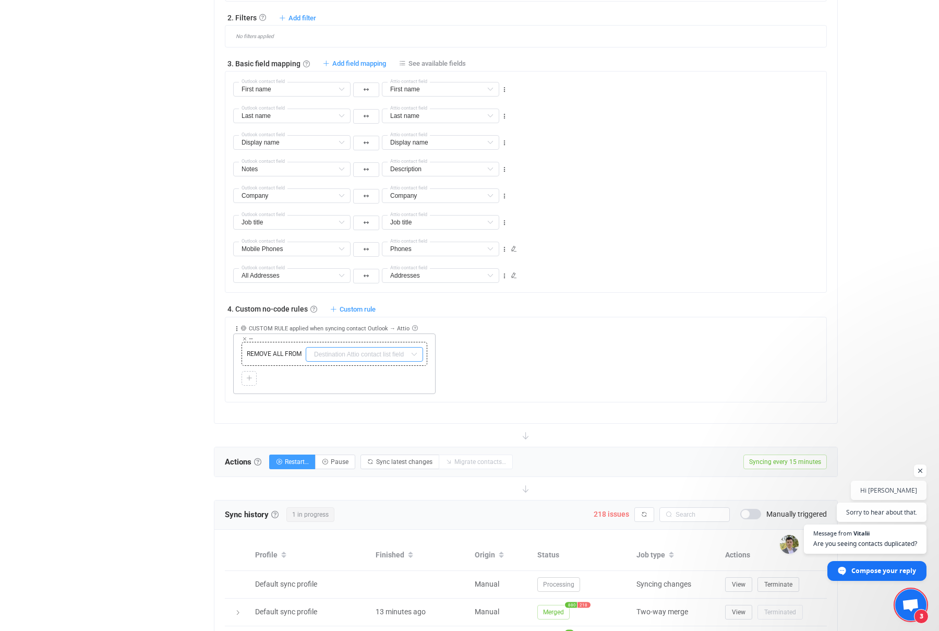
click at [341, 354] on input "text" at bounding box center [364, 354] width 117 height 15
click at [342, 380] on span "Emails" at bounding box center [338, 380] width 21 height 8
type input "Emails"
click at [389, 355] on input "Emails" at bounding box center [364, 354] width 117 height 15
click at [416, 352] on icon at bounding box center [414, 354] width 13 height 15
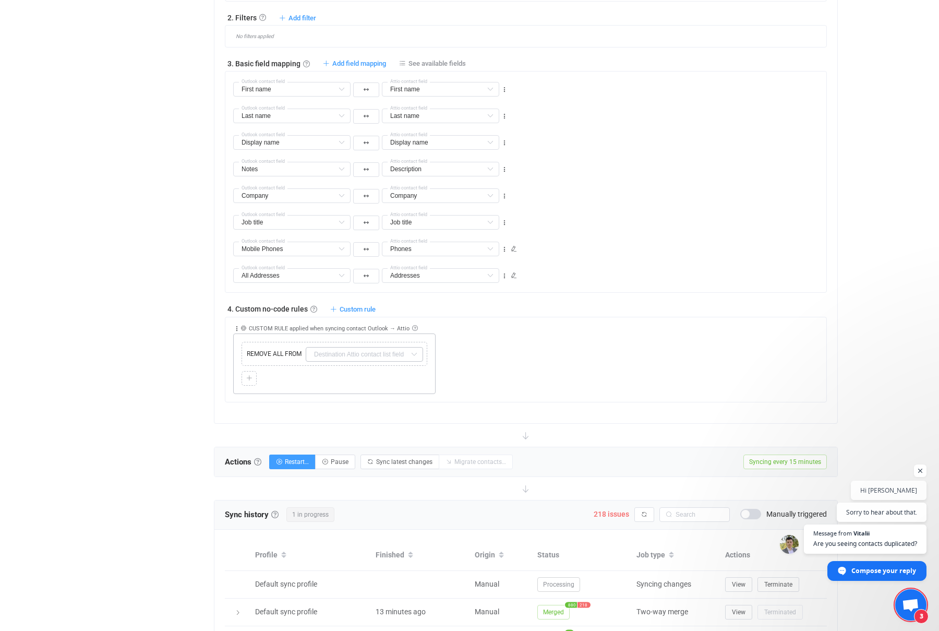
click at [244, 337] on div "Copy Cut Replace REMOVE ALL FROM Copy Cut Paste" at bounding box center [334, 363] width 202 height 61
click at [245, 339] on icon at bounding box center [244, 338] width 5 height 5
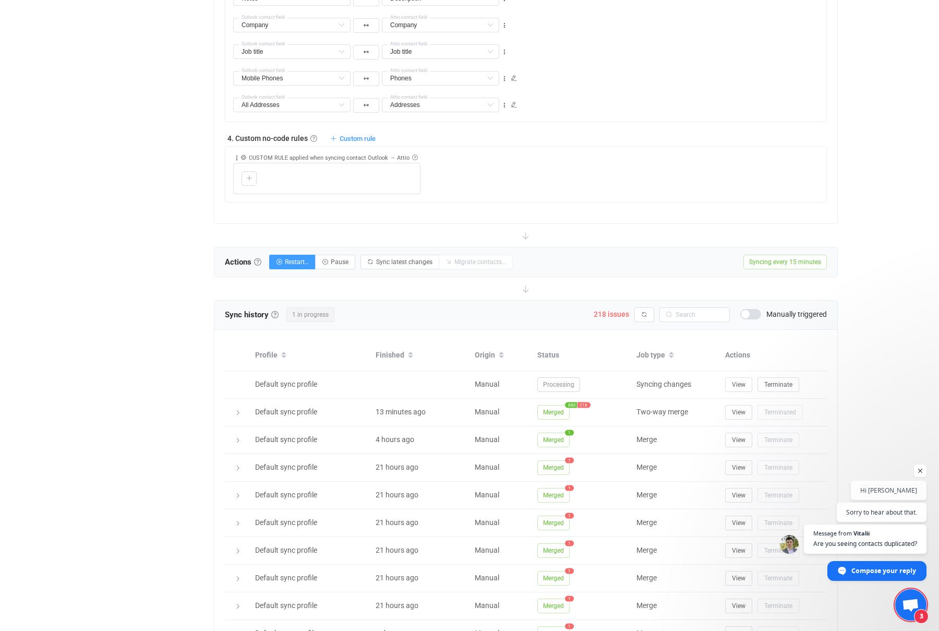
scroll to position [713, 0]
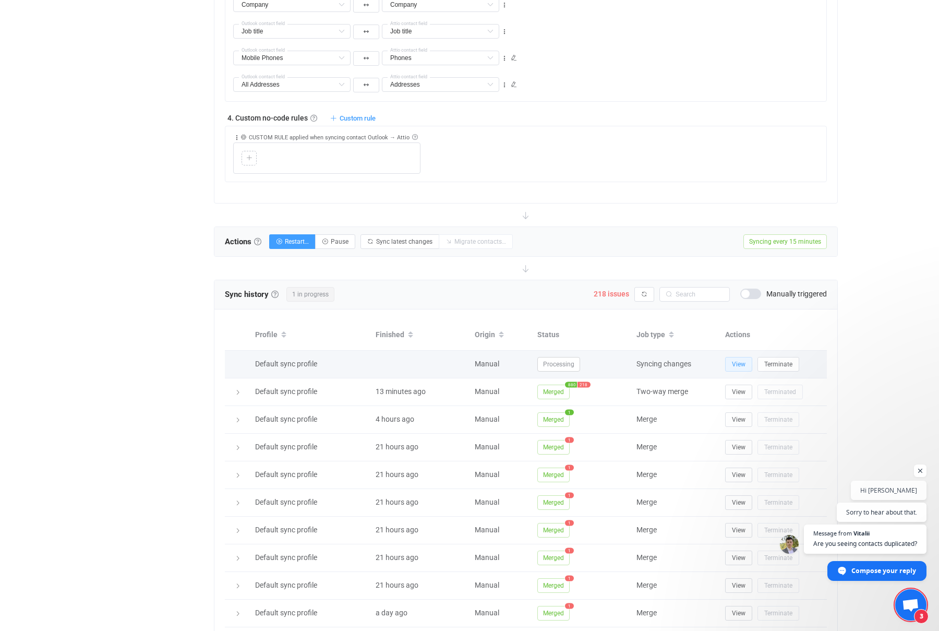
click at [739, 361] on span "View" at bounding box center [739, 364] width 14 height 7
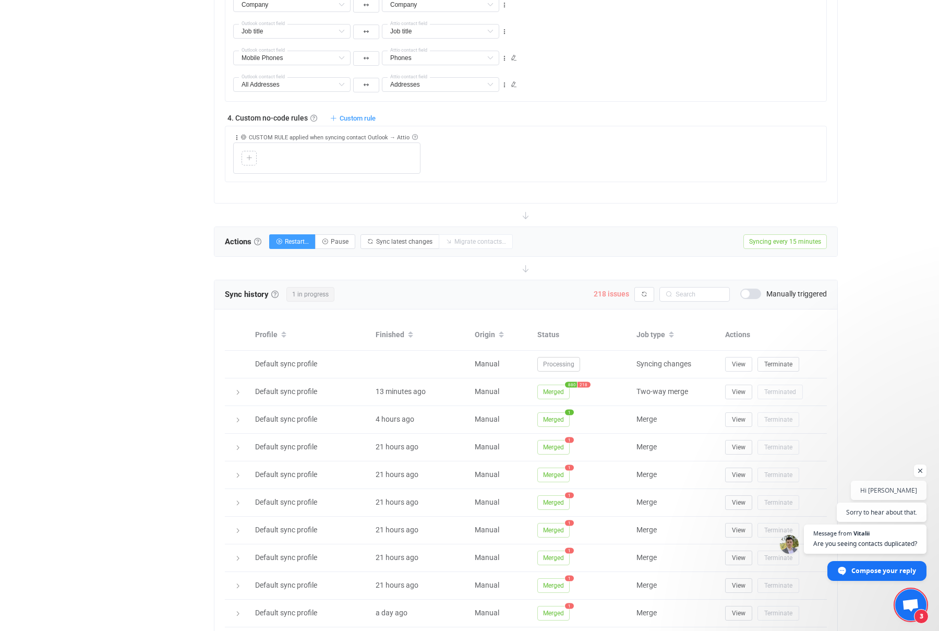
click at [607, 293] on span "218 issues" at bounding box center [611, 294] width 35 height 8
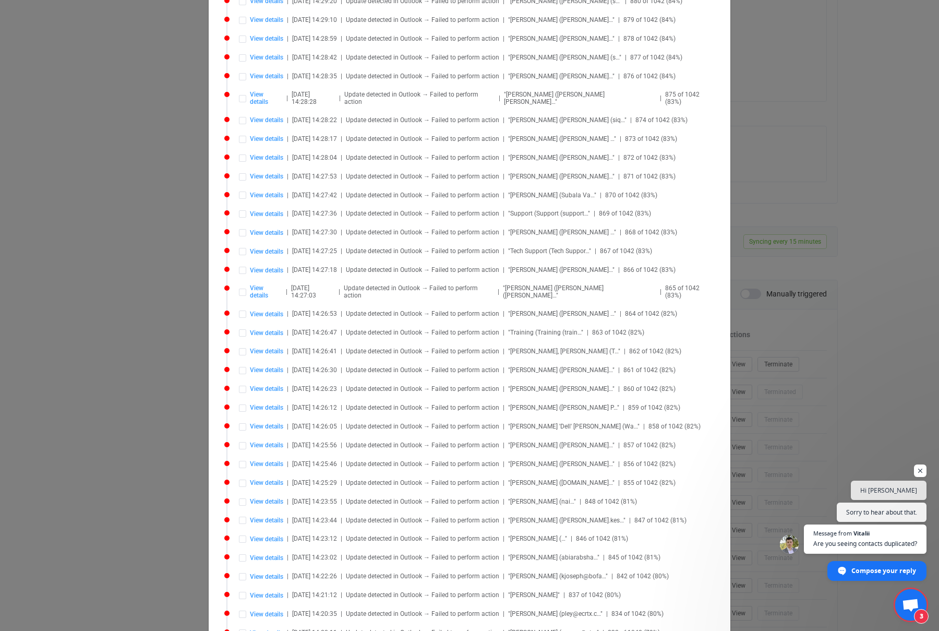
scroll to position [3291, 0]
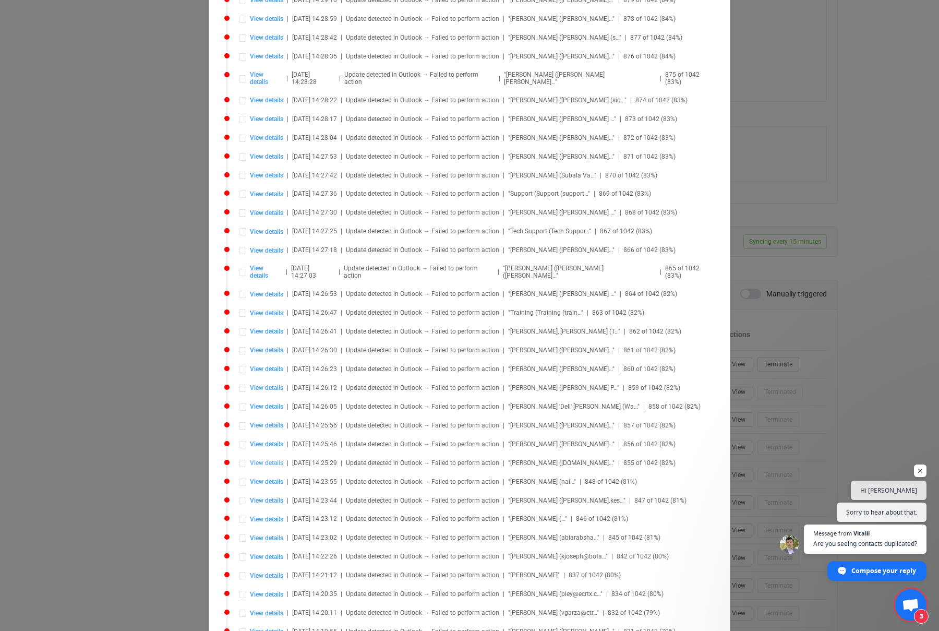
click at [262, 459] on span "View details" at bounding box center [266, 462] width 33 height 7
type input "Eduardo"
type input "Reash"
type input "Eduardo Reash"
type textarea "First Citizens"
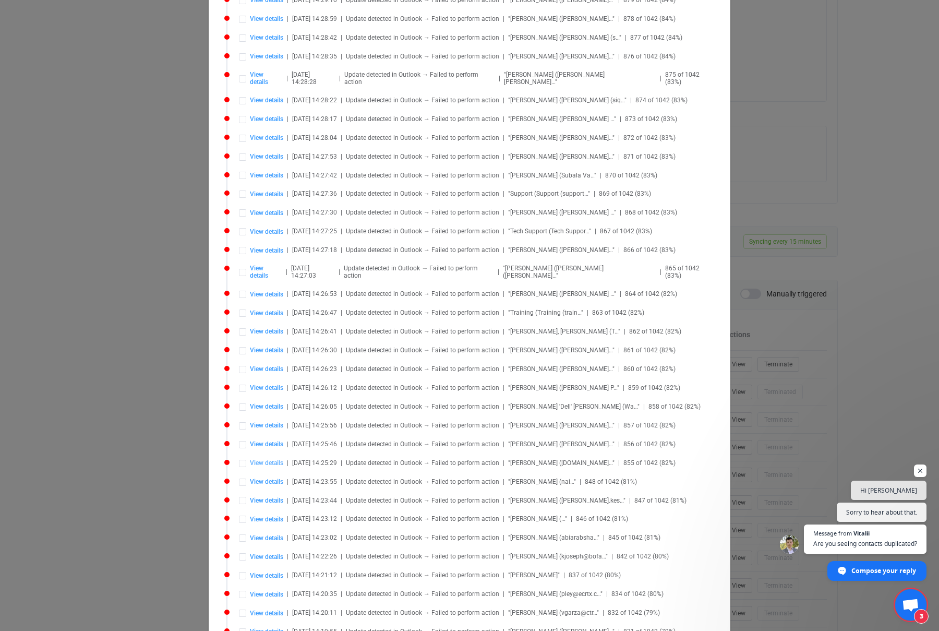
type input "First Citizens Bank"
type input "Reash, Eduardo"
type input "eduardo.reash@firstcitizens.com"
type input "ereash72@gmail.com"
type input "(512) 293-6327"
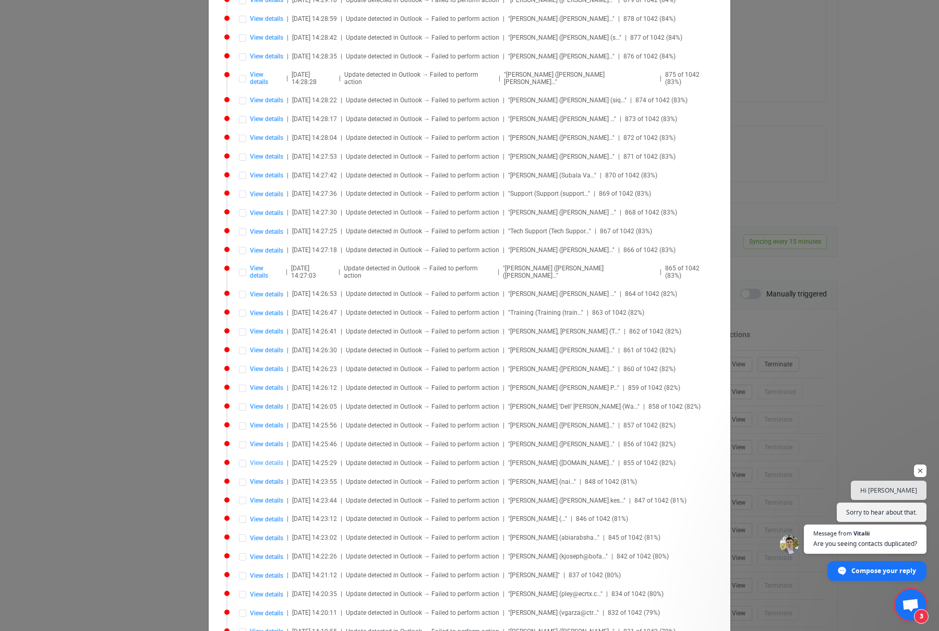
type input "+15122936327"
type input "AAMkADg4ZWM1MmZkLTUzNjQtNGQ3My1iMzAxLTYyMGJlNjRlMmYwNQBGAAAAAABg2rg9qGlbTZA2D7P…"
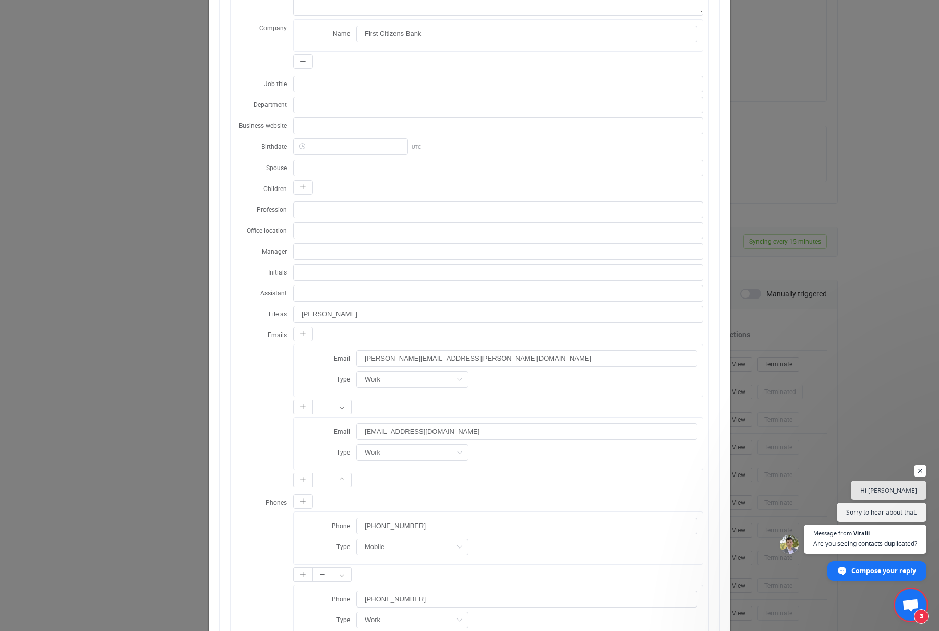
scroll to position [372, 0]
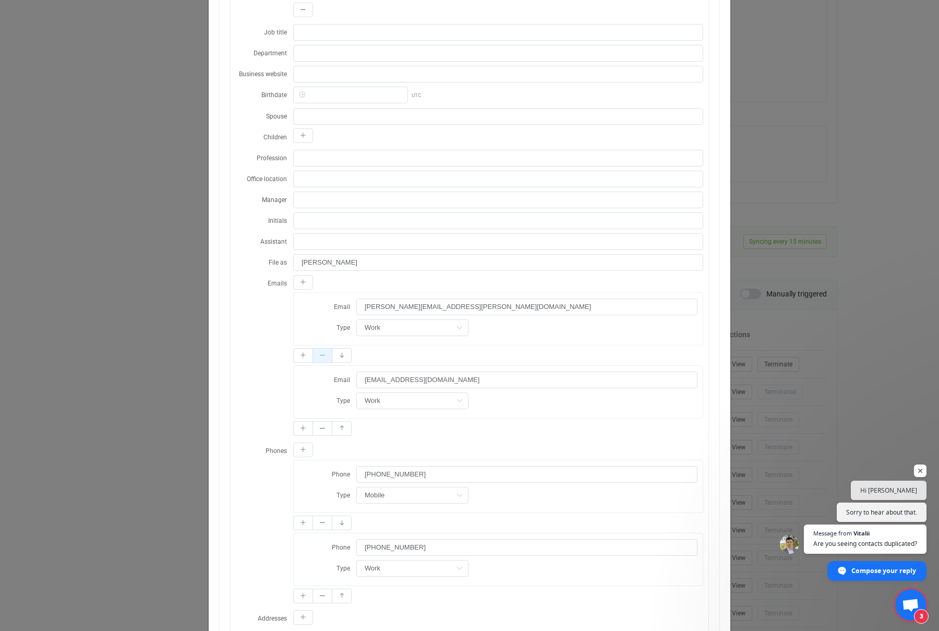
click at [322, 360] on button "dialog" at bounding box center [323, 355] width 20 height 15
type input "ereash72@gmail.com"
click at [319, 449] on icon "dialog" at bounding box center [322, 450] width 6 height 6
type input "+15122936327"
type input "Work"
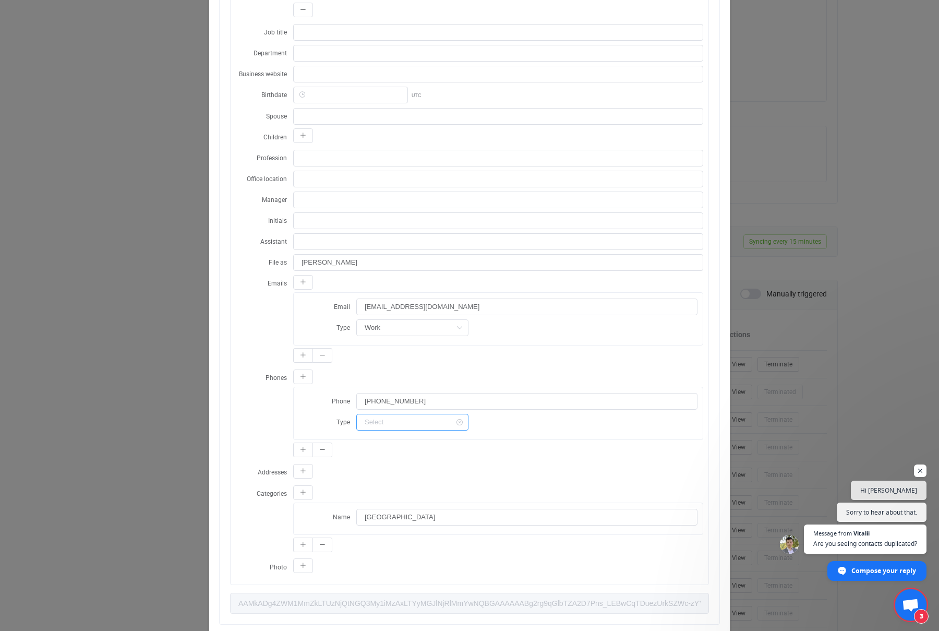
click at [388, 418] on input "dialog" at bounding box center [412, 422] width 112 height 17
click at [387, 477] on li "Mobile" at bounding box center [406, 485] width 99 height 18
type input "Mobile"
click at [248, 410] on div "Phones Phone +15122936327 Type Mobile" at bounding box center [470, 414] width 468 height 91
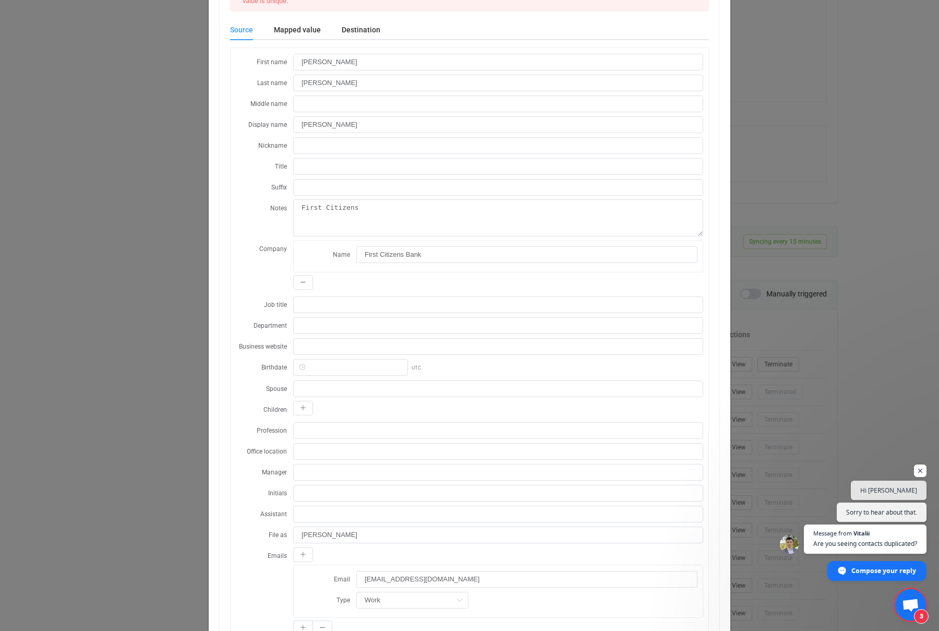
scroll to position [0, 0]
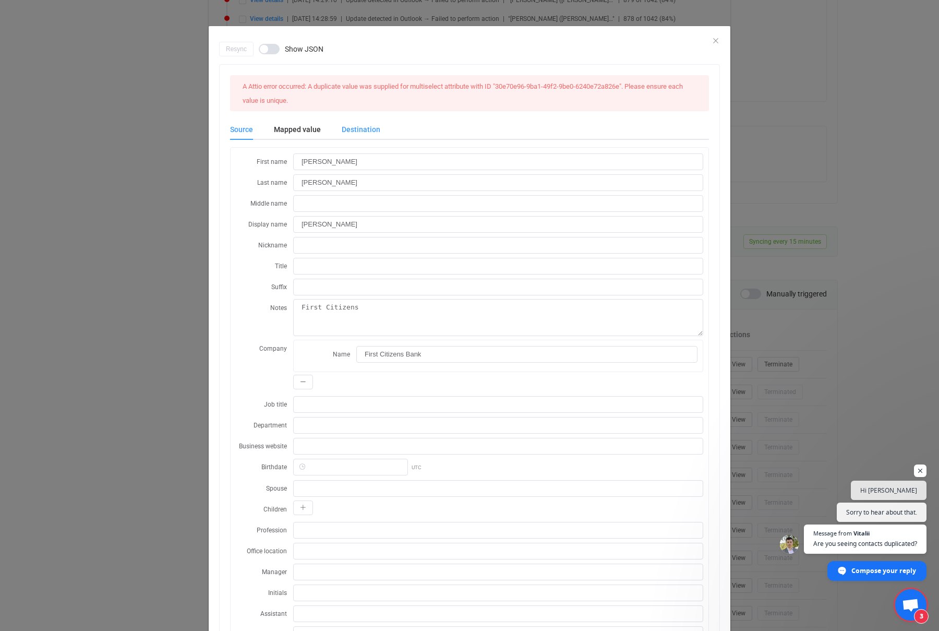
click at [352, 134] on div "Destination" at bounding box center [355, 129] width 49 height 21
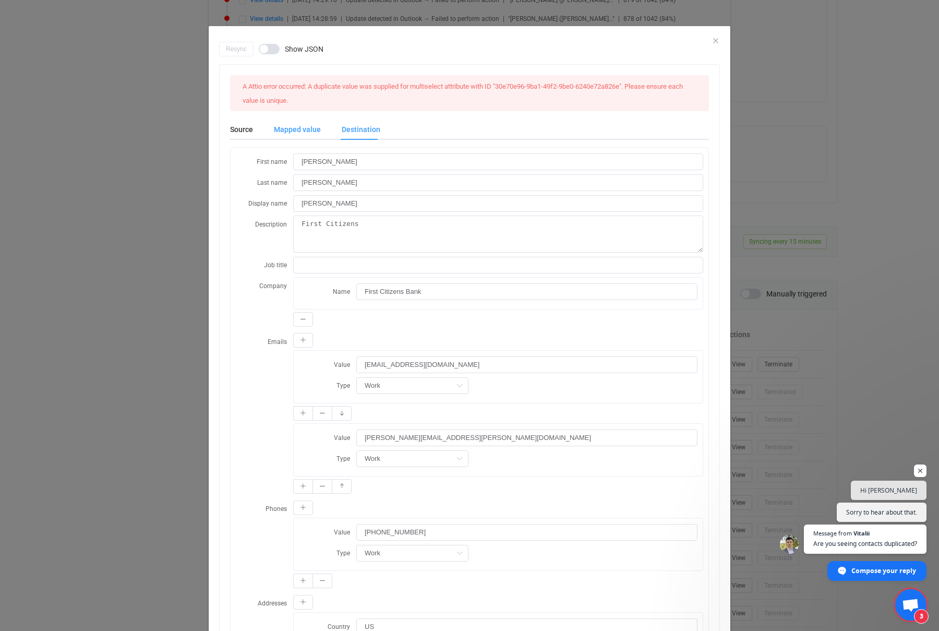
click at [294, 130] on div "Mapped value" at bounding box center [297, 129] width 68 height 21
click at [352, 123] on div "Destination" at bounding box center [355, 128] width 49 height 21
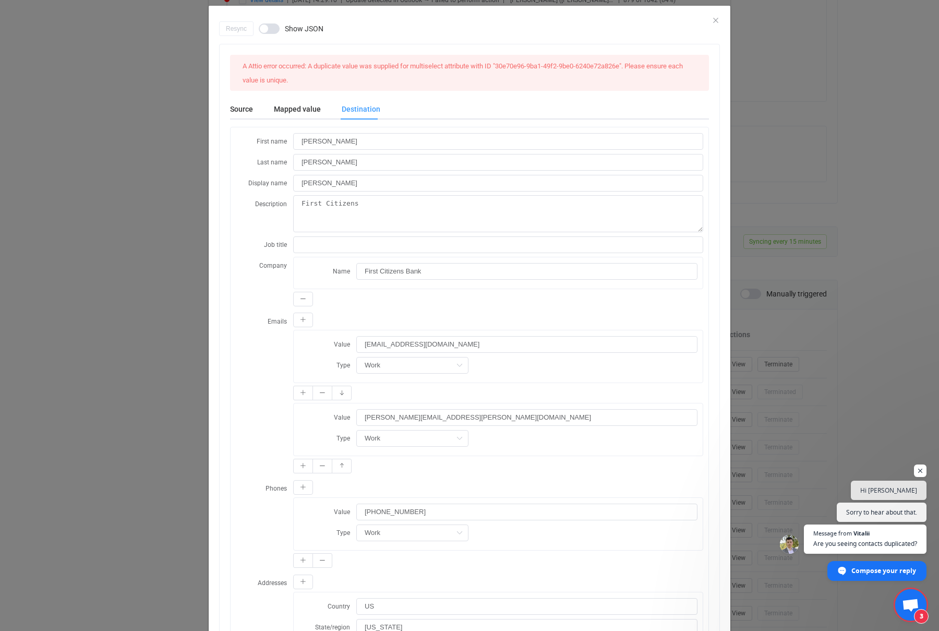
scroll to position [21, 0]
click at [716, 19] on icon "Close" at bounding box center [716, 20] width 8 height 8
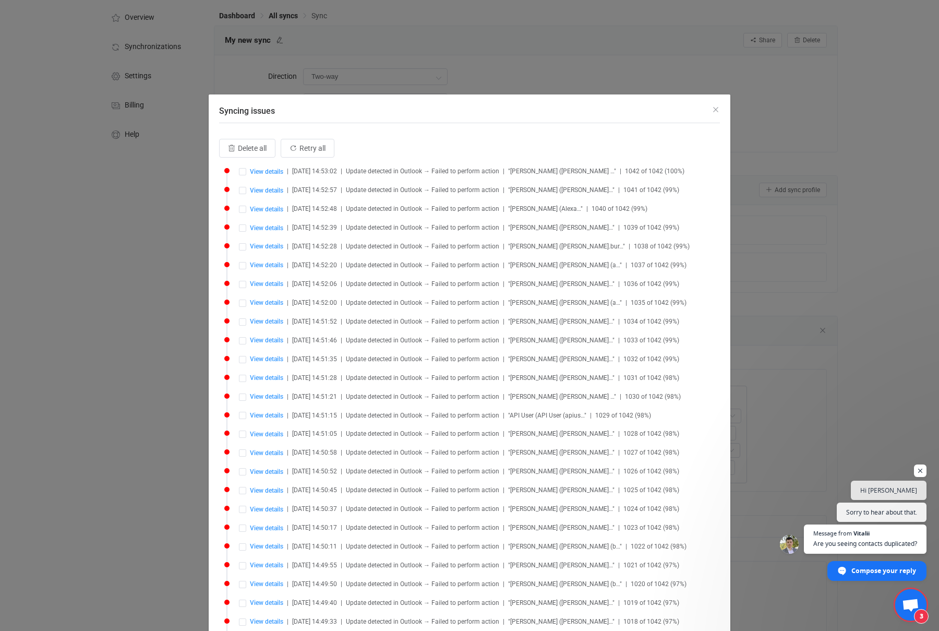
scroll to position [2, 0]
click at [715, 106] on icon "Close" at bounding box center [716, 109] width 8 height 8
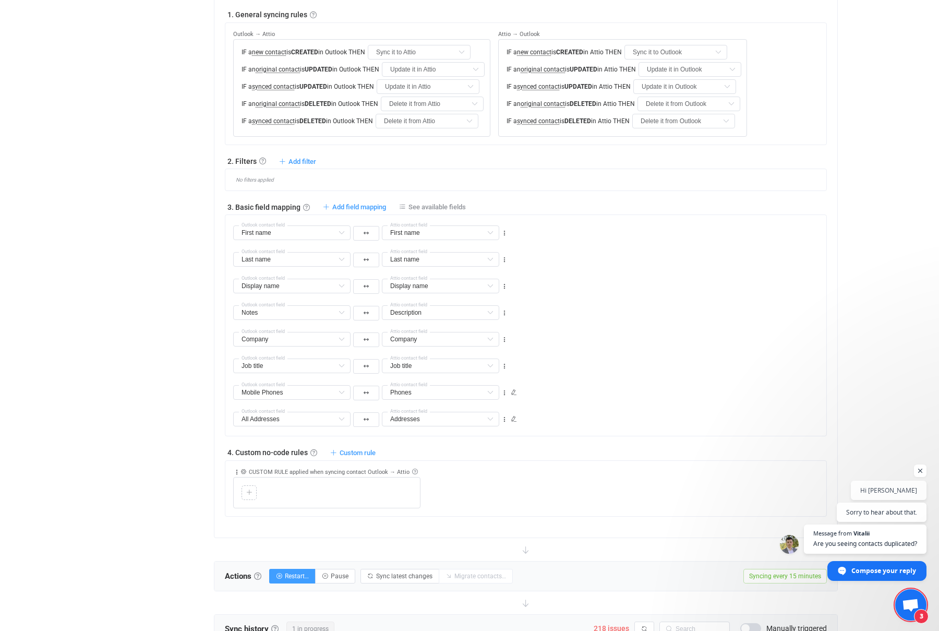
scroll to position [405, 0]
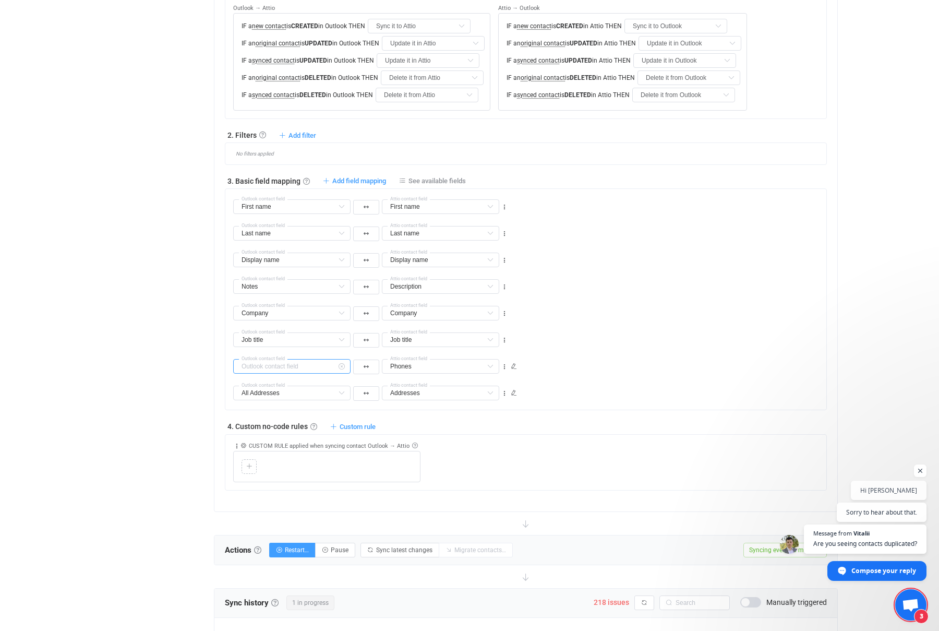
click at [323, 364] on input "text" at bounding box center [291, 366] width 117 height 15
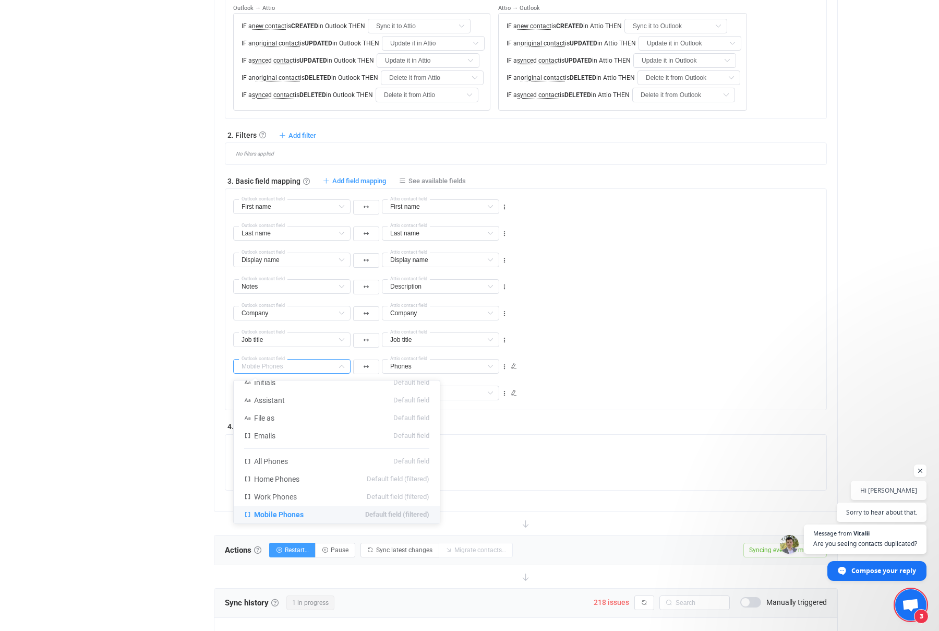
click at [189, 413] on div "Overview Synchronizations Settings Billing Help" at bounding box center [151, 312] width 115 height 1377
type input "Mobile Phones"
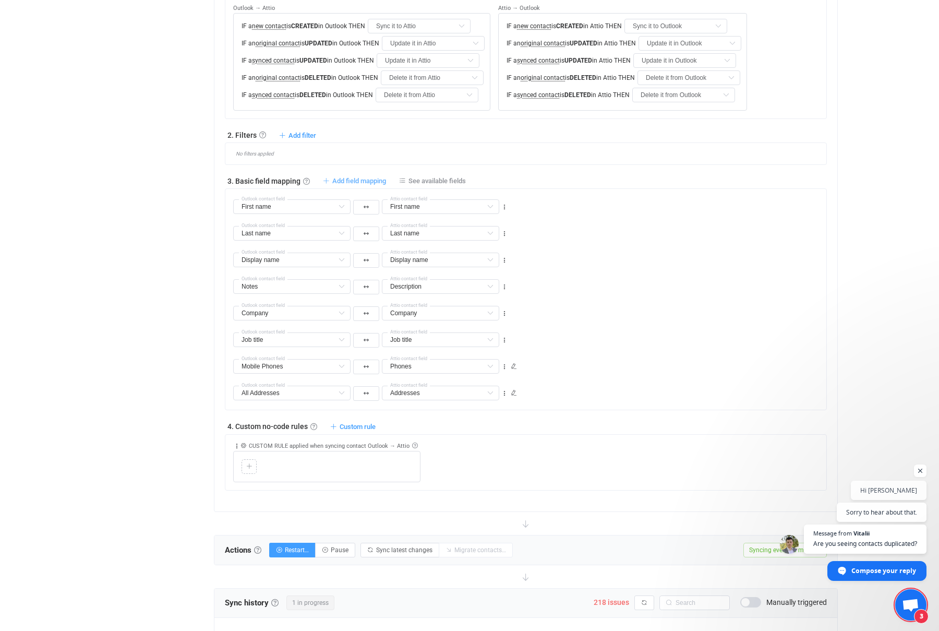
click at [365, 179] on span "Add field mapping" at bounding box center [359, 181] width 54 height 8
type input "First name"
type input "Last name"
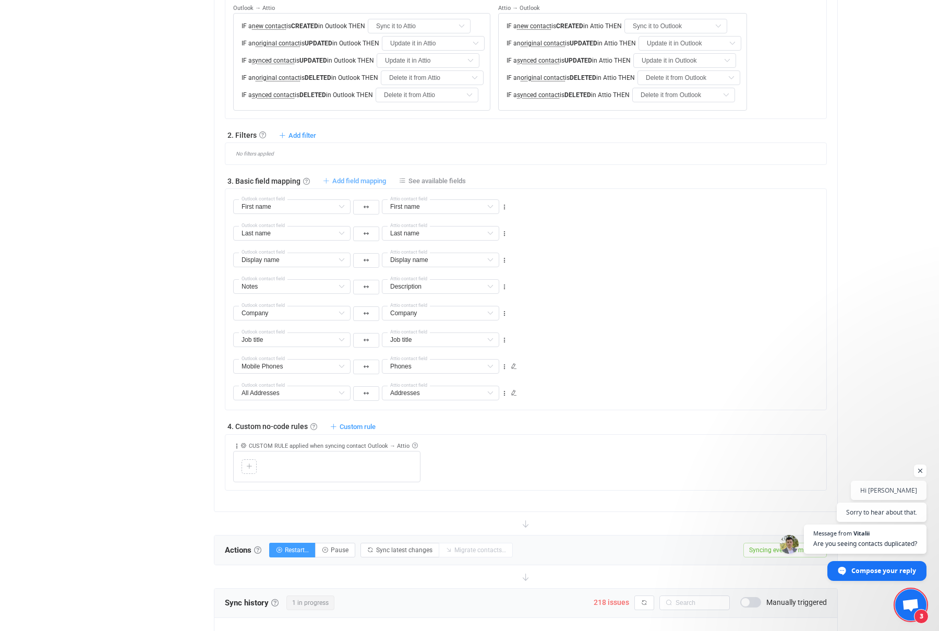
type input "Display name"
type input "Notes"
type input "Description"
type input "Company"
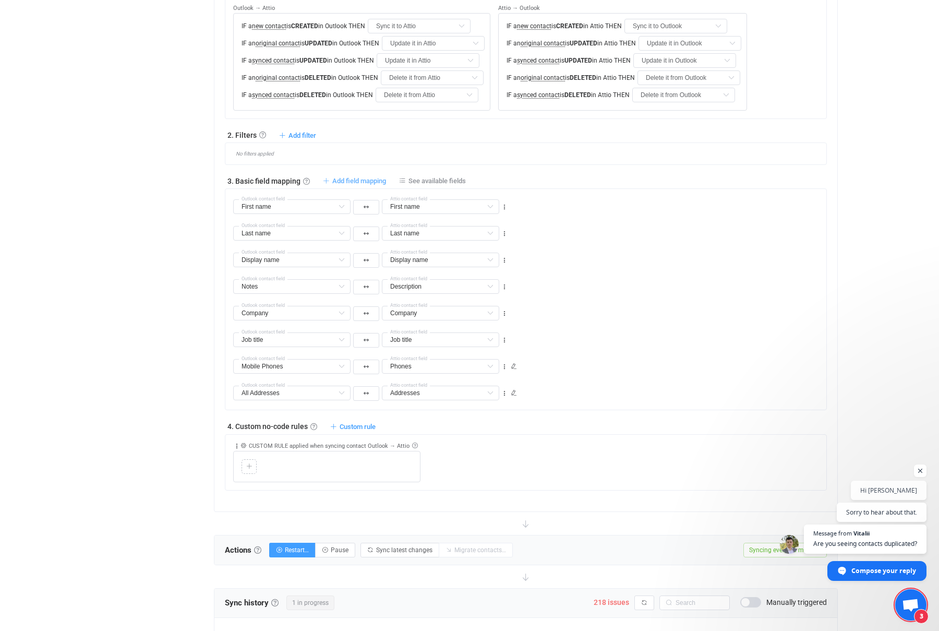
type input "Company"
type input "Job title"
type input "Mobile Phones"
type input "Phones"
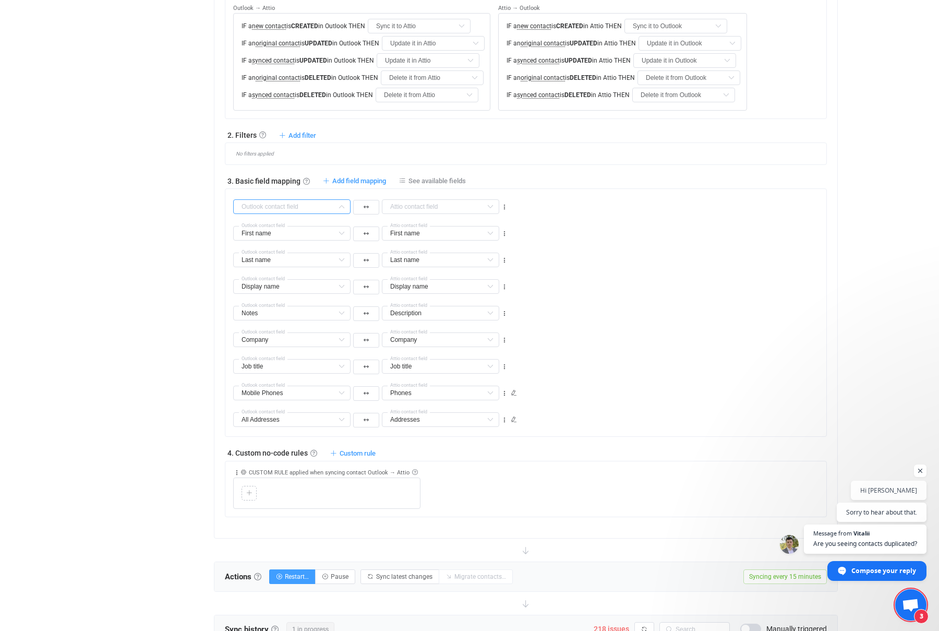
click at [285, 210] on input "text" at bounding box center [291, 206] width 117 height 15
click at [293, 306] on li "Emails Default field" at bounding box center [337, 311] width 206 height 18
type input "Emails"
click at [466, 205] on input "text" at bounding box center [440, 206] width 117 height 15
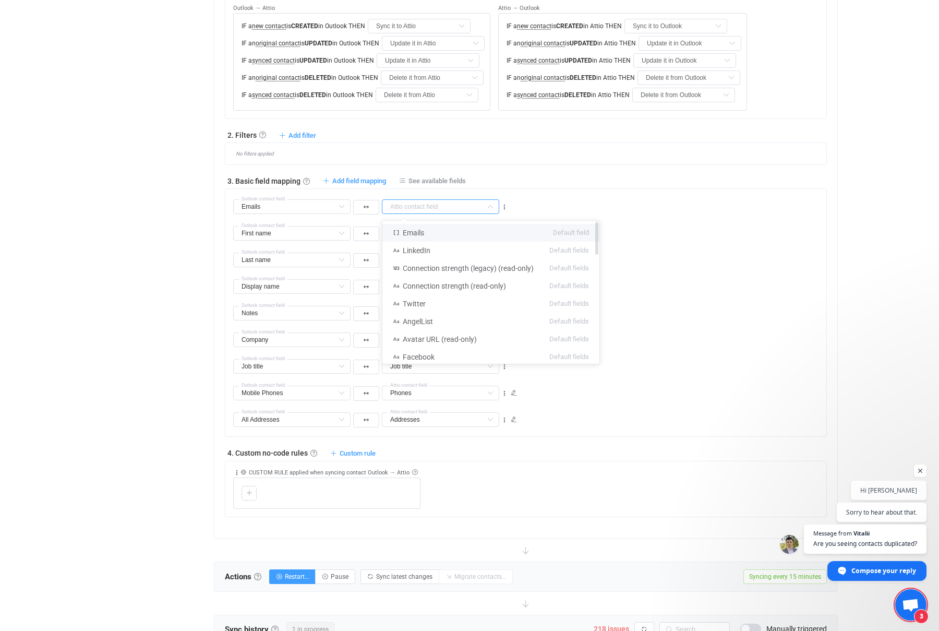
click at [461, 234] on li "Emails Default field" at bounding box center [490, 233] width 217 height 18
type input "Emails"
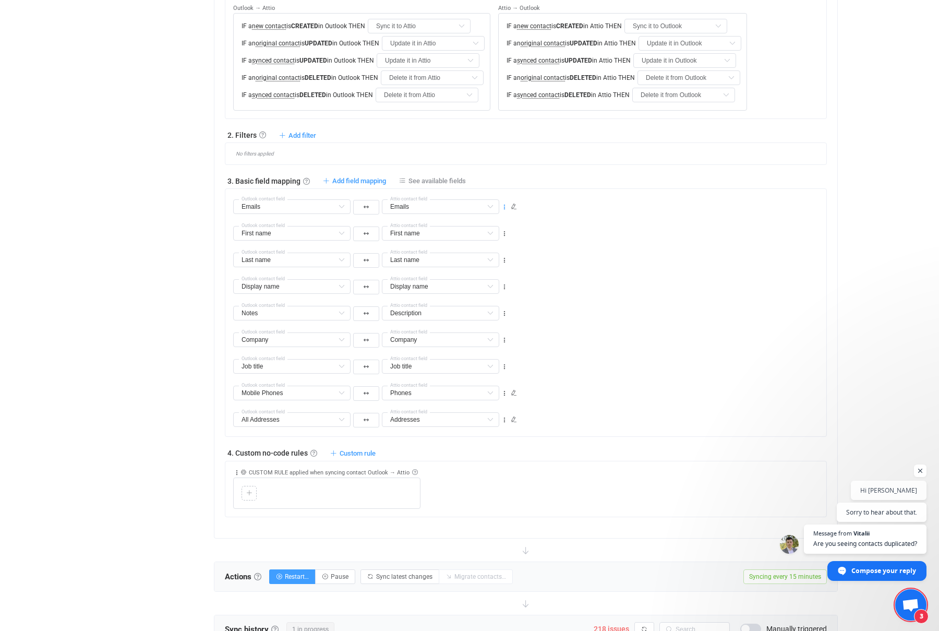
click at [507, 204] on icon at bounding box center [504, 206] width 7 height 7
click at [561, 210] on div "Emails Outlook contact field Emails Emails Default field LinkedIn Default field…" at bounding box center [529, 202] width 593 height 27
click at [513, 208] on icon at bounding box center [514, 206] width 6 height 6
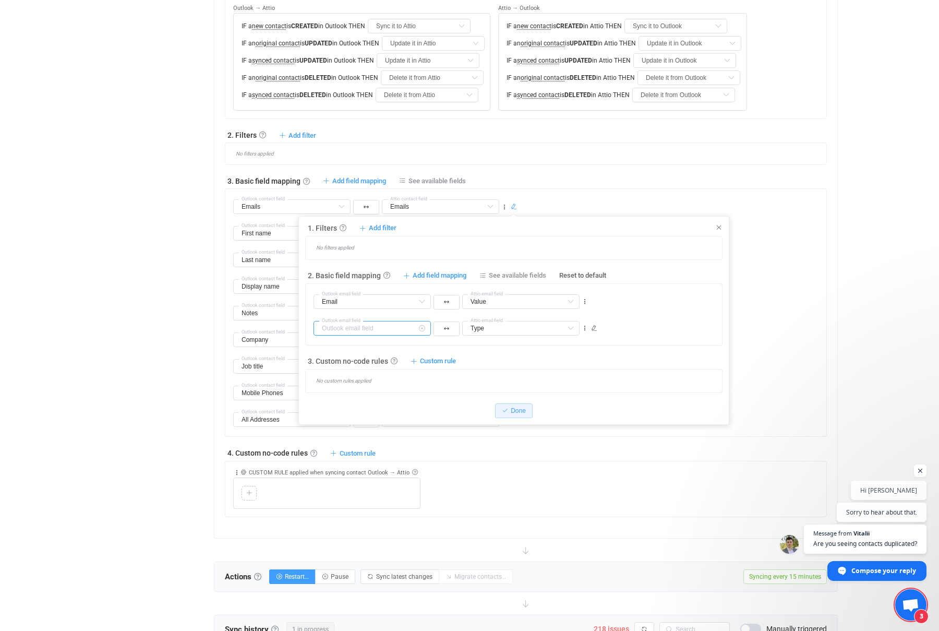
click at [403, 329] on input "text" at bounding box center [372, 328] width 117 height 15
click at [659, 308] on div "Email Email Default field Type Already mapped Outlook email field Value Value D…" at bounding box center [518, 297] width 409 height 27
type input "Type"
click at [587, 300] on icon at bounding box center [584, 301] width 7 height 7
click at [630, 304] on div "Email Email Default field Type Already mapped Outlook email field Value Value D…" at bounding box center [518, 297] width 409 height 27
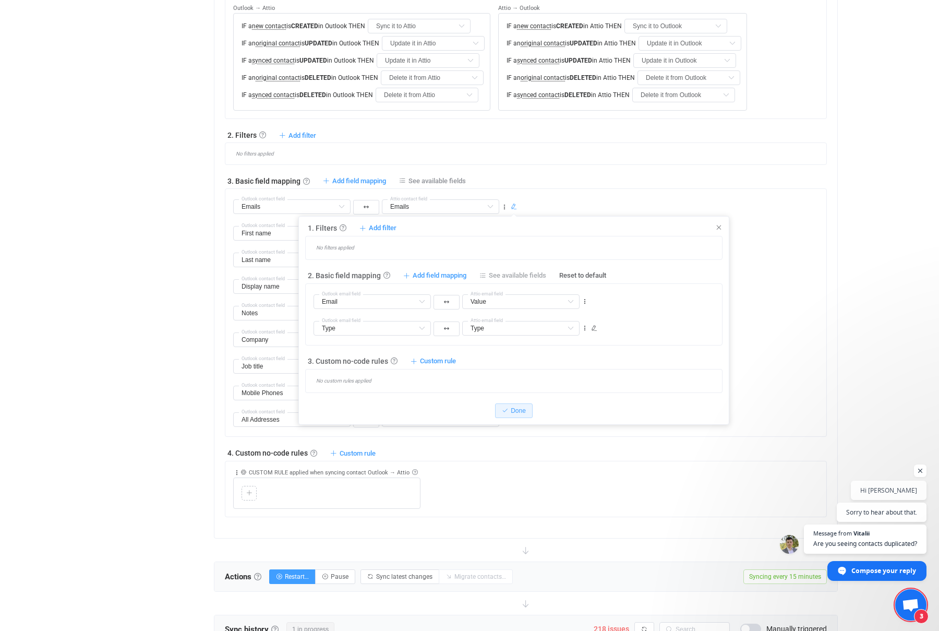
click at [532, 274] on span "See available fields" at bounding box center [517, 275] width 57 height 9
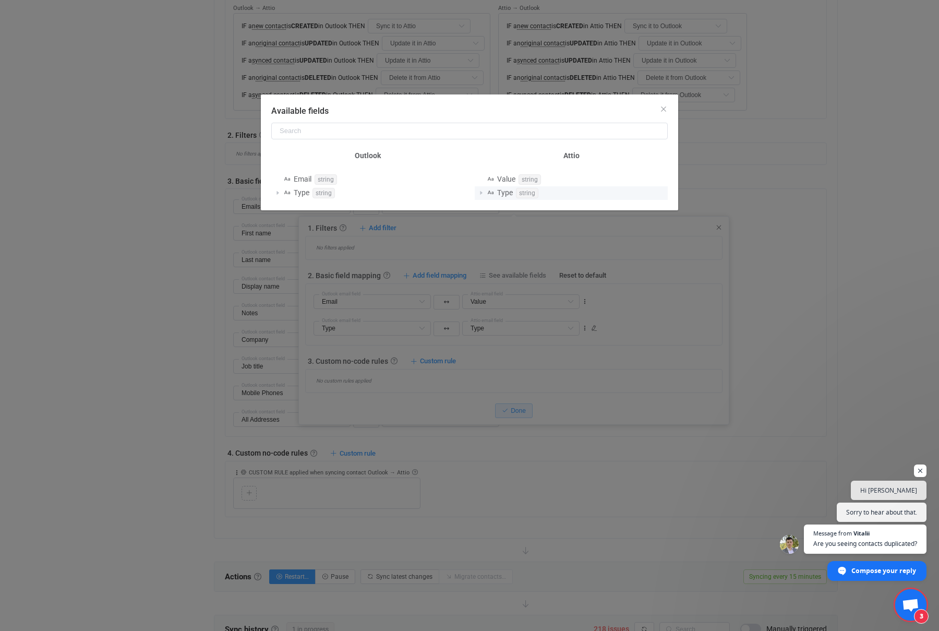
click at [483, 191] on span "Available fields" at bounding box center [481, 193] width 13 height 13
click at [277, 191] on span "Available fields" at bounding box center [277, 193] width 13 height 13
click at [480, 193] on span "Available fields" at bounding box center [481, 193] width 13 height 13
click at [279, 193] on span "Available fields" at bounding box center [277, 193] width 13 height 13
click at [665, 110] on icon "Close" at bounding box center [664, 109] width 8 height 8
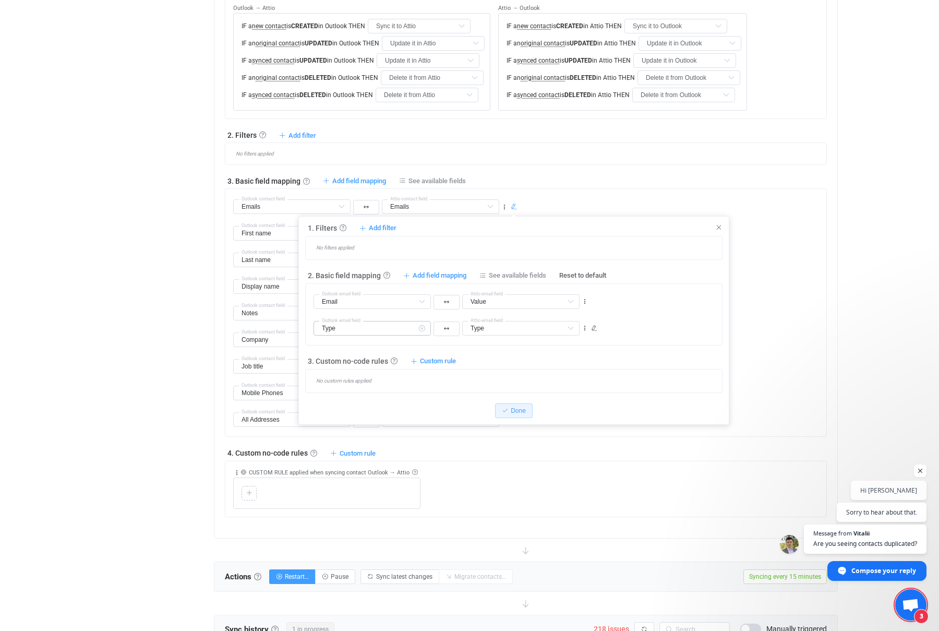
click at [418, 327] on icon at bounding box center [421, 328] width 13 height 15
click at [641, 322] on div "Type Type Default field Value Already mapped Attio email field Type Default fie…" at bounding box center [518, 323] width 409 height 27
click at [585, 328] on icon at bounding box center [584, 328] width 7 height 7
click at [556, 392] on li "Delete" at bounding box center [553, 391] width 68 height 19
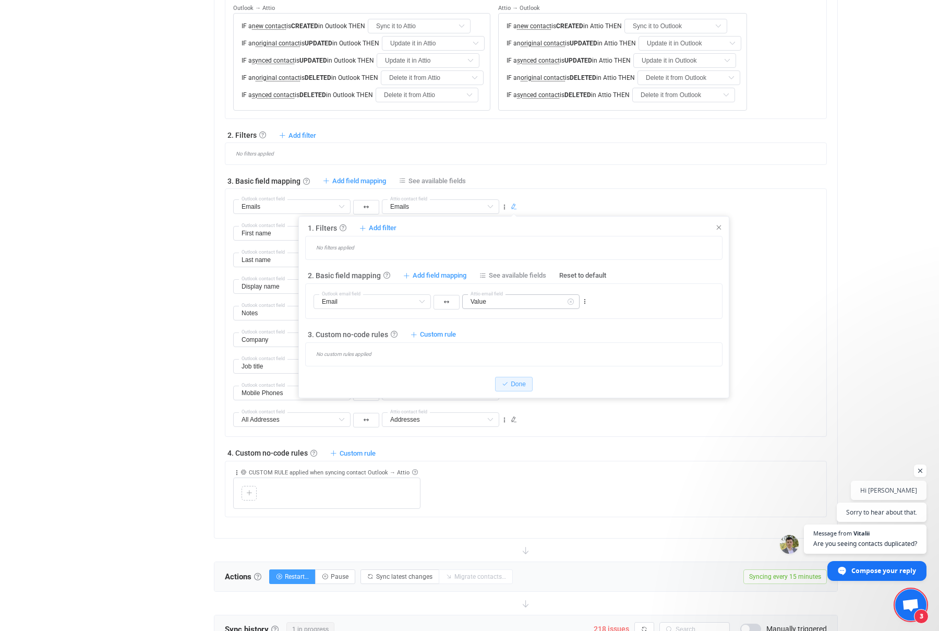
click at [570, 298] on icon at bounding box center [570, 301] width 13 height 15
click at [546, 301] on input "text" at bounding box center [520, 301] width 117 height 15
click at [546, 327] on span "Default field" at bounding box center [551, 328] width 36 height 18
type input "Value"
click at [355, 302] on input "text" at bounding box center [372, 301] width 117 height 15
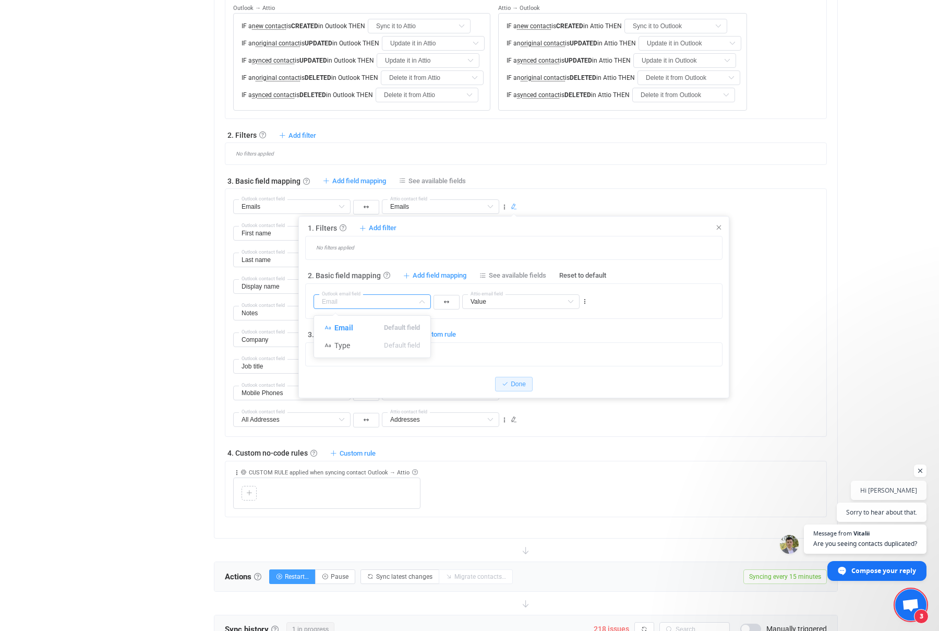
click at [688, 301] on div "Outlook email field Value Value Default field Type Default field Attio email fi…" at bounding box center [518, 297] width 409 height 27
type input "Email"
click at [517, 381] on span "Done" at bounding box center [518, 383] width 15 height 7
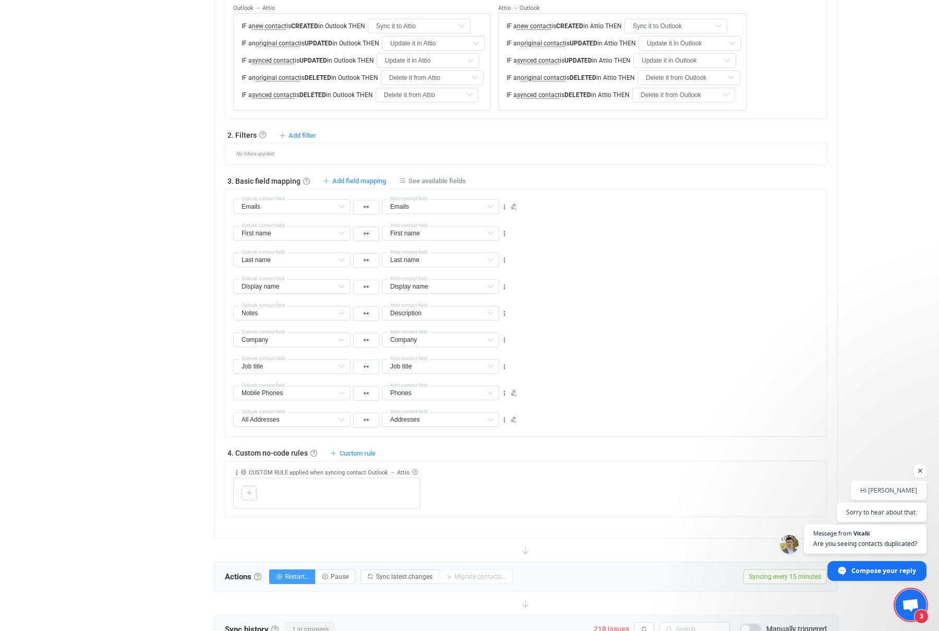
click at [165, 276] on div "Overview Synchronizations Settings Billing Help" at bounding box center [151, 326] width 115 height 1404
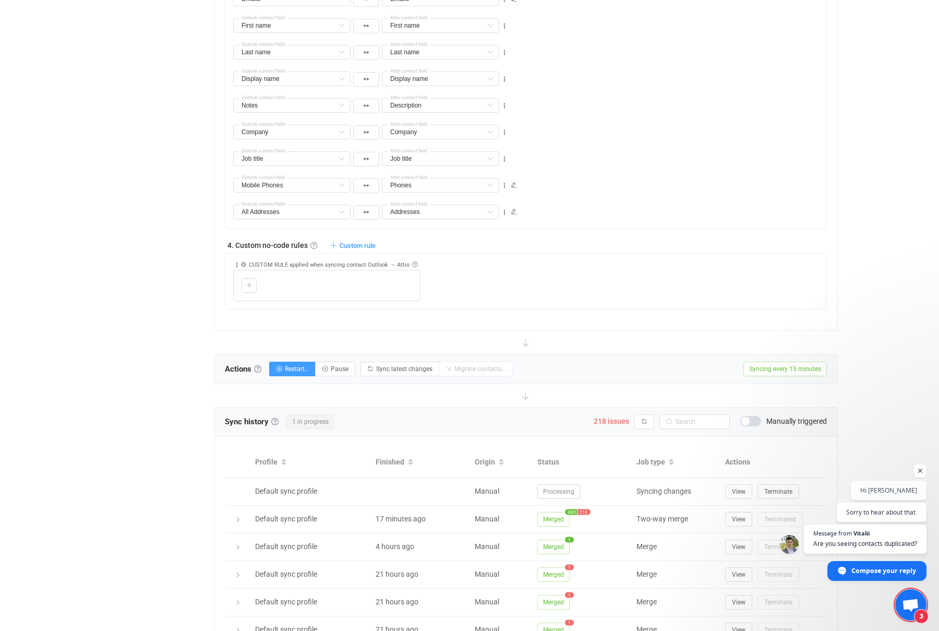
scroll to position [666, 0]
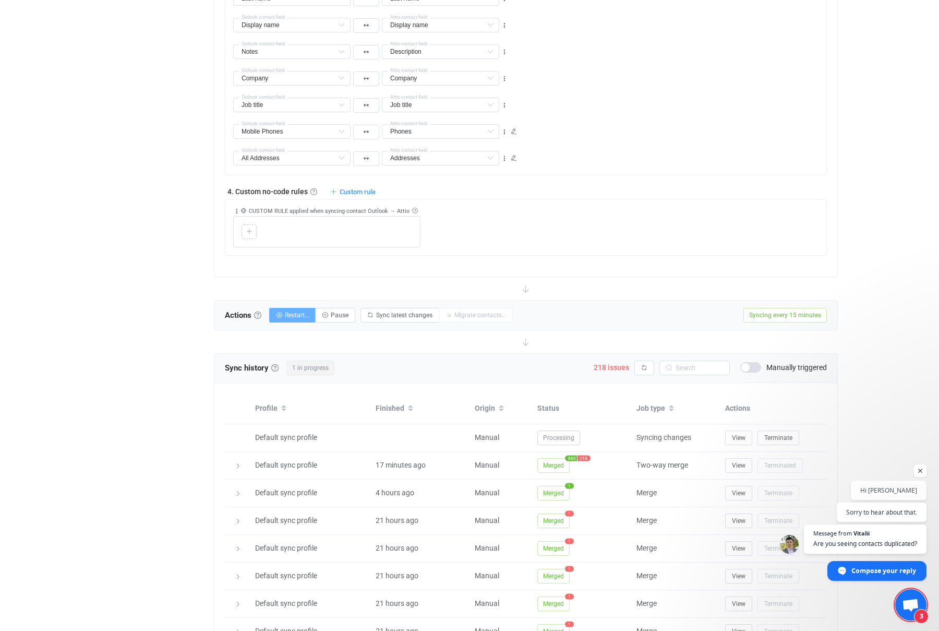
click at [298, 315] on span "Restart…" at bounding box center [297, 315] width 24 height 7
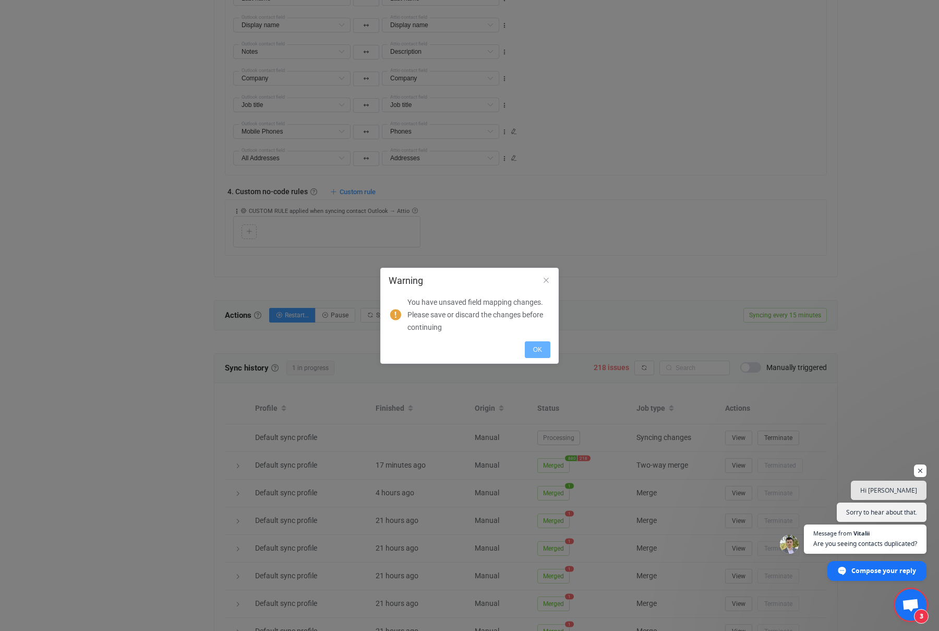
click at [543, 348] on button "OK" at bounding box center [538, 349] width 26 height 17
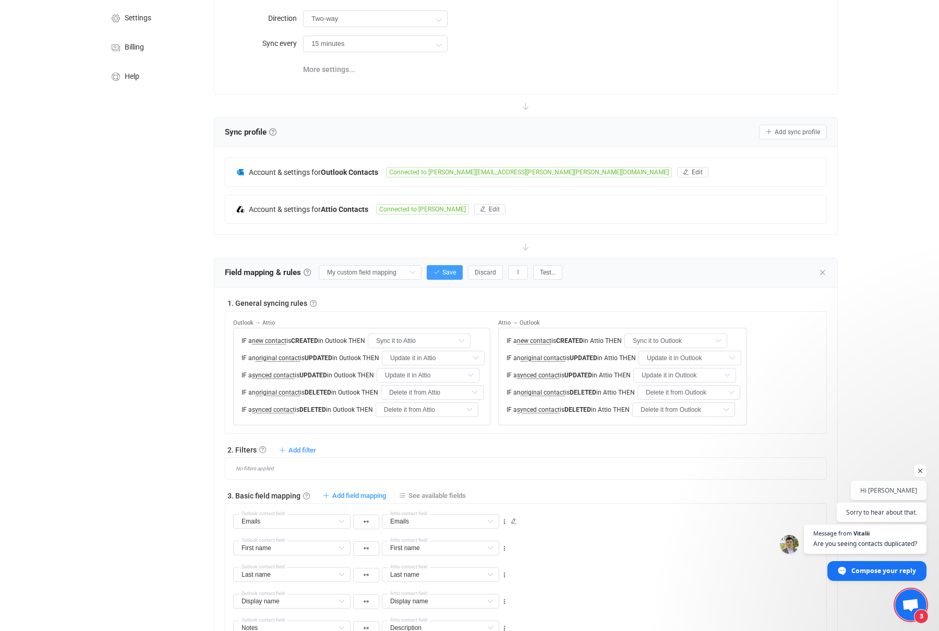
scroll to position [68, 0]
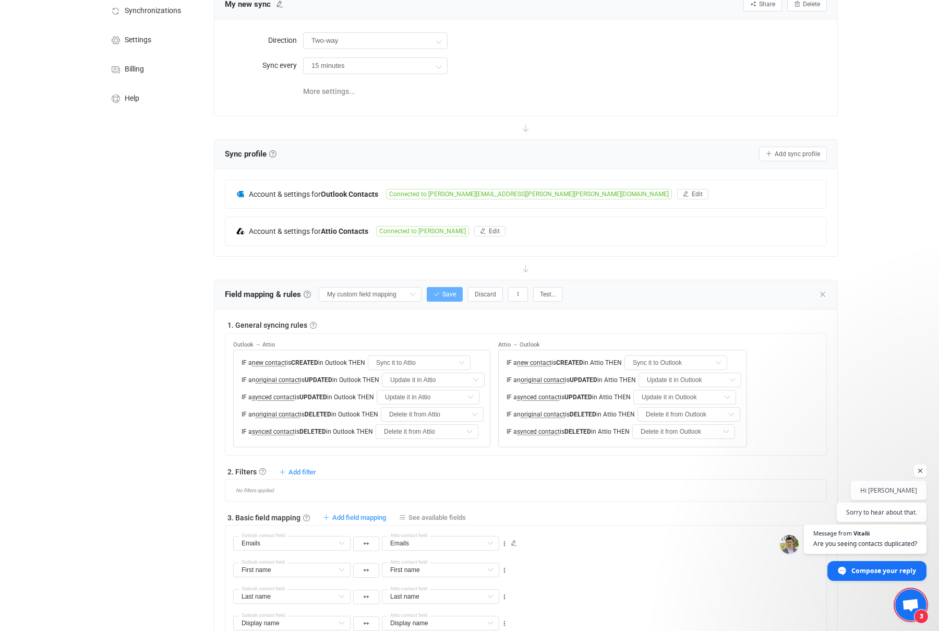
click at [442, 295] on span "Save" at bounding box center [449, 294] width 14 height 7
click at [515, 293] on icon "button" at bounding box center [518, 294] width 6 height 6
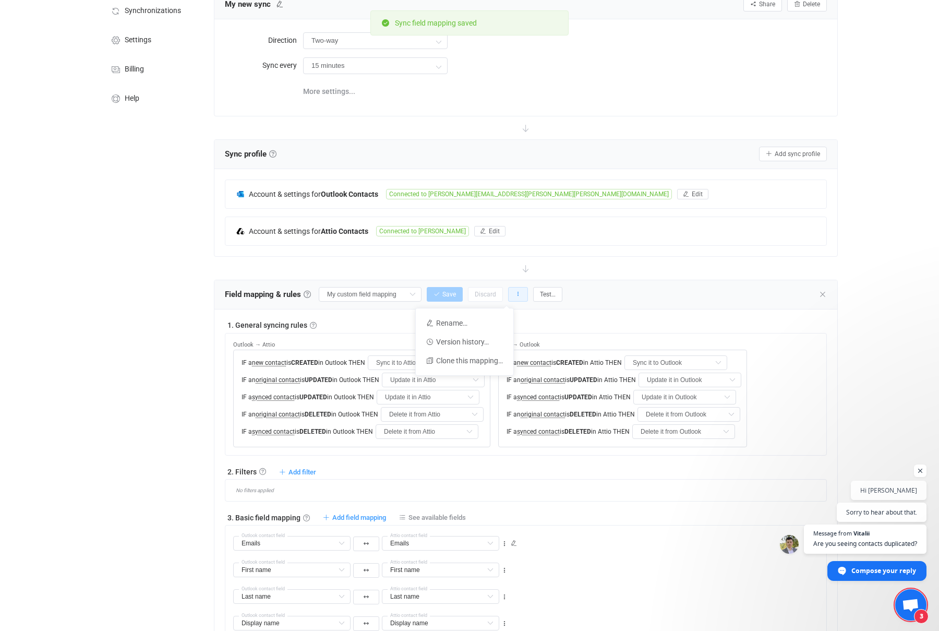
click at [515, 293] on icon "button" at bounding box center [518, 294] width 6 height 6
click at [537, 290] on button "Test…" at bounding box center [547, 294] width 29 height 15
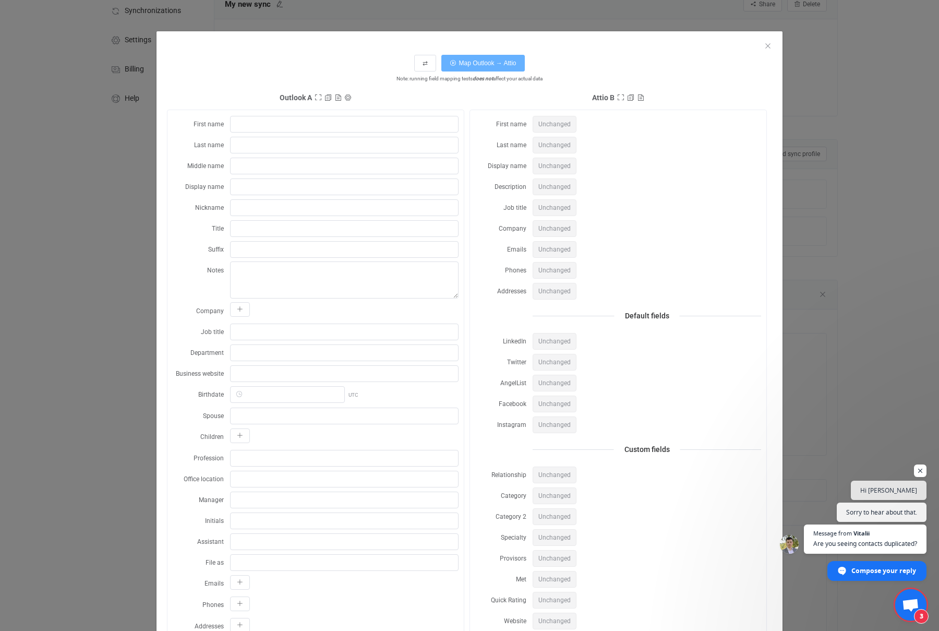
click at [487, 61] on span "Map Outlook → Attio" at bounding box center [487, 62] width 57 height 7
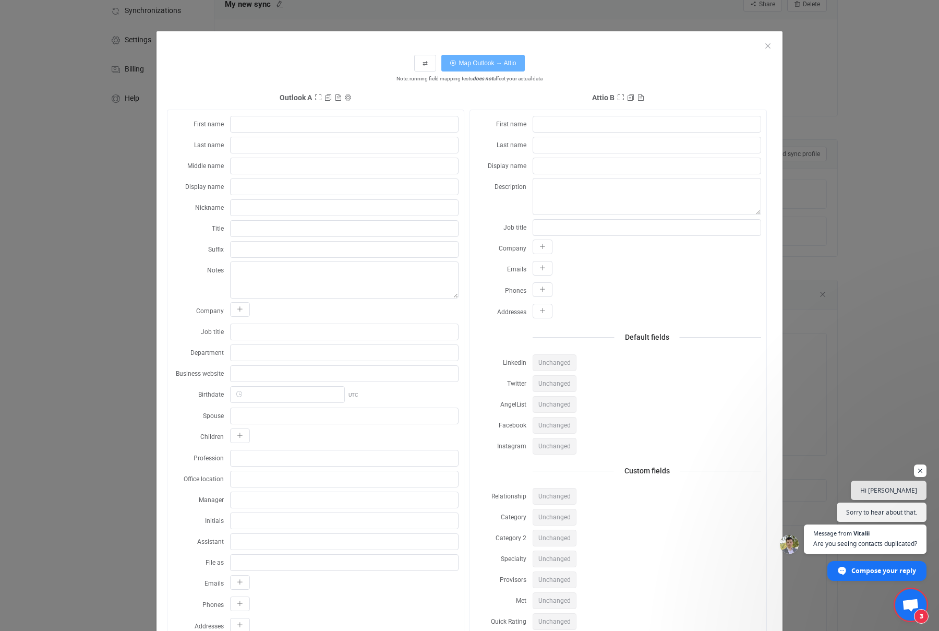
click at [486, 66] on span "Map Outlook → Attio" at bounding box center [487, 62] width 57 height 7
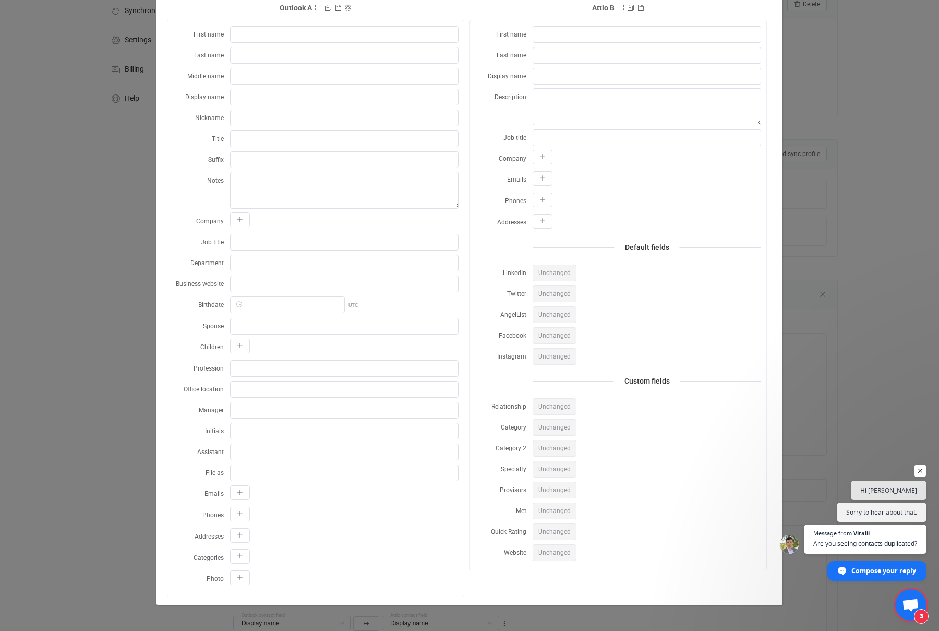
scroll to position [0, 0]
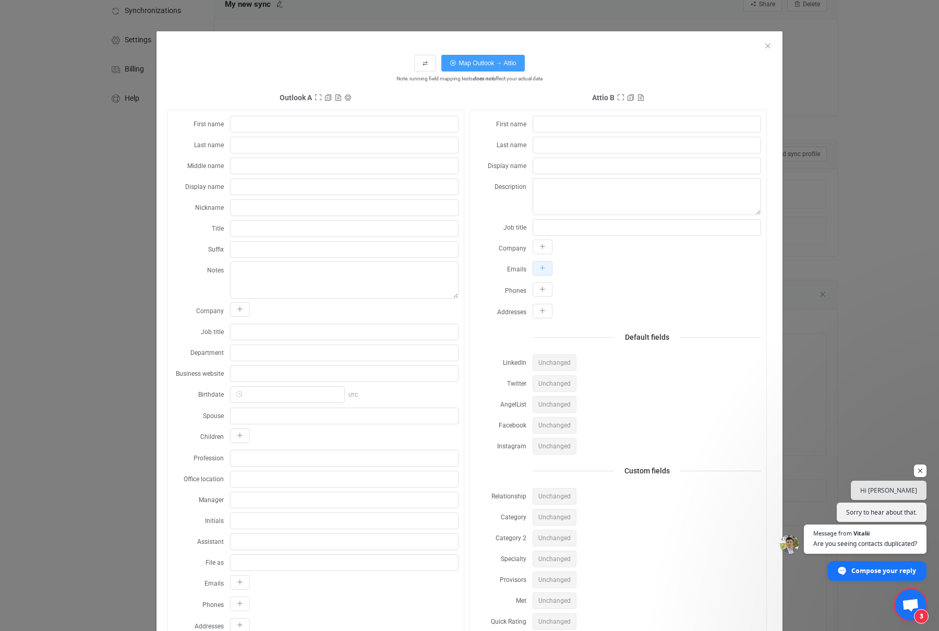
click at [544, 269] on icon "dialog" at bounding box center [543, 268] width 6 height 6
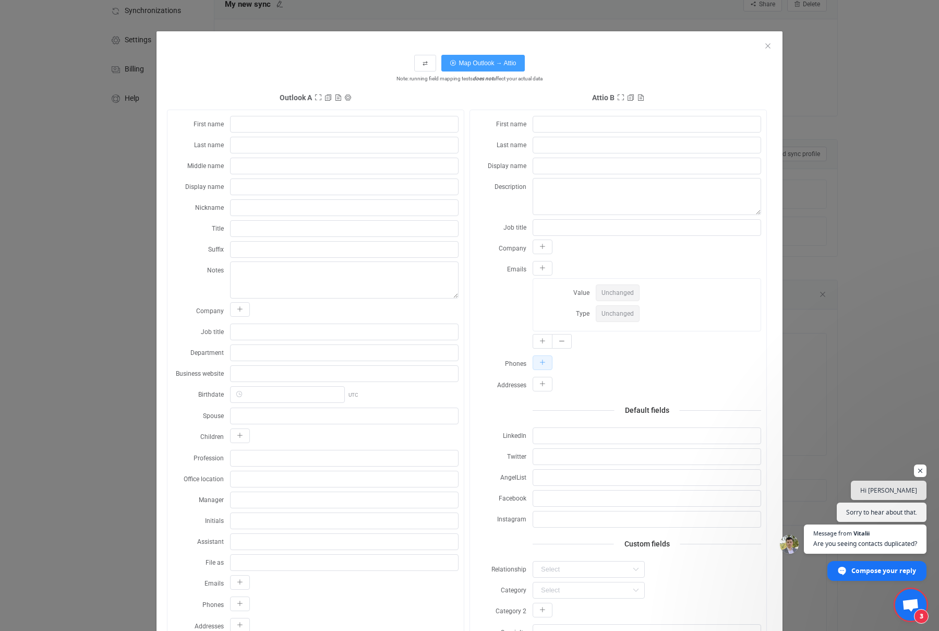
click at [547, 362] on button "dialog" at bounding box center [543, 362] width 20 height 15
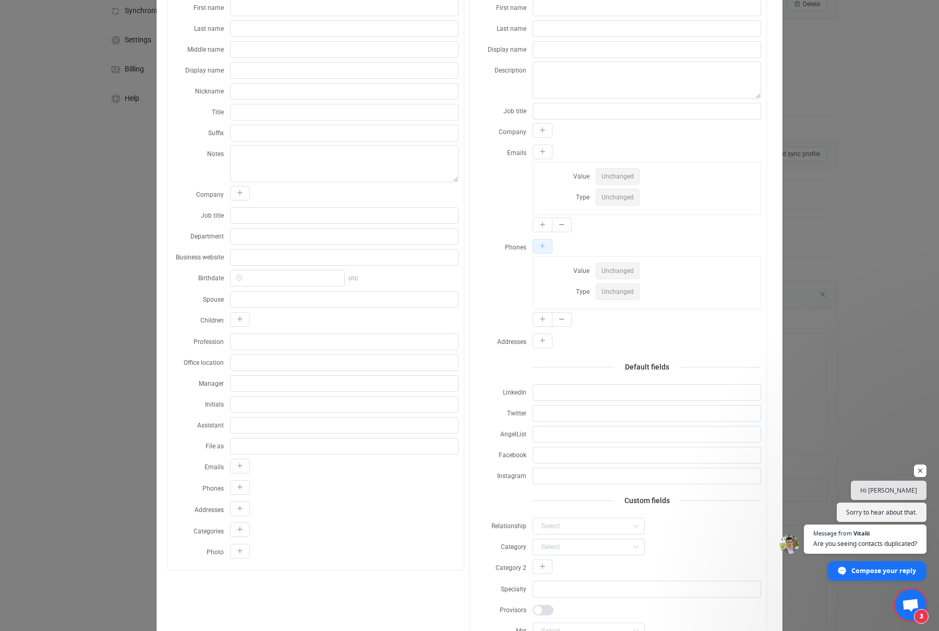
scroll to position [196, 0]
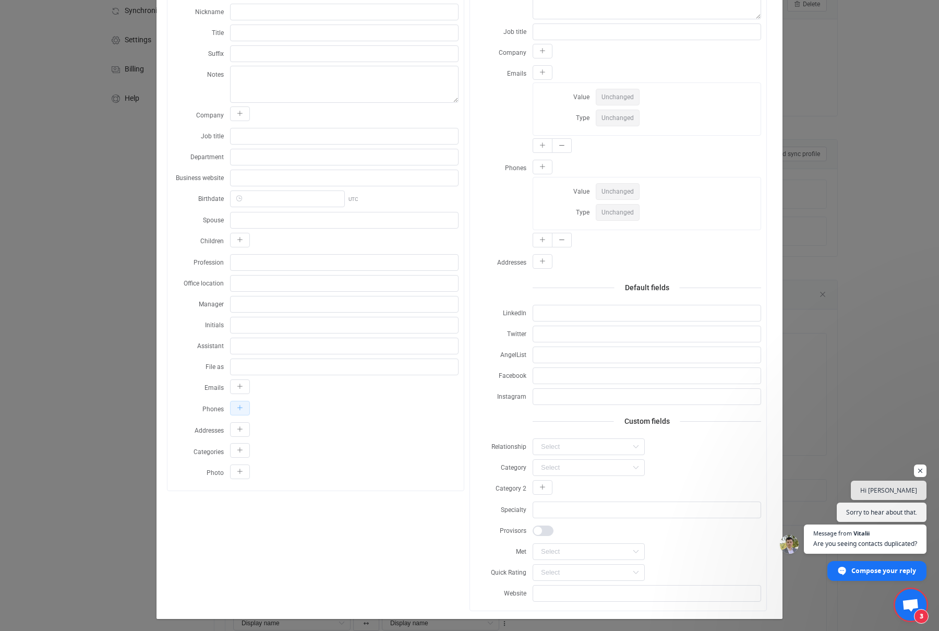
click at [235, 409] on button "dialog" at bounding box center [240, 408] width 20 height 15
click at [341, 458] on input "dialog" at bounding box center [349, 453] width 112 height 17
click at [193, 454] on div "Phones Phone Type" at bounding box center [316, 445] width 286 height 91
click at [241, 384] on icon "dialog" at bounding box center [240, 387] width 6 height 6
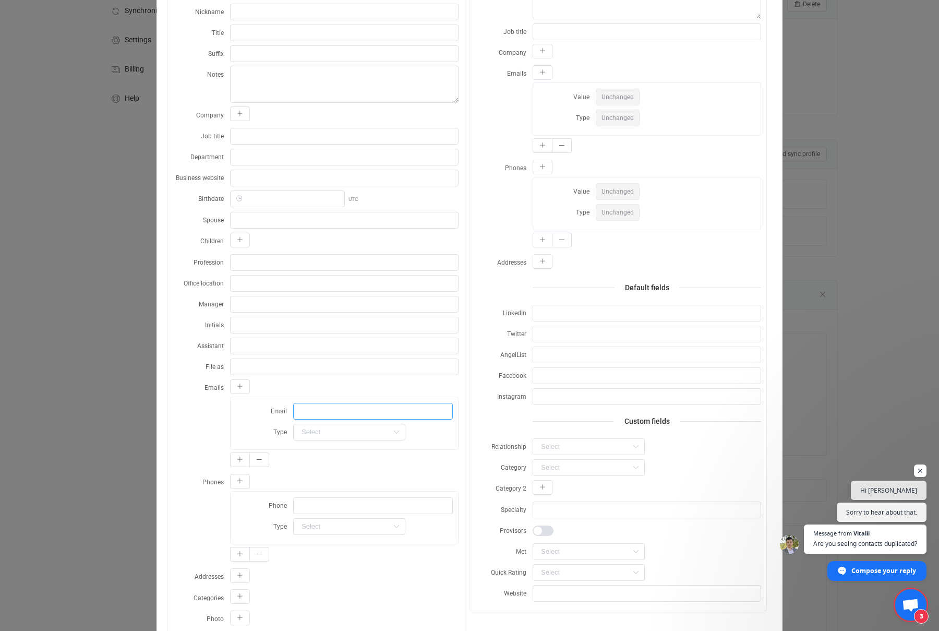
click at [321, 410] on input "dialog" at bounding box center [373, 411] width 160 height 17
click at [209, 426] on div "Emails Email Type Work" at bounding box center [316, 424] width 286 height 91
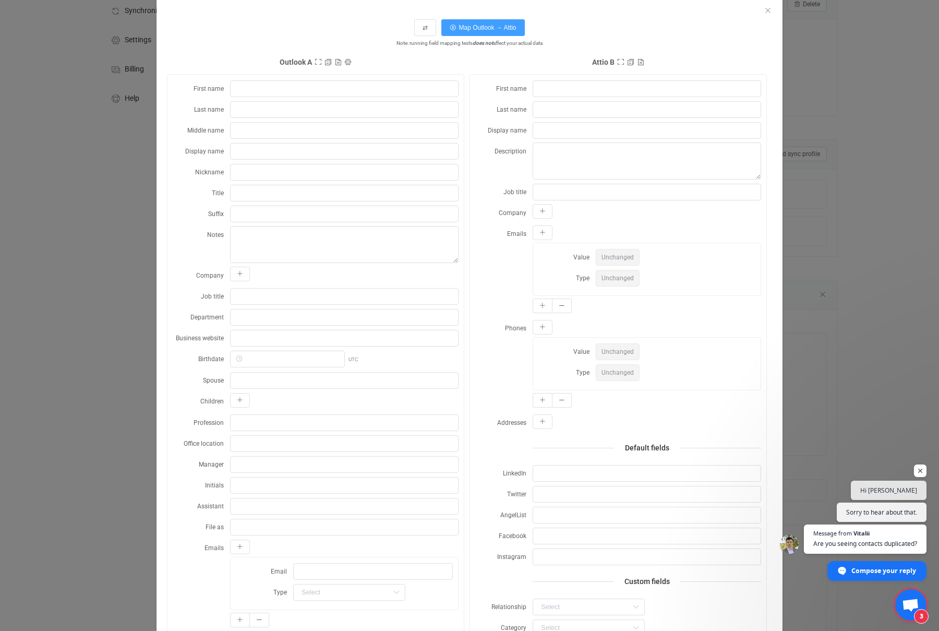
scroll to position [34, 0]
click at [352, 62] on icon "dialog" at bounding box center [347, 62] width 7 height 7
click at [465, 75] on input "A" at bounding box center [472, 74] width 68 height 15
click at [297, 53] on div "⇄ Map Outlook → Attio Note: running field mapping tests does not affect your ac…" at bounding box center [469, 410] width 605 height 794
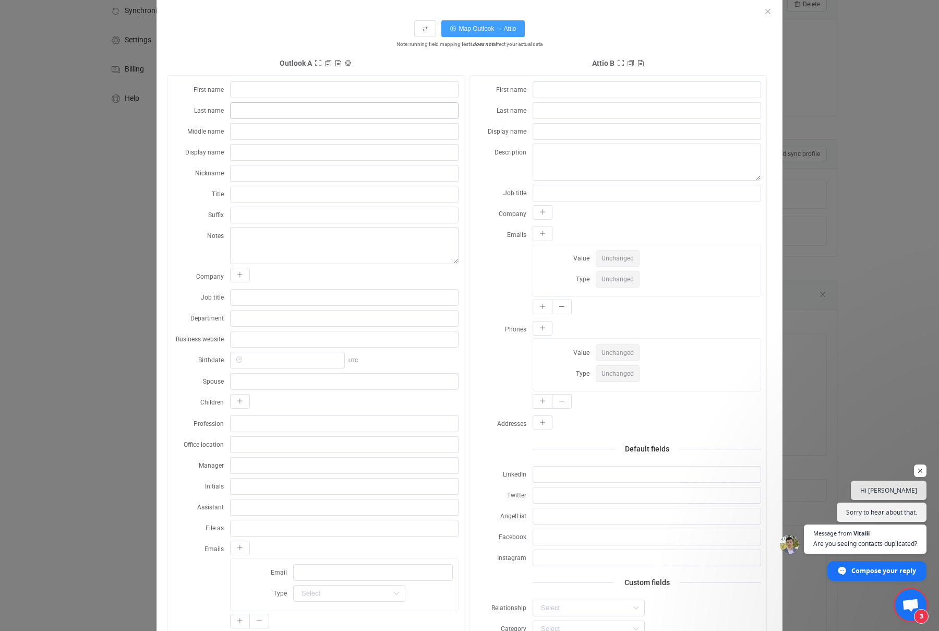
scroll to position [0, 0]
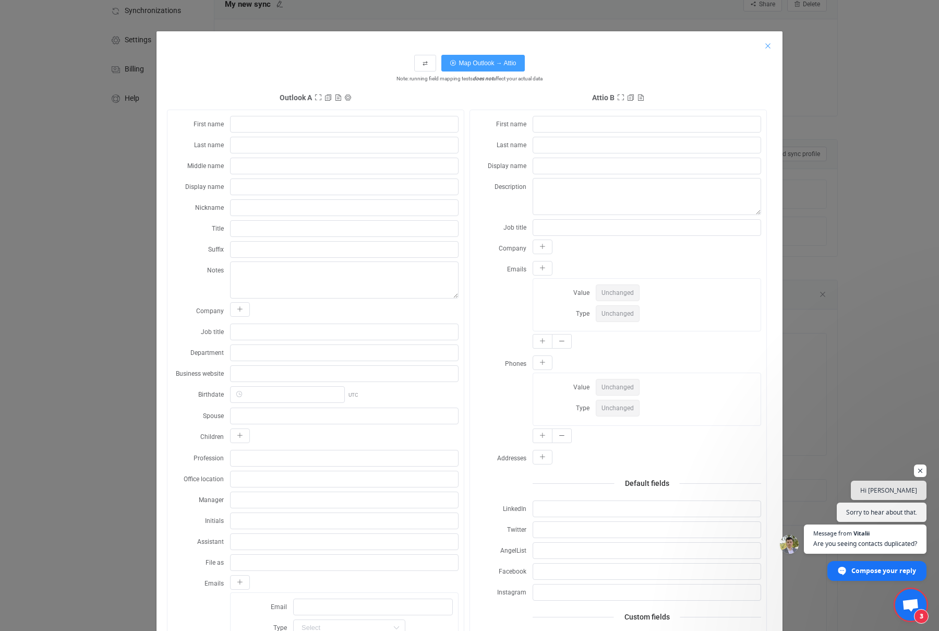
click at [769, 47] on icon "Close" at bounding box center [768, 46] width 8 height 8
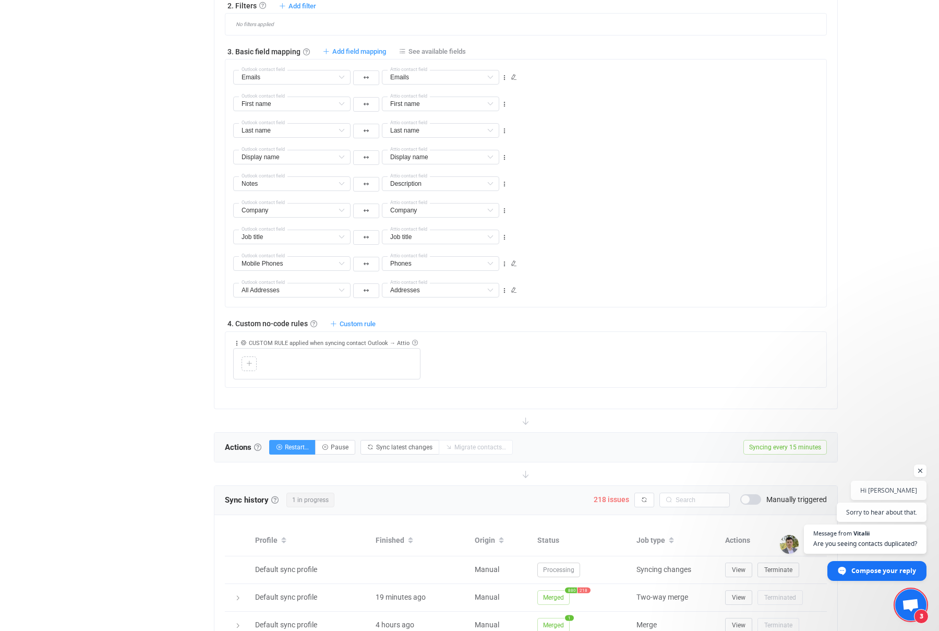
scroll to position [610, 0]
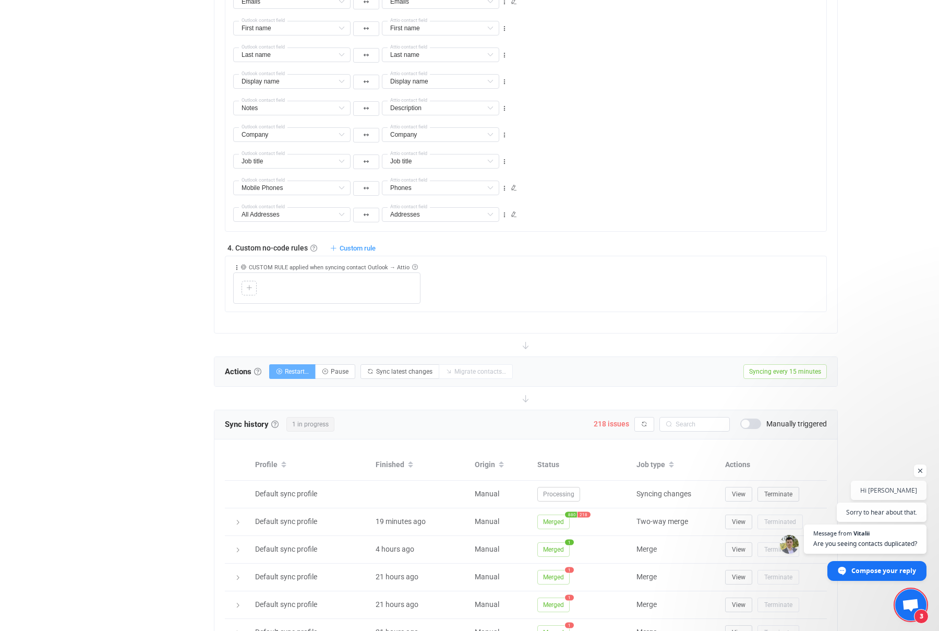
click at [295, 372] on span "Restart…" at bounding box center [297, 371] width 24 height 7
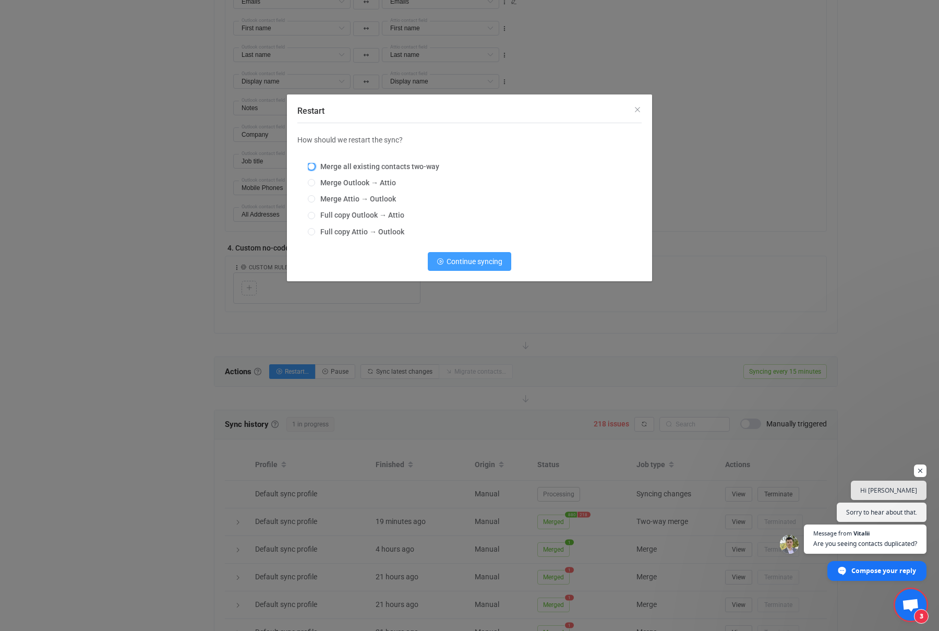
click at [313, 165] on span "Restart" at bounding box center [311, 166] width 7 height 7
click at [313, 165] on input "Merge all existing contacts two-way" at bounding box center [311, 167] width 7 height 8
radio input "true"
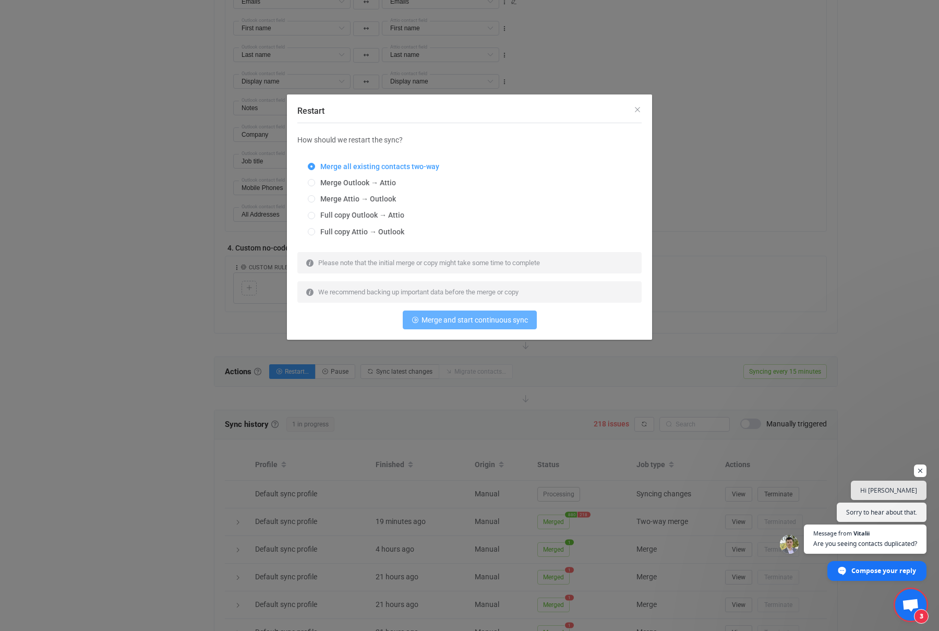
click at [465, 324] on span "Merge and start continuous sync" at bounding box center [475, 320] width 106 height 8
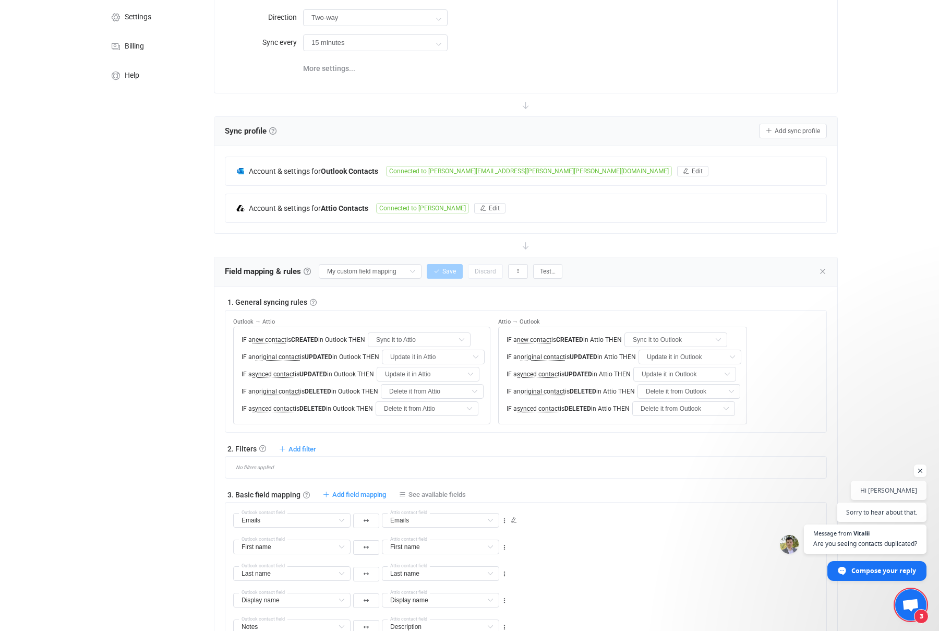
scroll to position [0, 0]
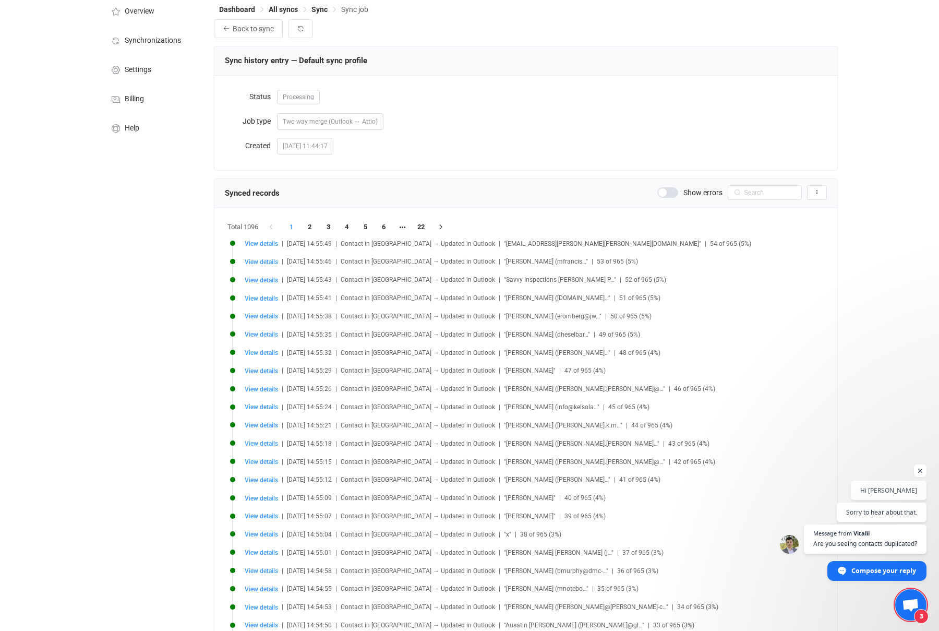
scroll to position [40, 0]
click at [264, 423] on span "View details" at bounding box center [261, 424] width 33 height 7
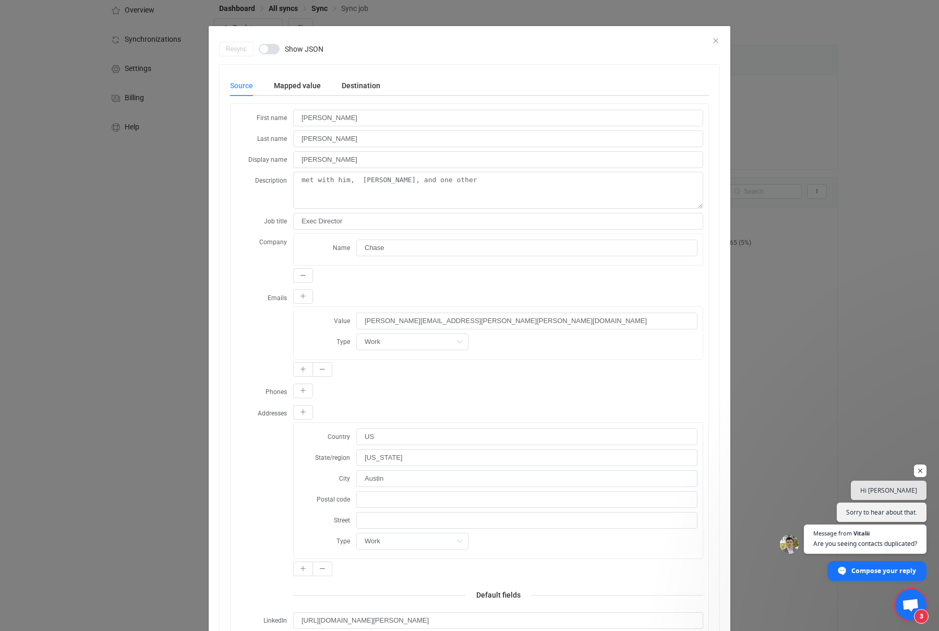
scroll to position [39, 0]
click at [365, 84] on div "Destination" at bounding box center [355, 85] width 49 height 21
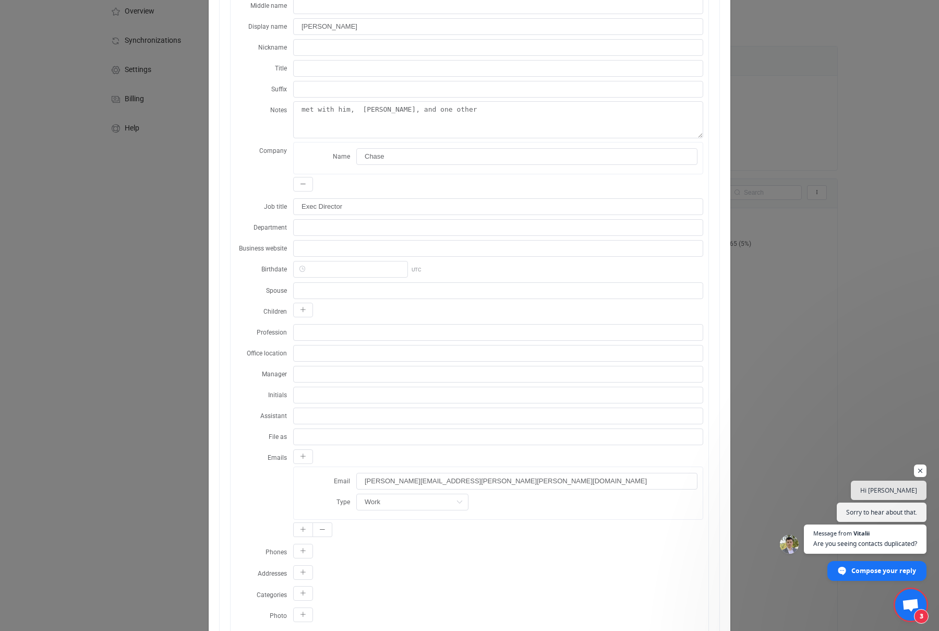
scroll to position [0, 0]
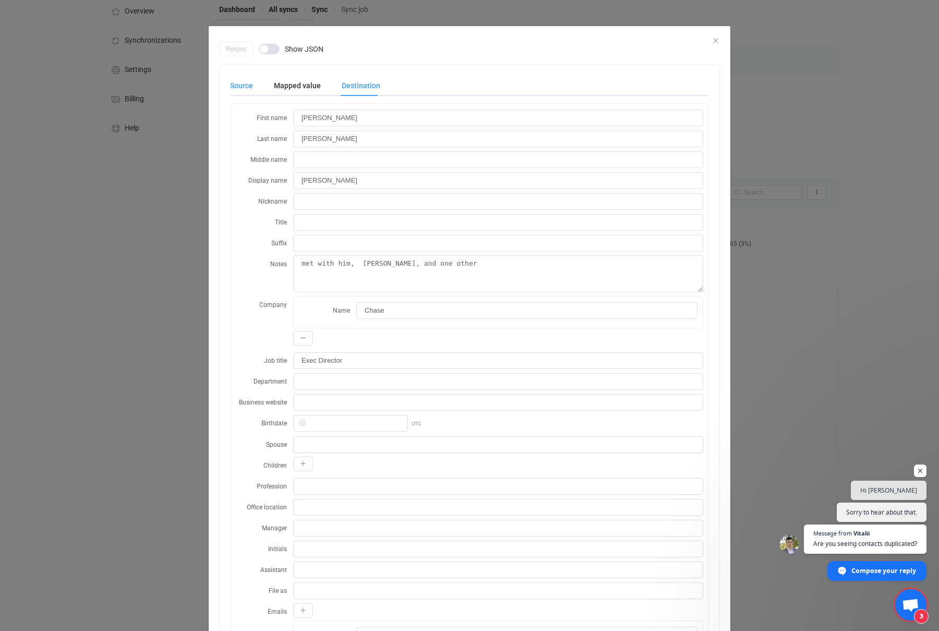
click at [236, 81] on div "Source" at bounding box center [246, 85] width 33 height 21
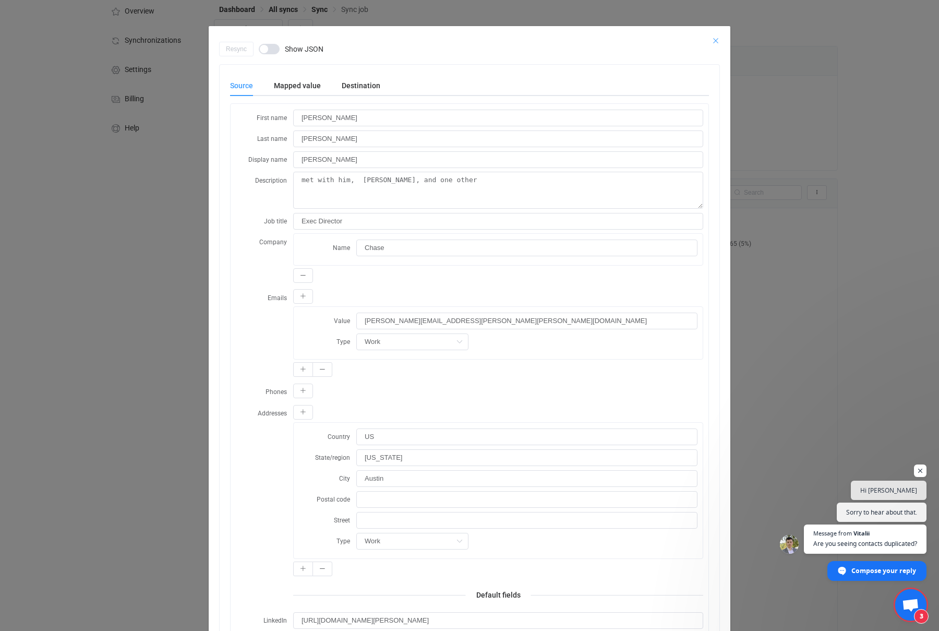
click at [719, 38] on icon "Close" at bounding box center [716, 41] width 8 height 8
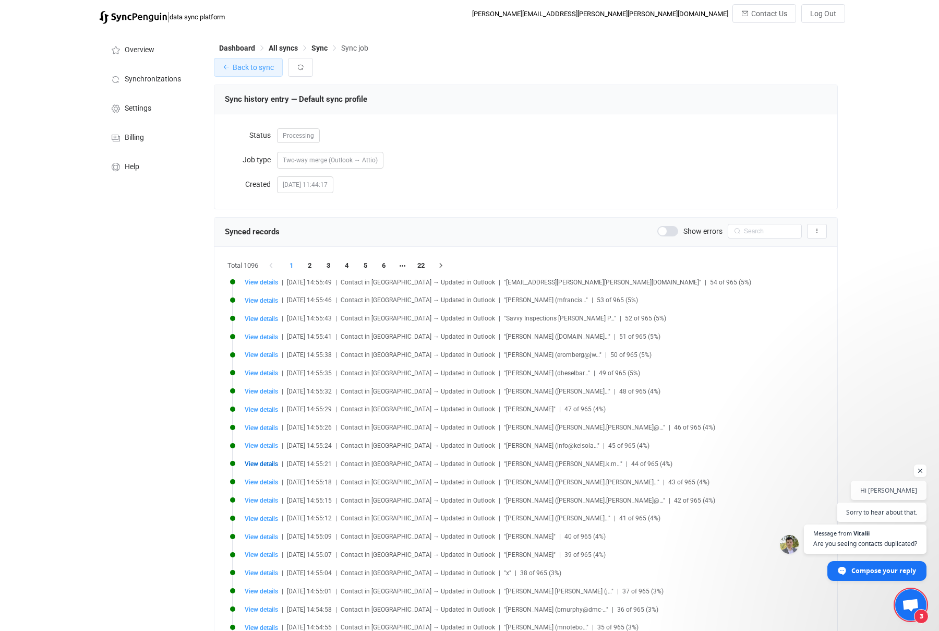
click at [248, 68] on span "Back to sync" at bounding box center [253, 67] width 41 height 8
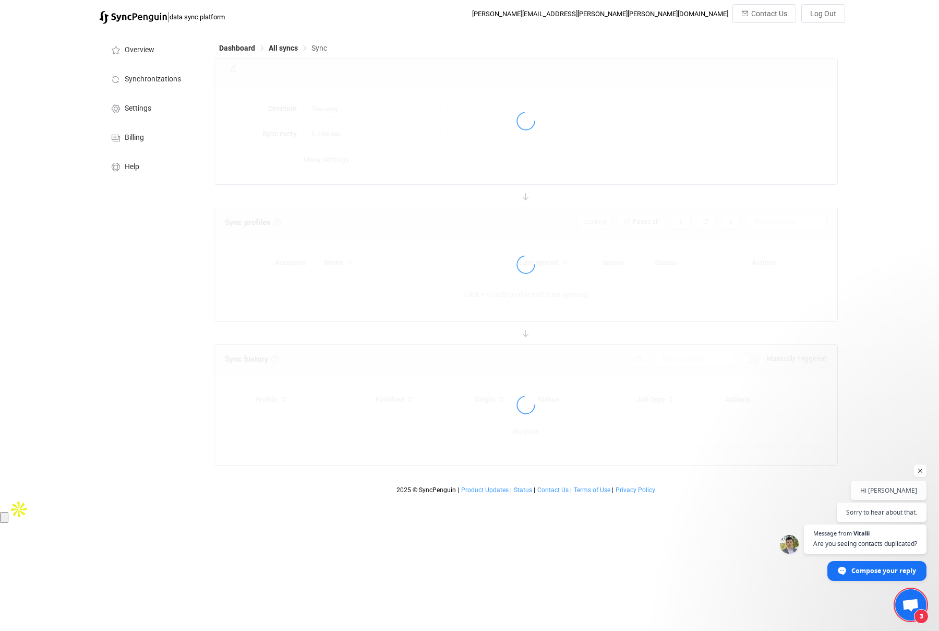
type input "15 minutes"
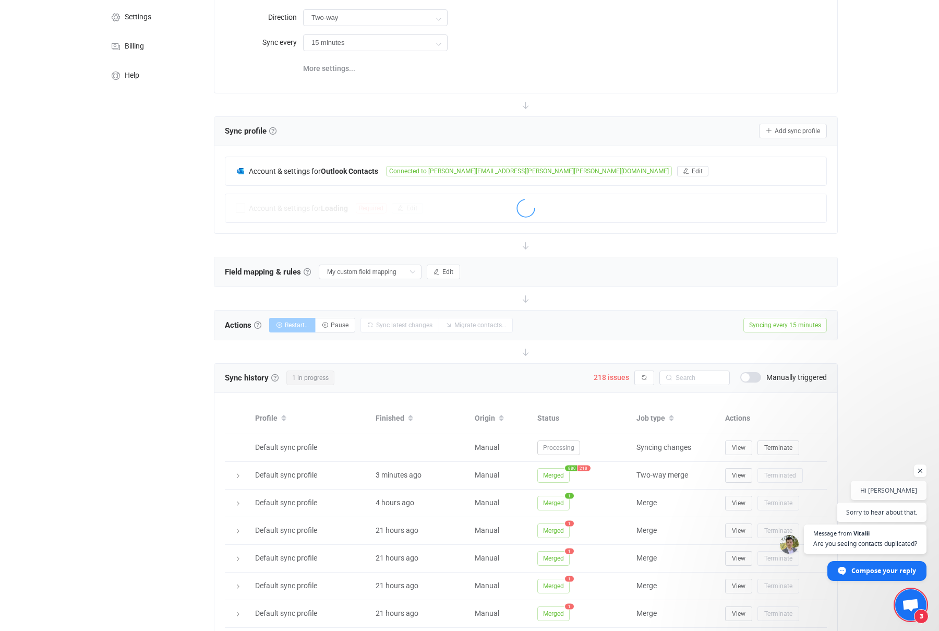
scroll to position [237, 0]
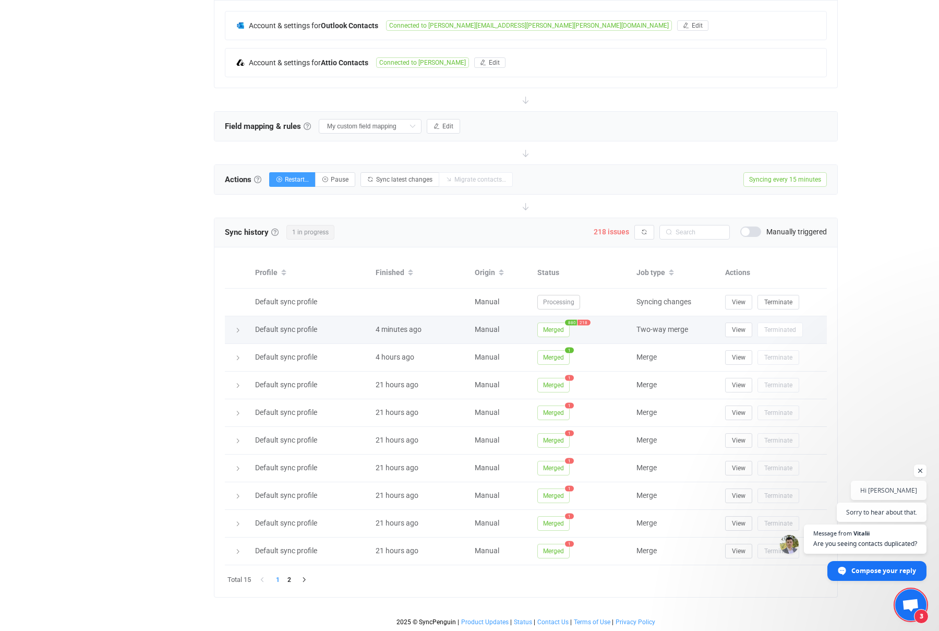
click at [235, 329] on icon at bounding box center [238, 330] width 6 height 6
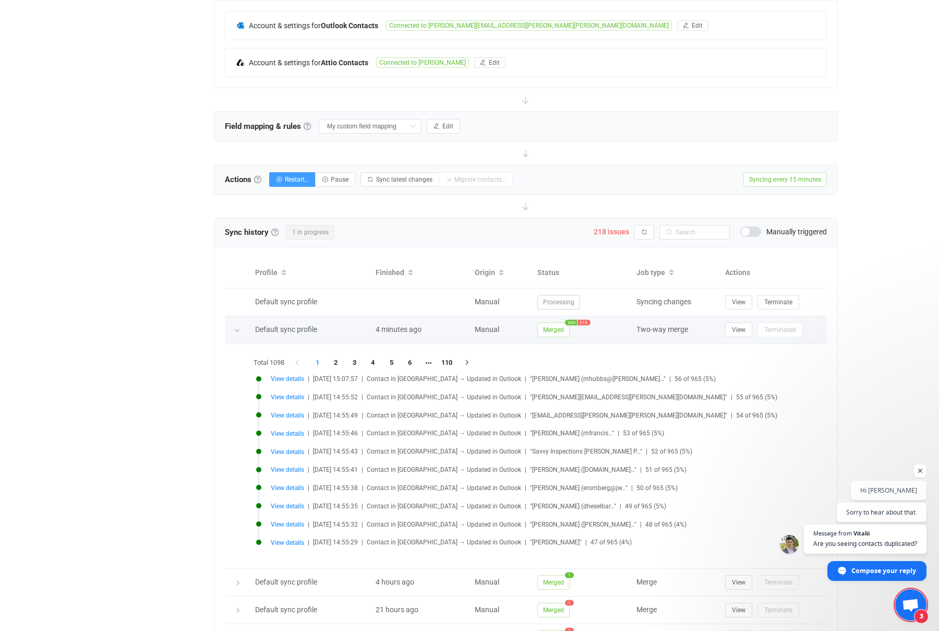
click at [583, 320] on span "218" at bounding box center [584, 322] width 13 height 6
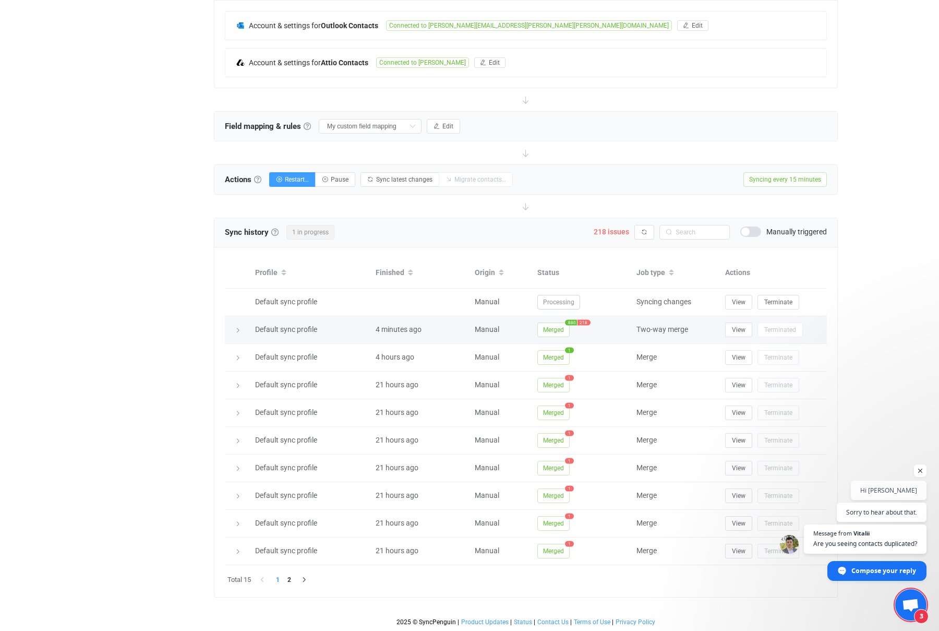
click at [235, 328] on icon at bounding box center [238, 330] width 6 height 6
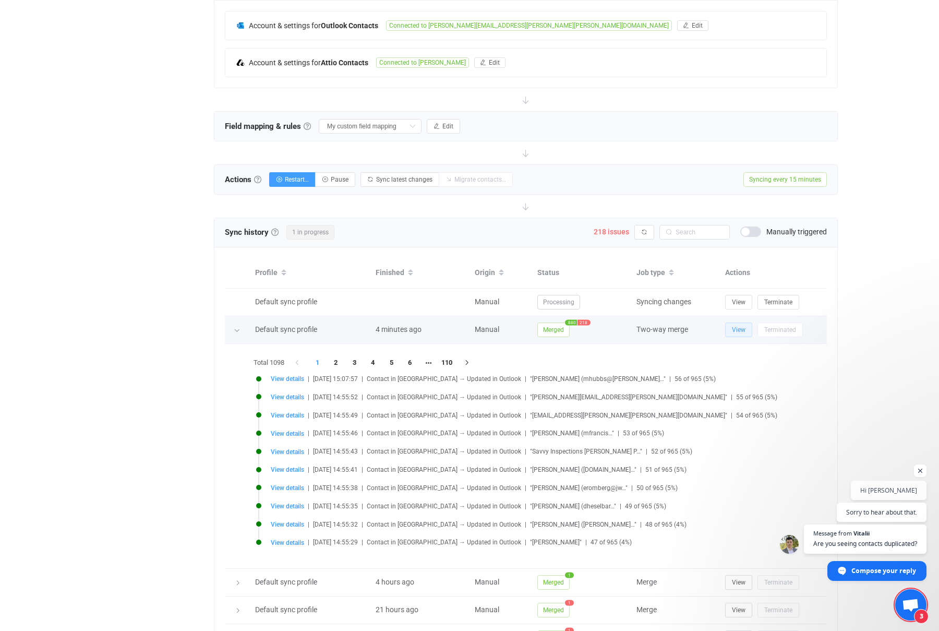
click at [738, 331] on span "View" at bounding box center [739, 329] width 14 height 7
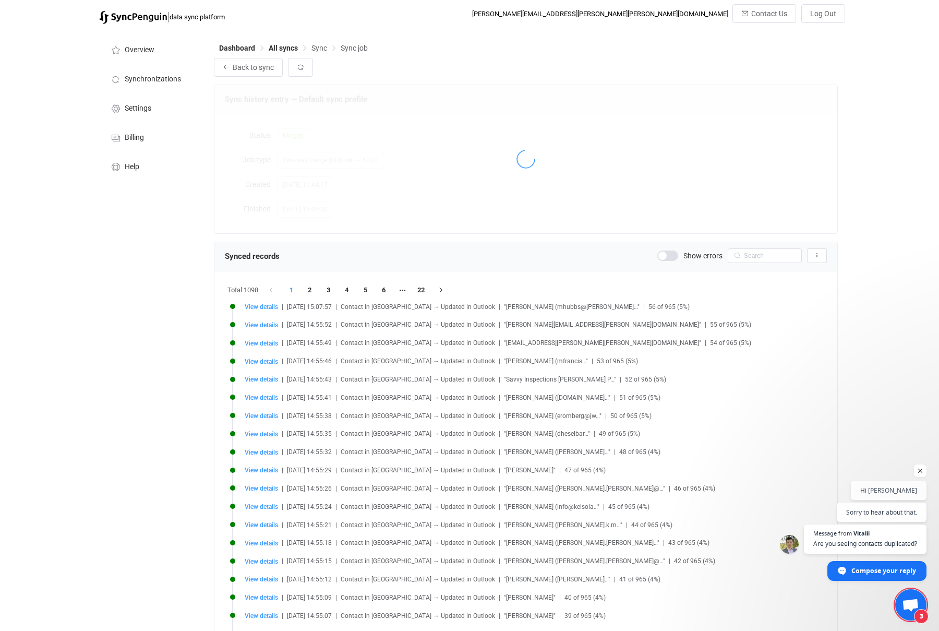
click at [670, 257] on span at bounding box center [667, 255] width 21 height 10
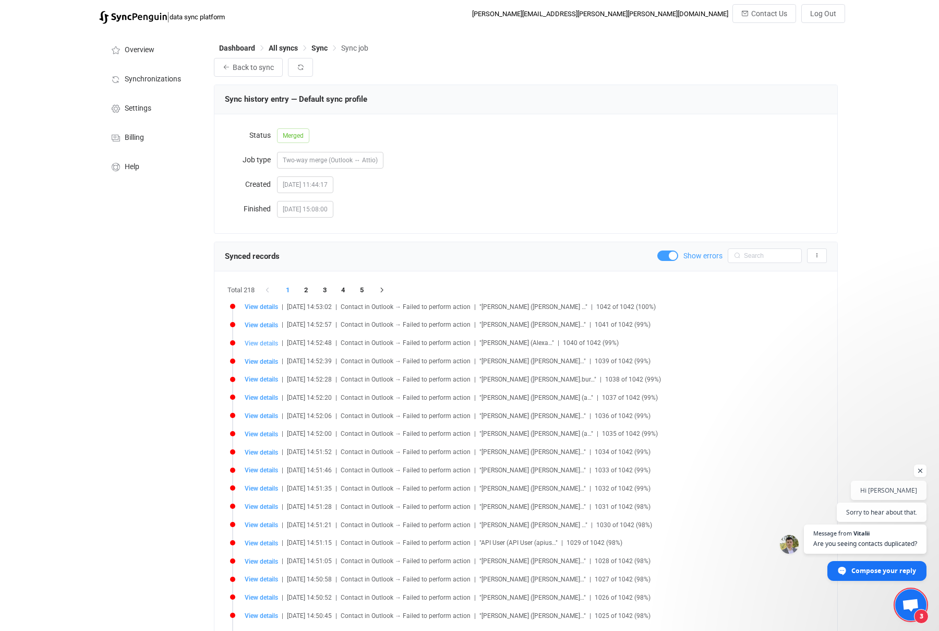
click at [260, 344] on span "View details" at bounding box center [261, 343] width 33 height 7
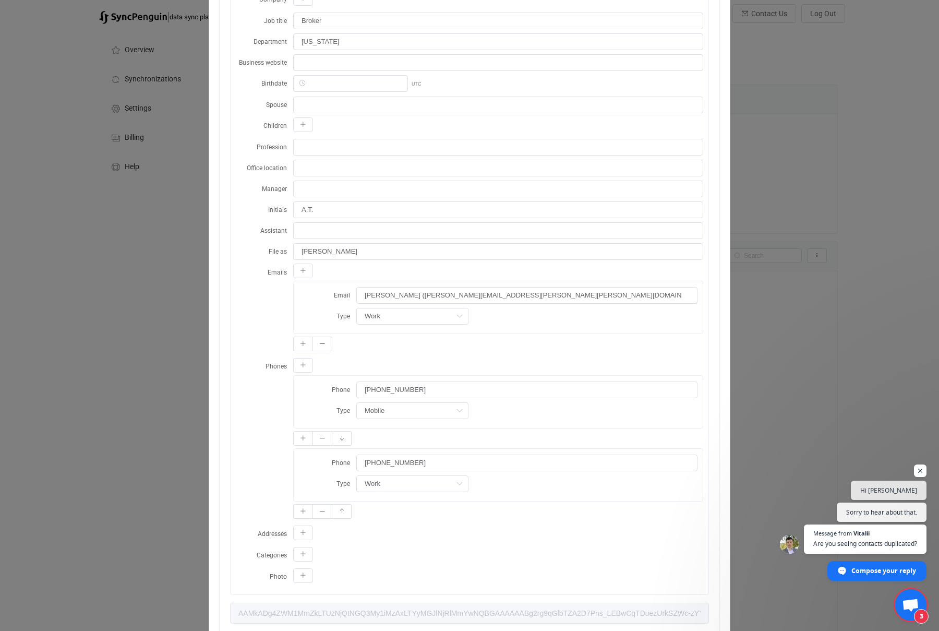
scroll to position [367, 0]
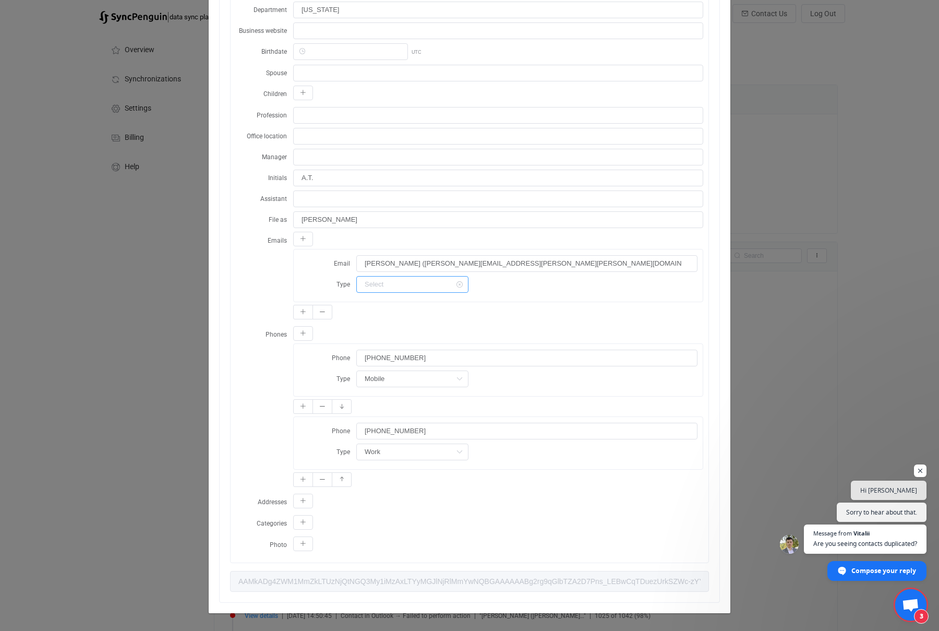
click at [422, 283] on input "dialog" at bounding box center [412, 284] width 112 height 17
click at [252, 277] on div "Emails Email Alexandra Thurston (alexandra.thurston@carr.us) Type" at bounding box center [470, 277] width 468 height 91
type input "Work"
click at [413, 263] on input "Alexandra Thurston (alexandra.thurston@carr.us)" at bounding box center [526, 263] width 341 height 17
click at [234, 450] on div "First name Alexandra Last name Thurston Middle name Display name Alexandra Thur…" at bounding box center [470, 164] width 478 height 795
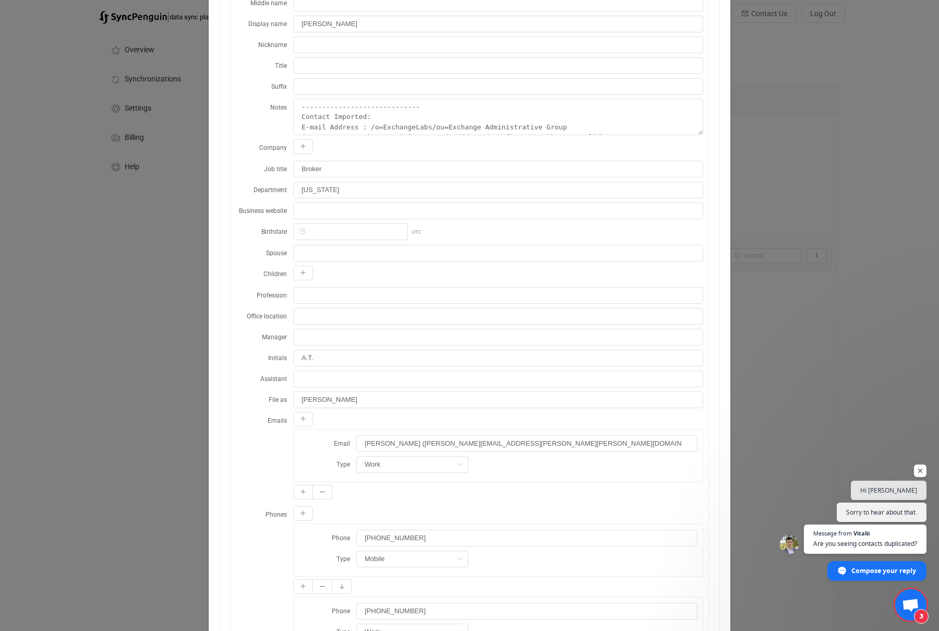
scroll to position [0, 0]
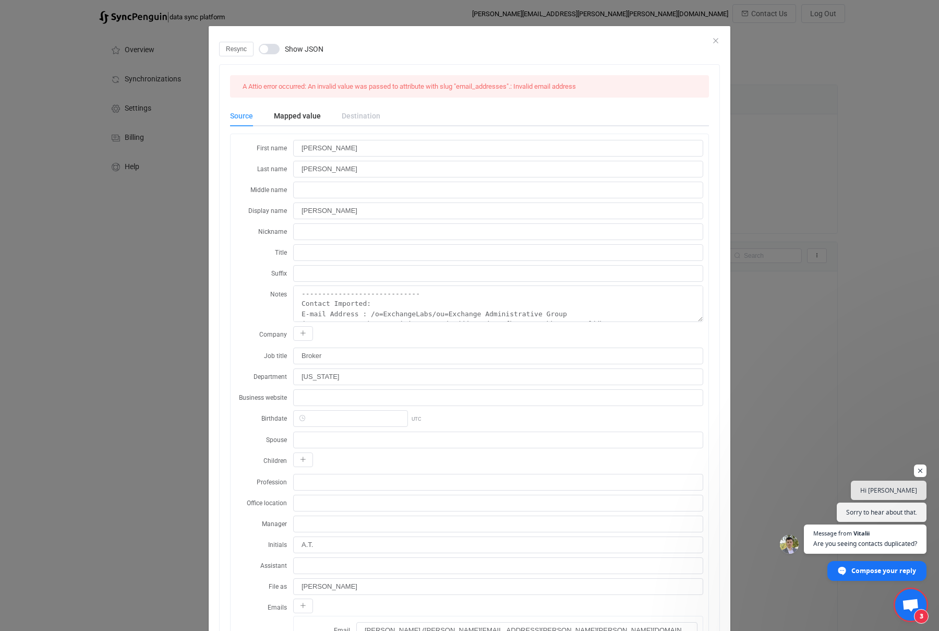
click at [359, 114] on div "Destination" at bounding box center [355, 115] width 49 height 21
click at [360, 115] on div "Destination" at bounding box center [355, 115] width 49 height 21
click at [363, 115] on div "Destination" at bounding box center [355, 115] width 49 height 21
click at [230, 118] on div "Source" at bounding box center [246, 115] width 33 height 21
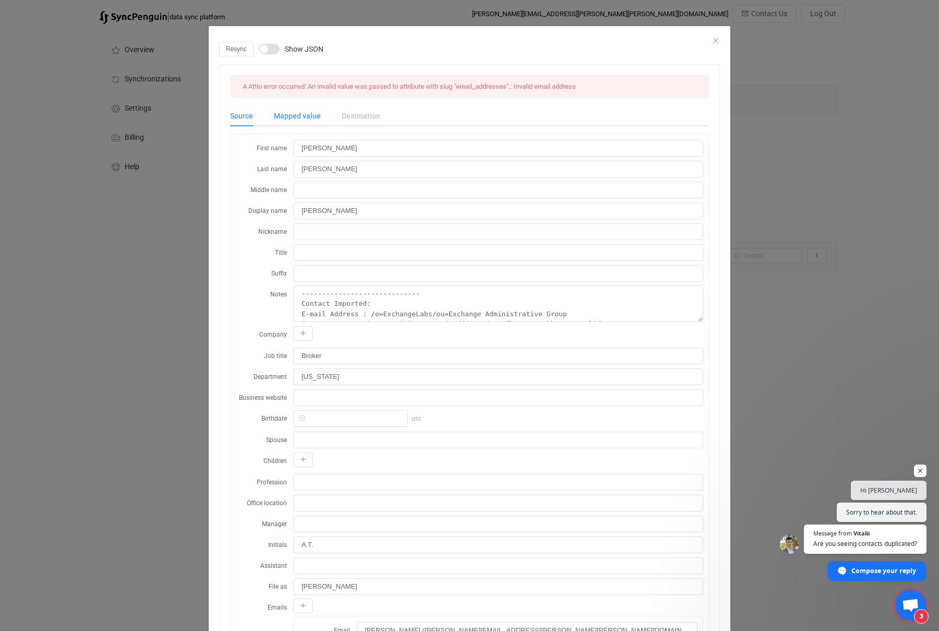
click at [298, 118] on div "Mapped value" at bounding box center [297, 115] width 68 height 21
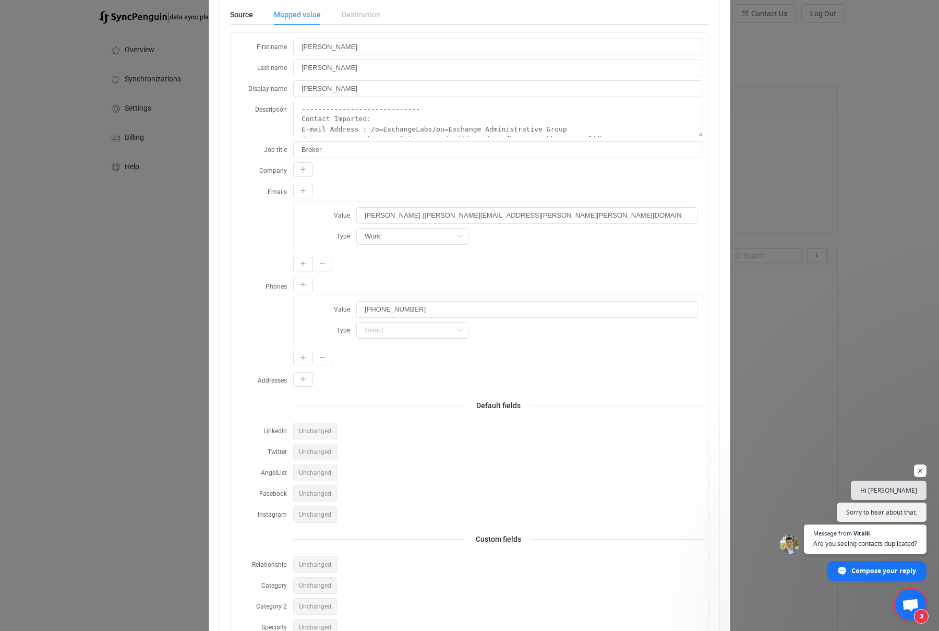
scroll to position [95, 0]
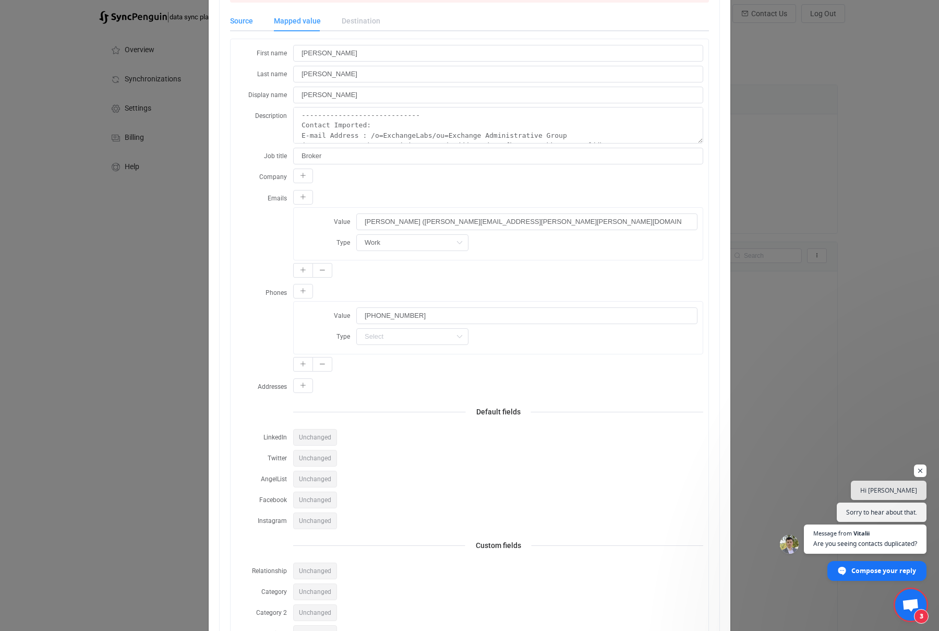
click at [237, 19] on div "Source" at bounding box center [246, 20] width 33 height 21
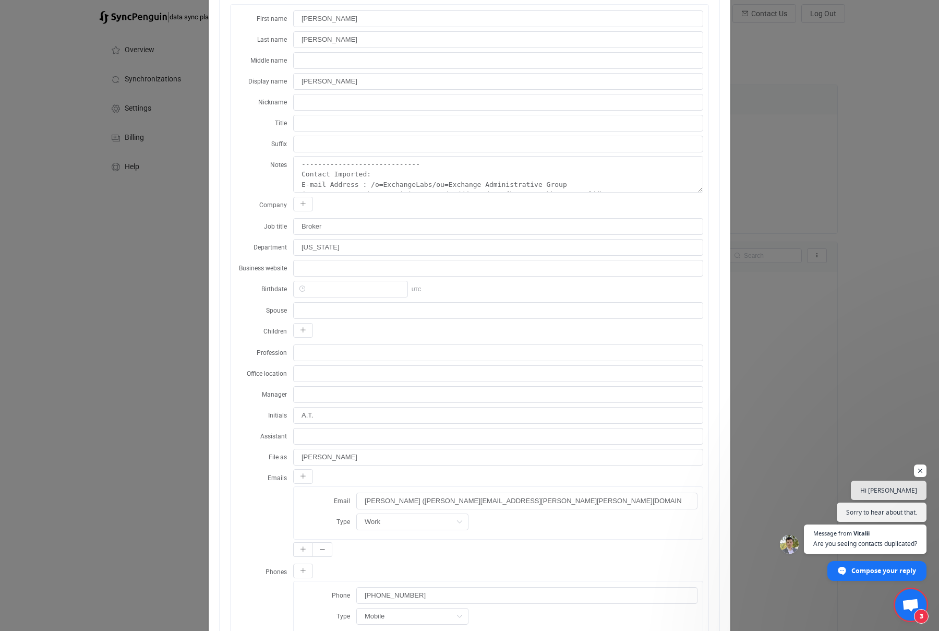
scroll to position [222, 0]
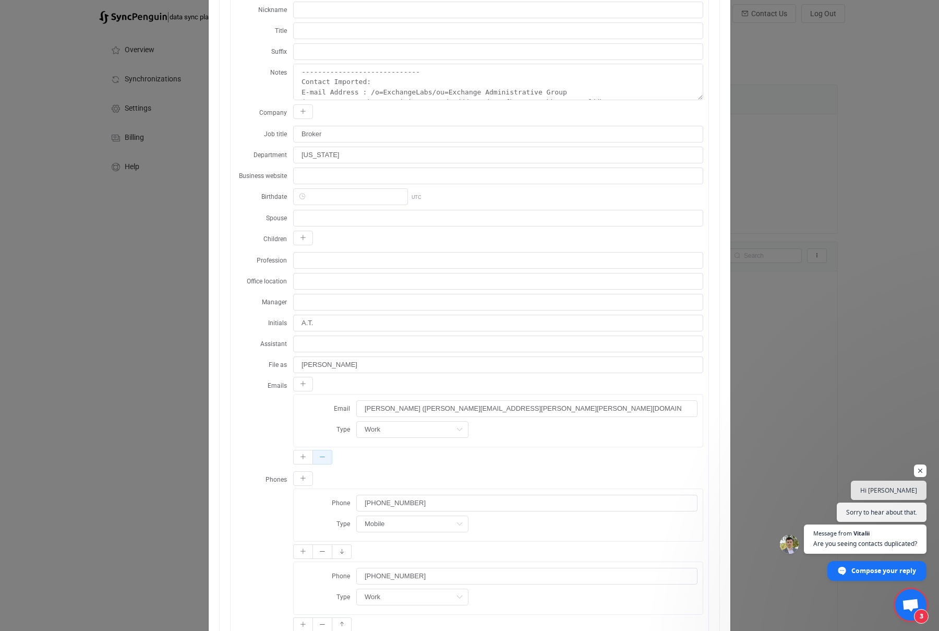
click at [326, 459] on button "dialog" at bounding box center [323, 457] width 20 height 15
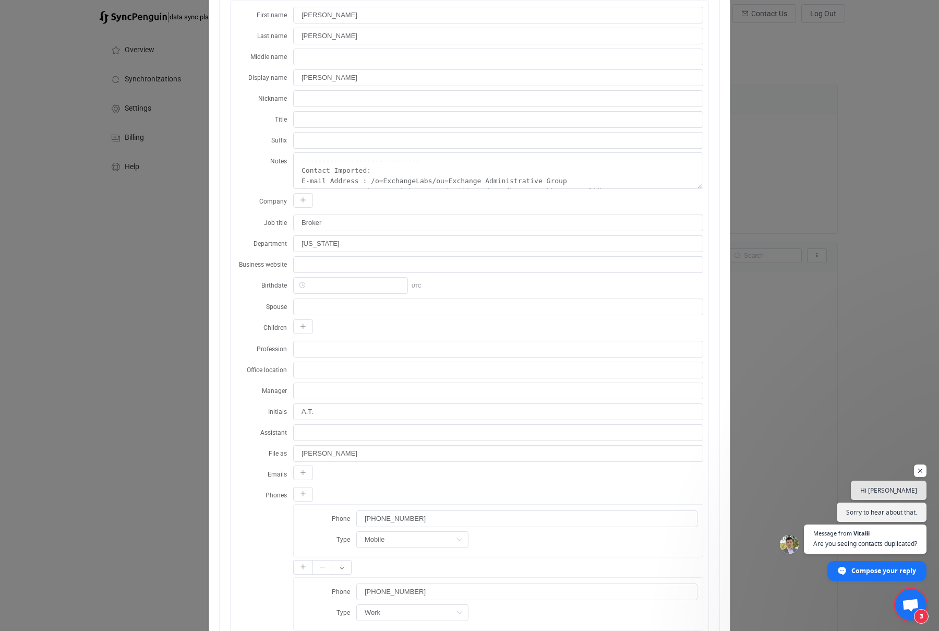
scroll to position [0, 0]
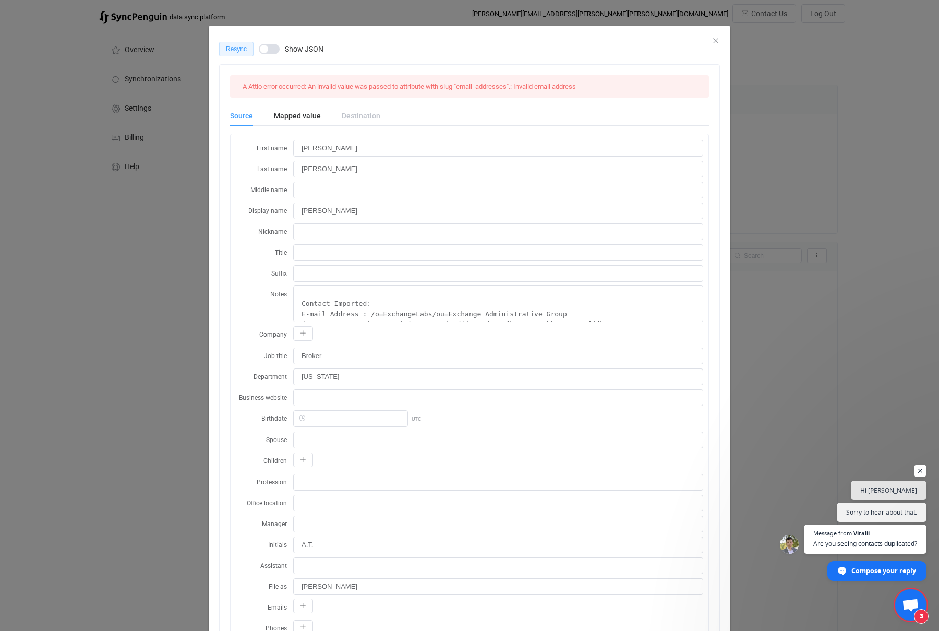
click at [237, 48] on span "Resync" at bounding box center [236, 48] width 21 height 7
click at [720, 39] on icon "Close" at bounding box center [716, 41] width 8 height 8
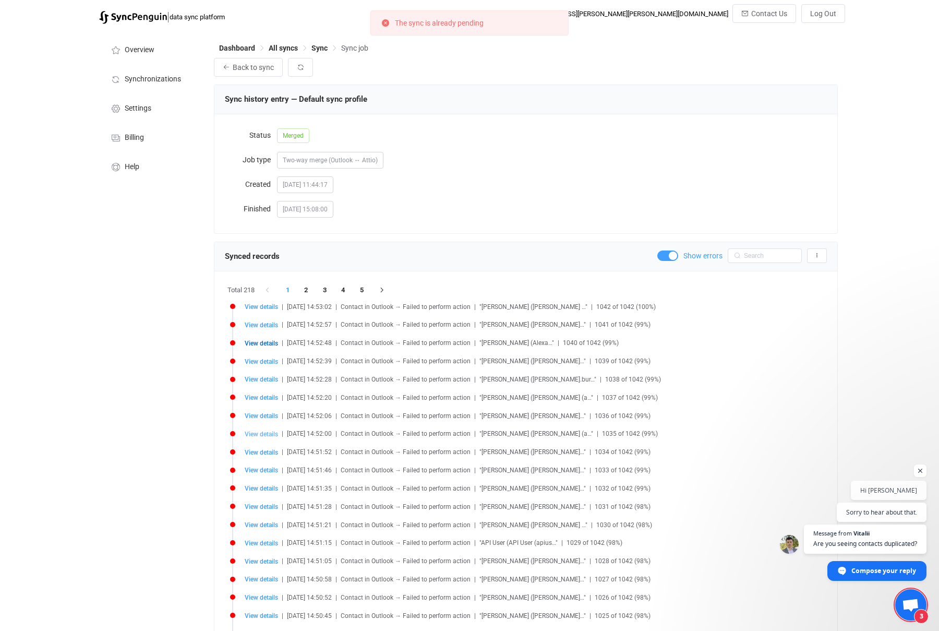
click at [261, 436] on span "View details" at bounding box center [261, 433] width 33 height 7
type input "Andi"
type input "Witka"
type input "Andi Witka"
type textarea "----------------------------- Contact Imported: E-mail Address : /o=ExchangeLab…"
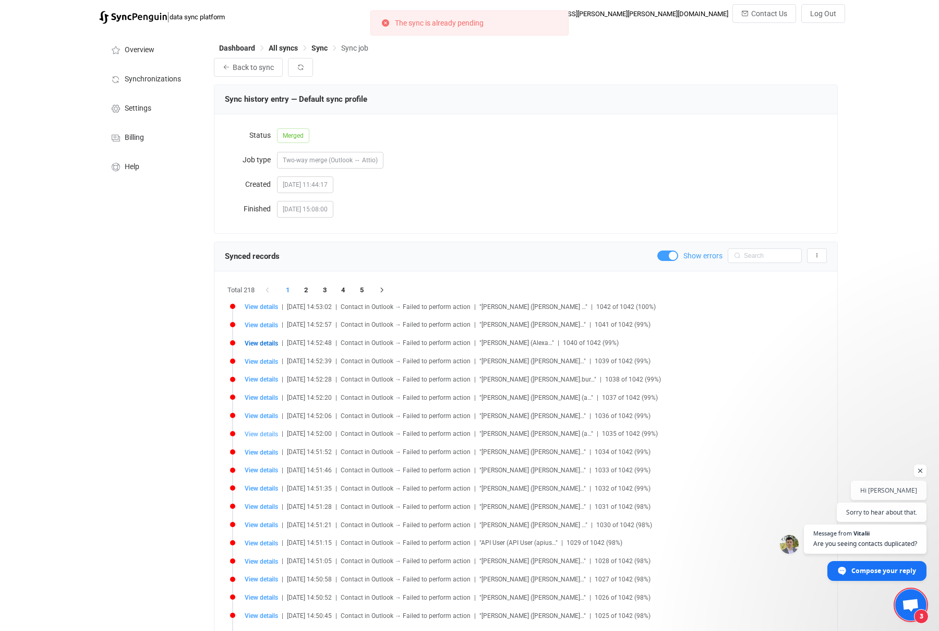
type input "Agent"
type input "Indianapolis"
type input "Indianapolis, IN"
type input "A.W."
type input "Witka, Andi"
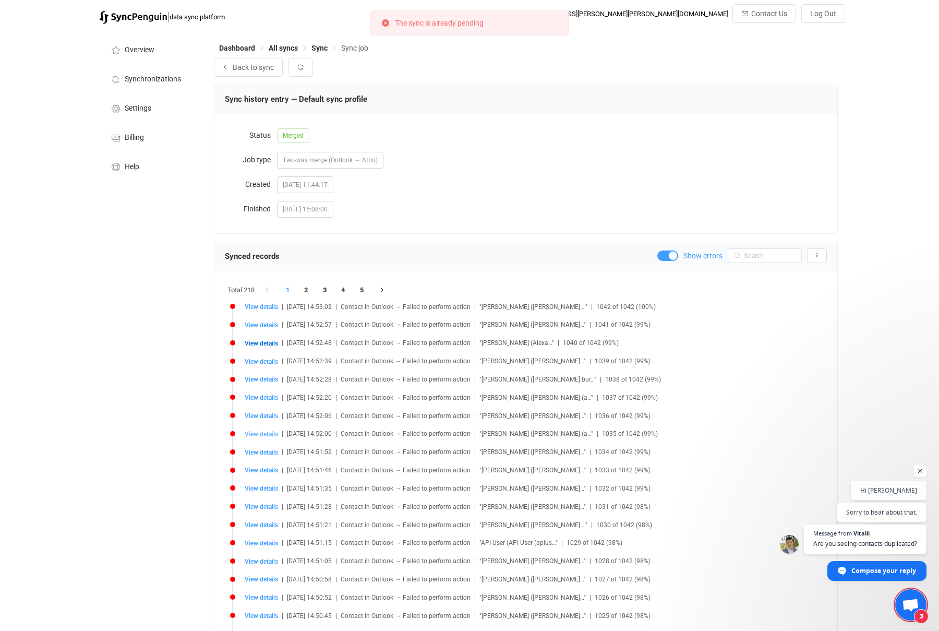
type input "(317) 285-8812"
type input "AAMkADg4ZWM1MmZkLTUzNjQtNGQ3My1iMzAxLTYyMGJlNjRlMmYwNQBGAAAAAABg2rg9qGlbTZA2D7P…"
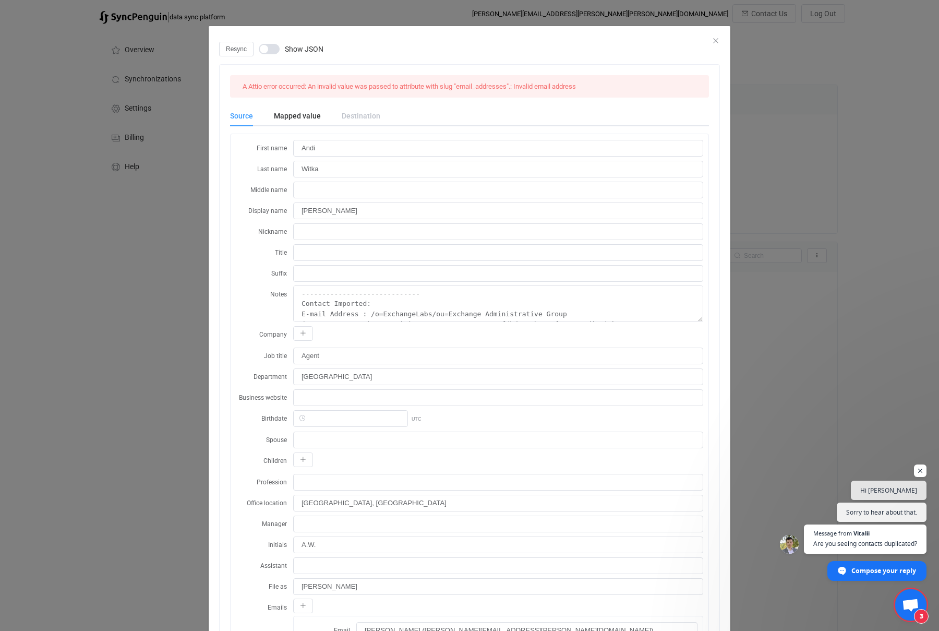
click at [256, 292] on label "Notes" at bounding box center [264, 293] width 57 height 17
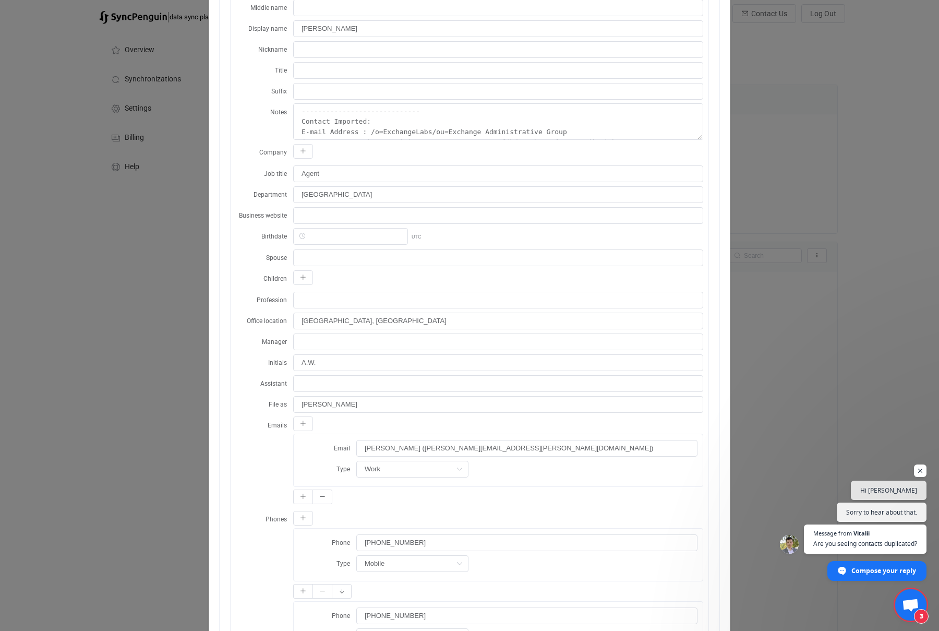
scroll to position [204, 0]
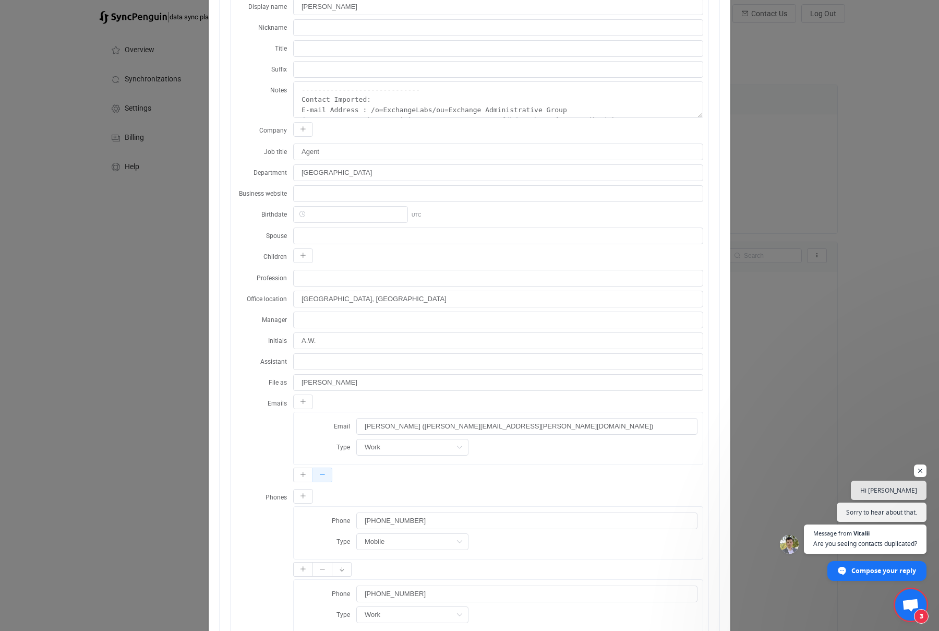
click at [323, 478] on icon "dialog" at bounding box center [322, 475] width 6 height 6
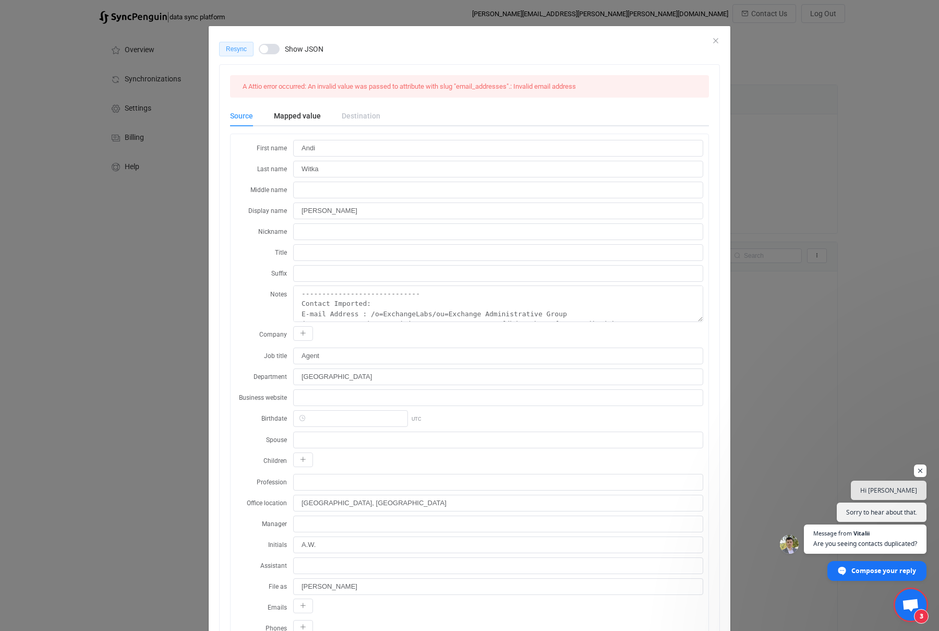
click at [234, 45] on span "Resync" at bounding box center [236, 48] width 21 height 7
click at [714, 40] on icon "Close" at bounding box center [716, 41] width 8 height 8
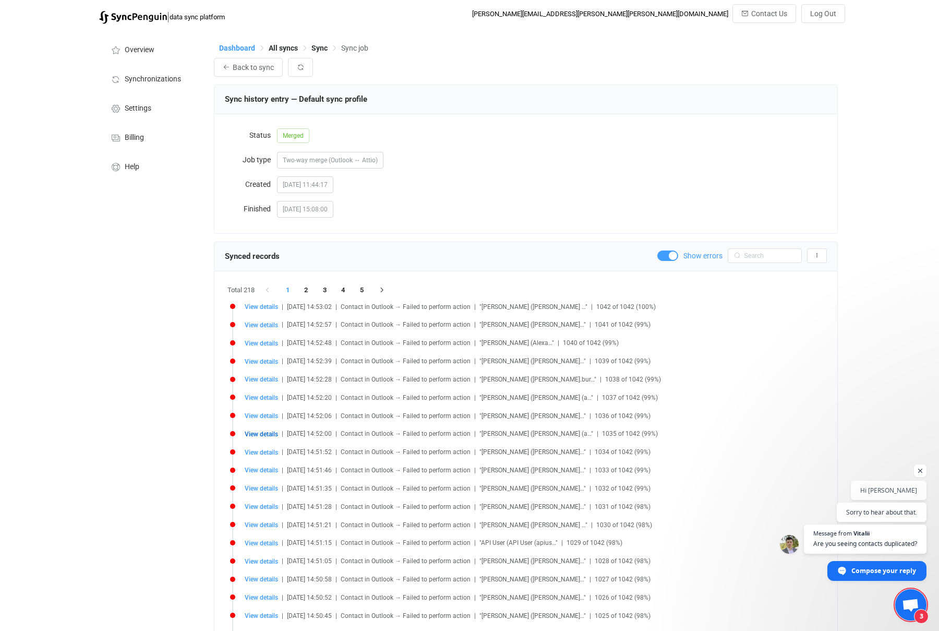
click at [241, 45] on span "Dashboard" at bounding box center [237, 48] width 36 height 8
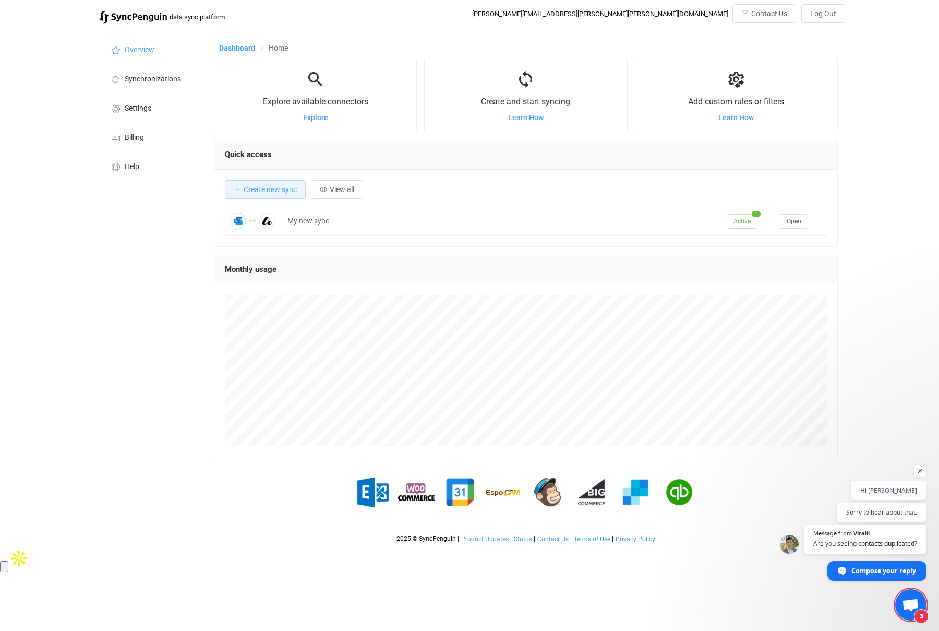
scroll to position [202, 624]
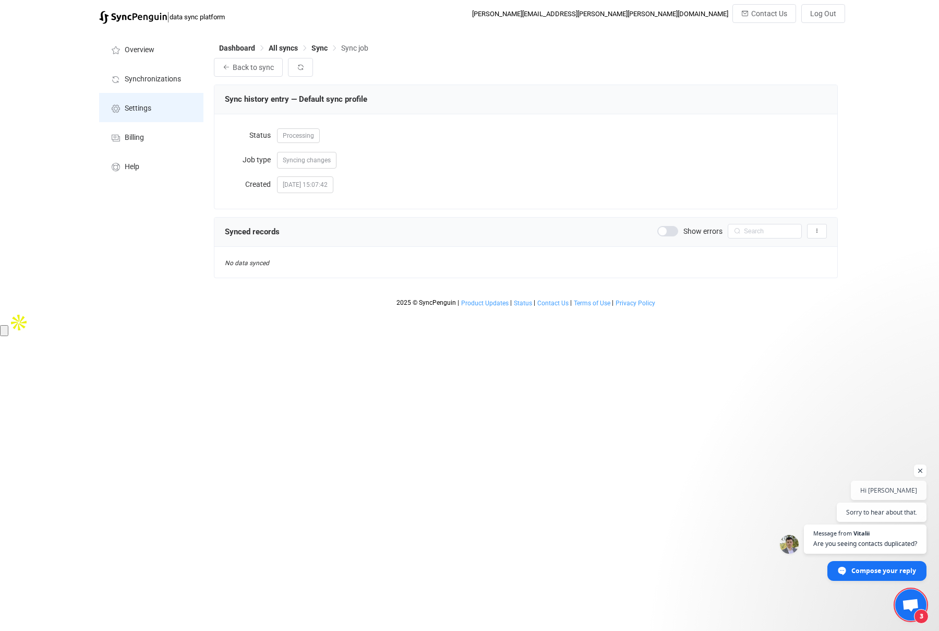
click at [134, 110] on span "Settings" at bounding box center [138, 108] width 27 height 8
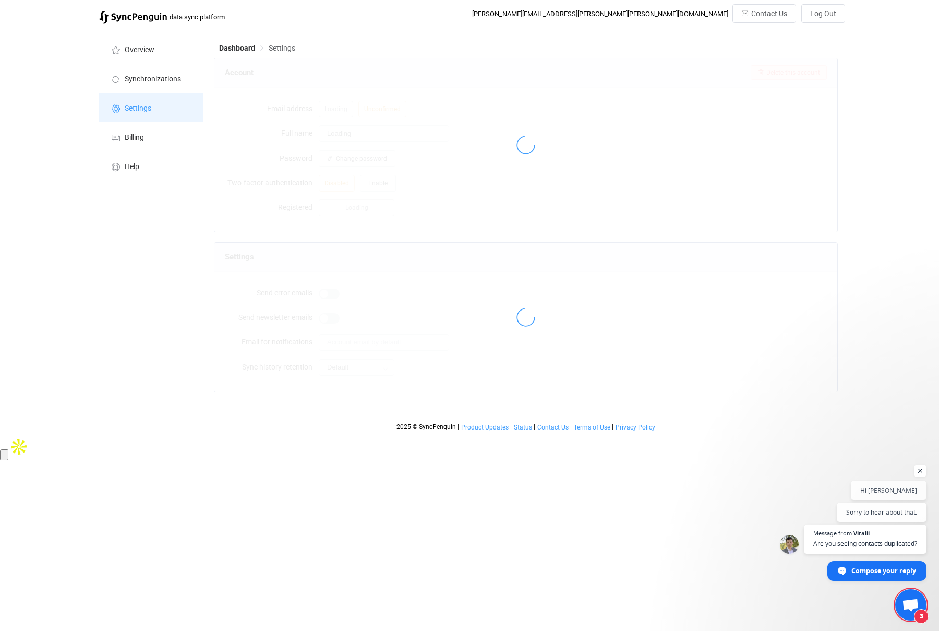
type input "[PERSON_NAME]"
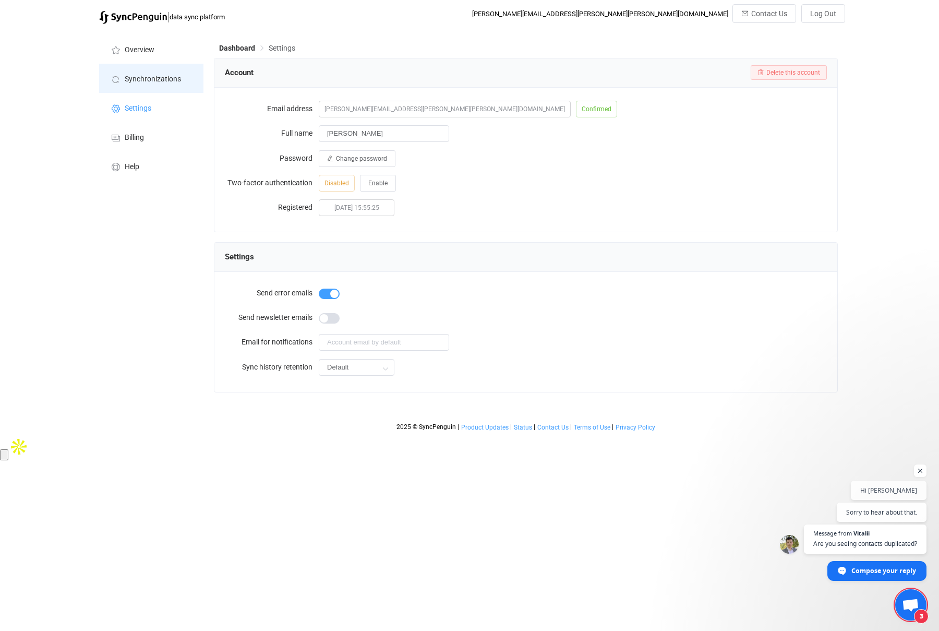
click at [129, 79] on span "Synchronizations" at bounding box center [153, 79] width 56 height 8
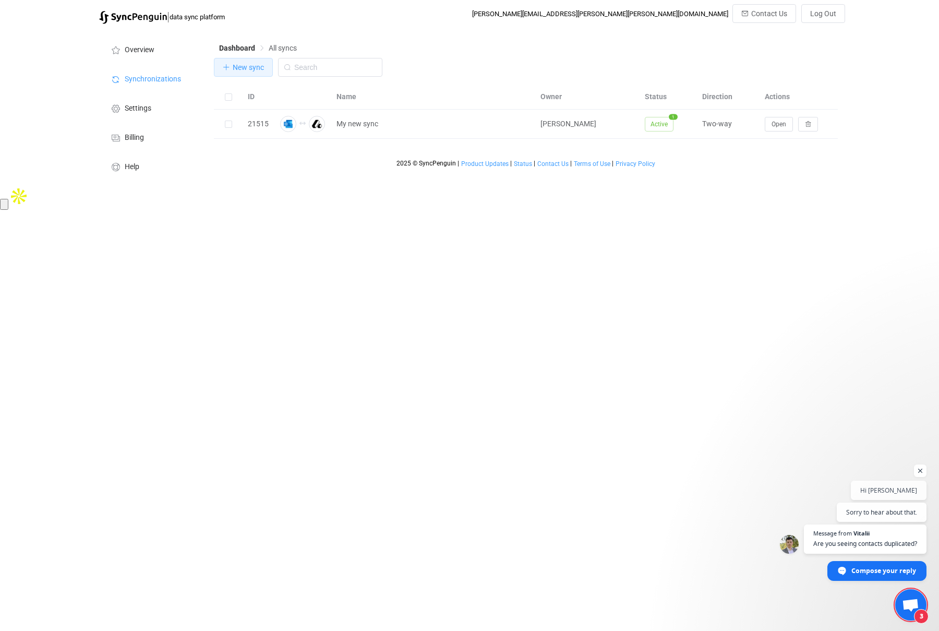
click at [242, 71] on span "New sync" at bounding box center [248, 67] width 31 height 8
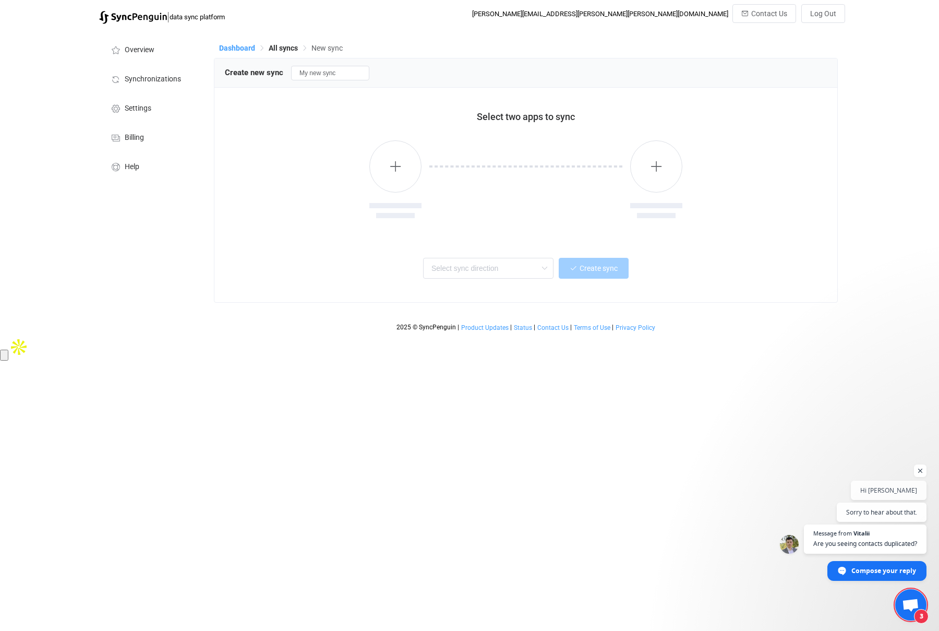
click at [227, 45] on span "Dashboard" at bounding box center [237, 48] width 36 height 8
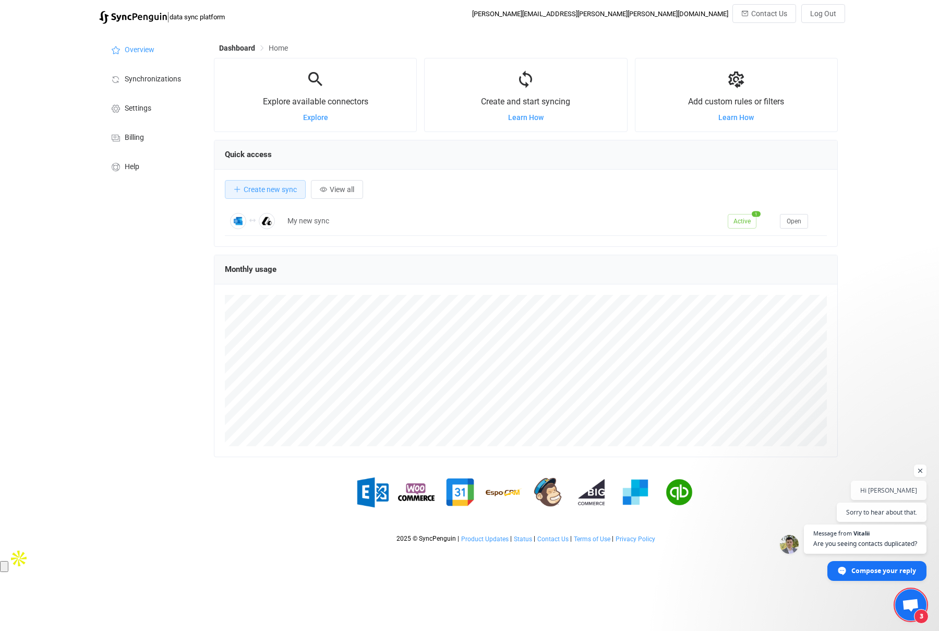
scroll to position [202, 624]
click at [739, 119] on span "Learn How" at bounding box center [735, 117] width 35 height 8
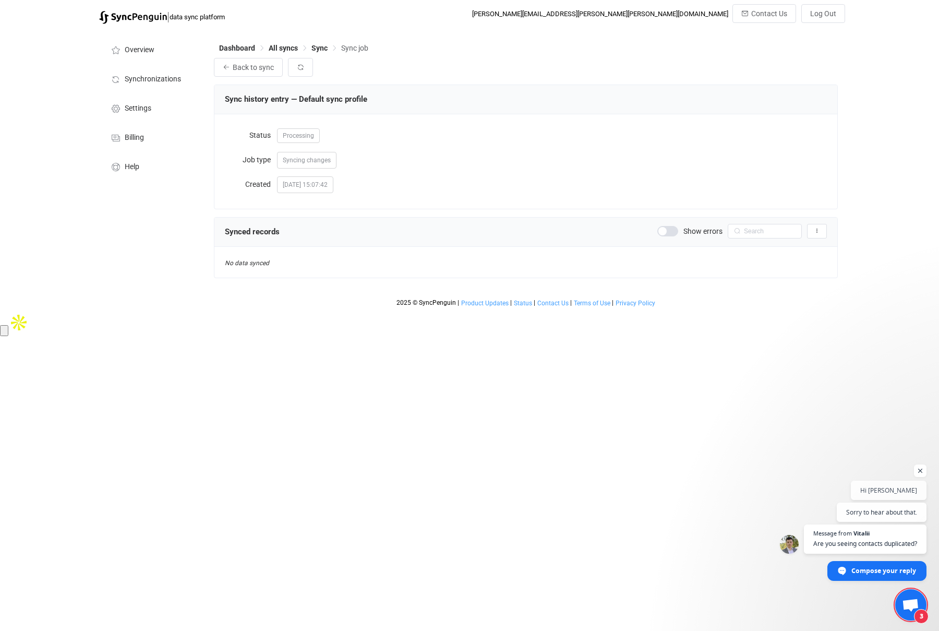
click at [670, 231] on span at bounding box center [667, 231] width 21 height 10
